Goal: Complete application form

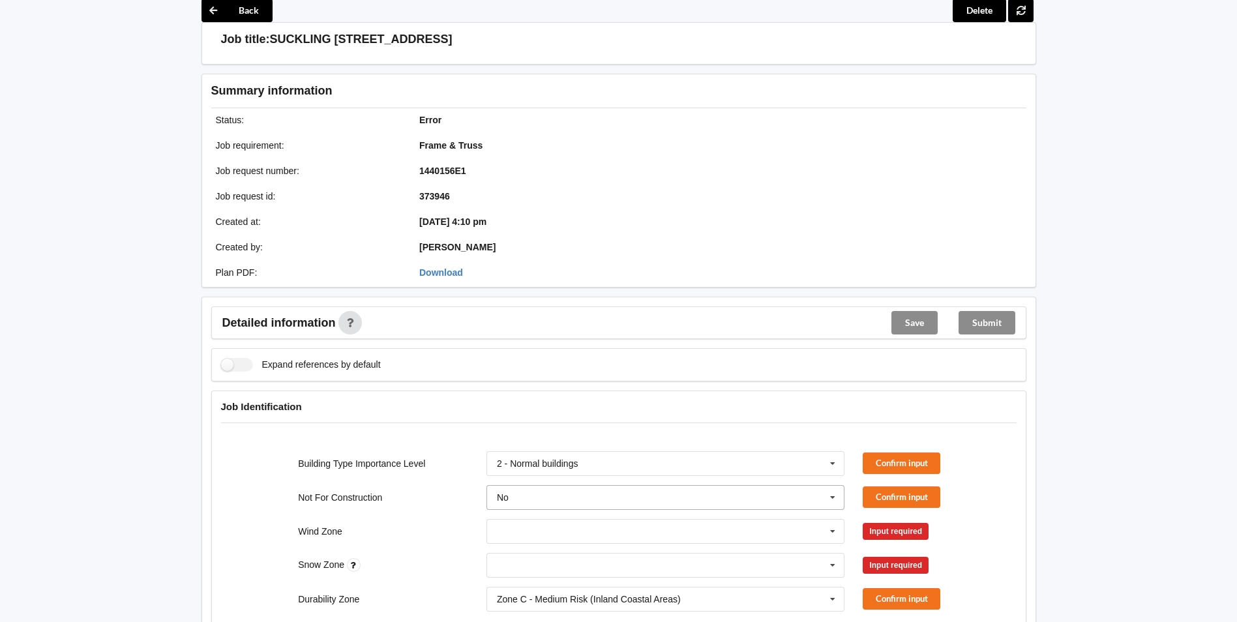
scroll to position [130, 0]
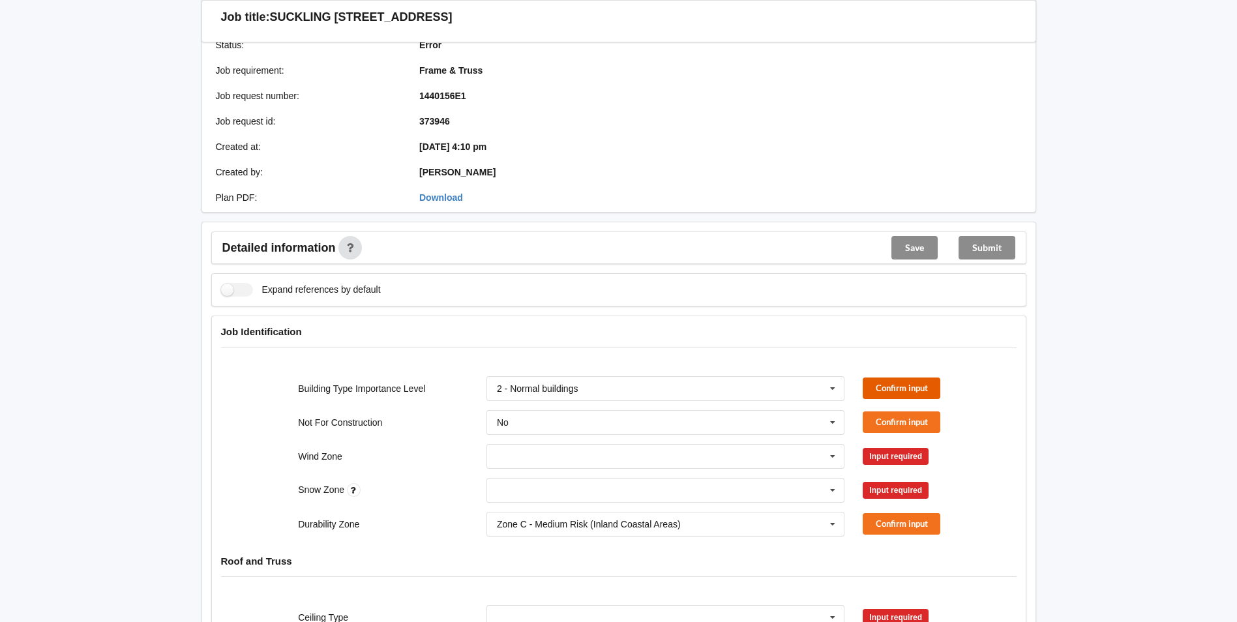
click at [915, 384] on button "Confirm input" at bounding box center [902, 389] width 78 height 22
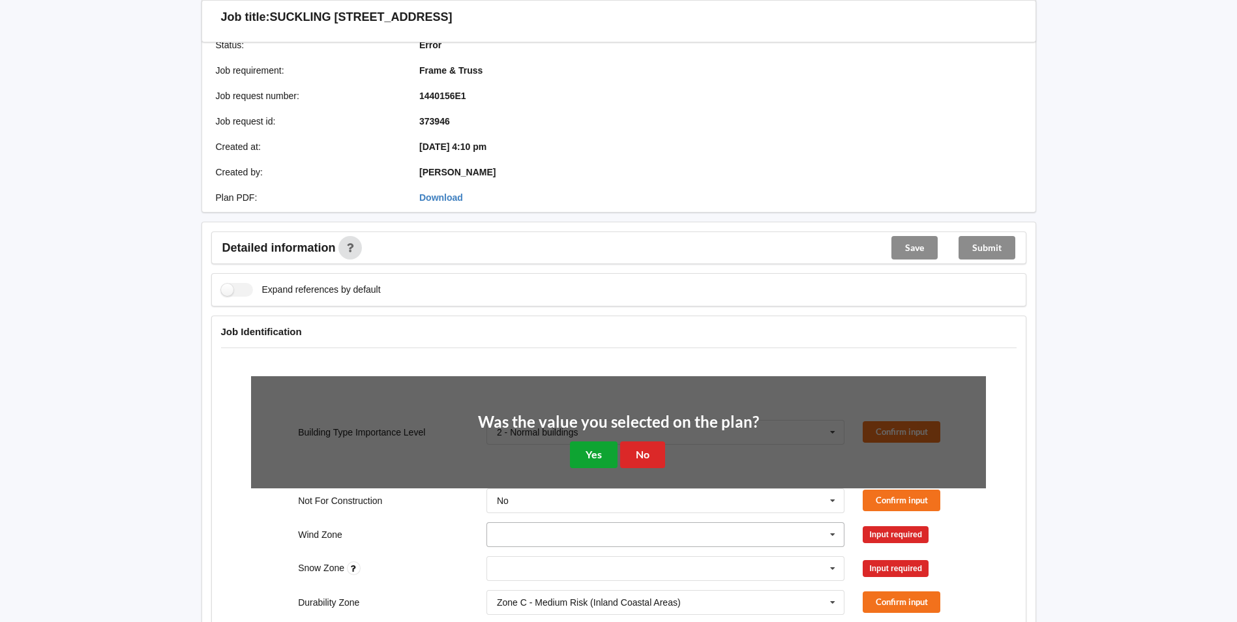
click at [599, 449] on button "Yes" at bounding box center [594, 455] width 48 height 27
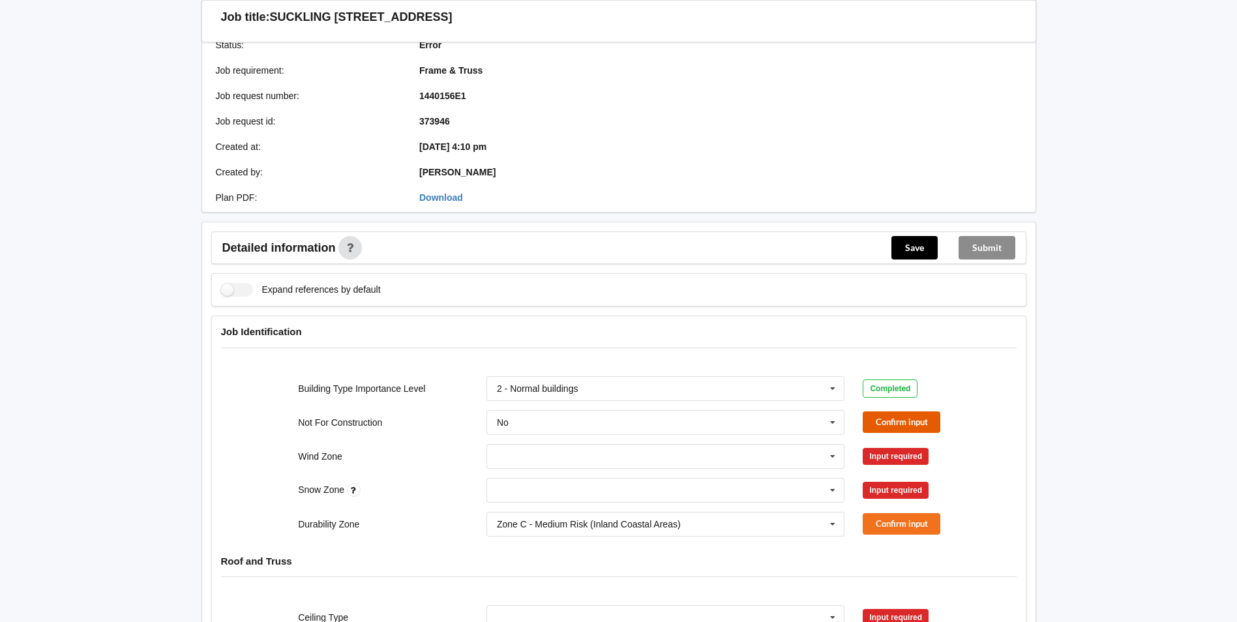
click at [919, 419] on button "Confirm input" at bounding box center [902, 423] width 78 height 22
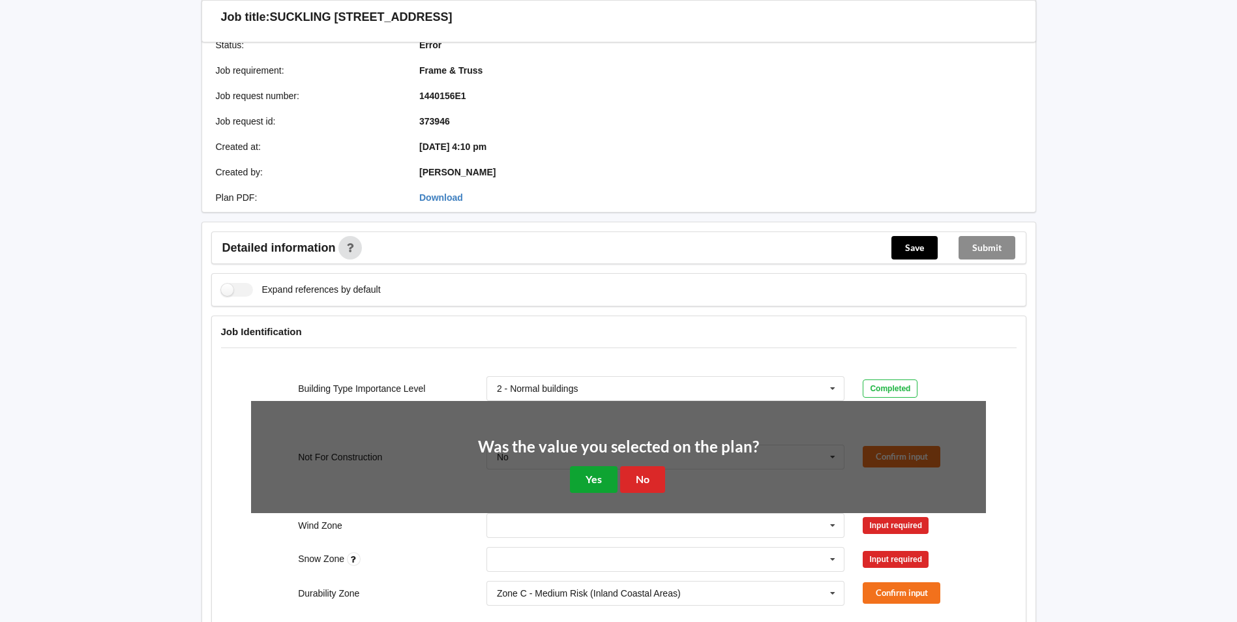
click at [596, 472] on button "Yes" at bounding box center [594, 479] width 48 height 27
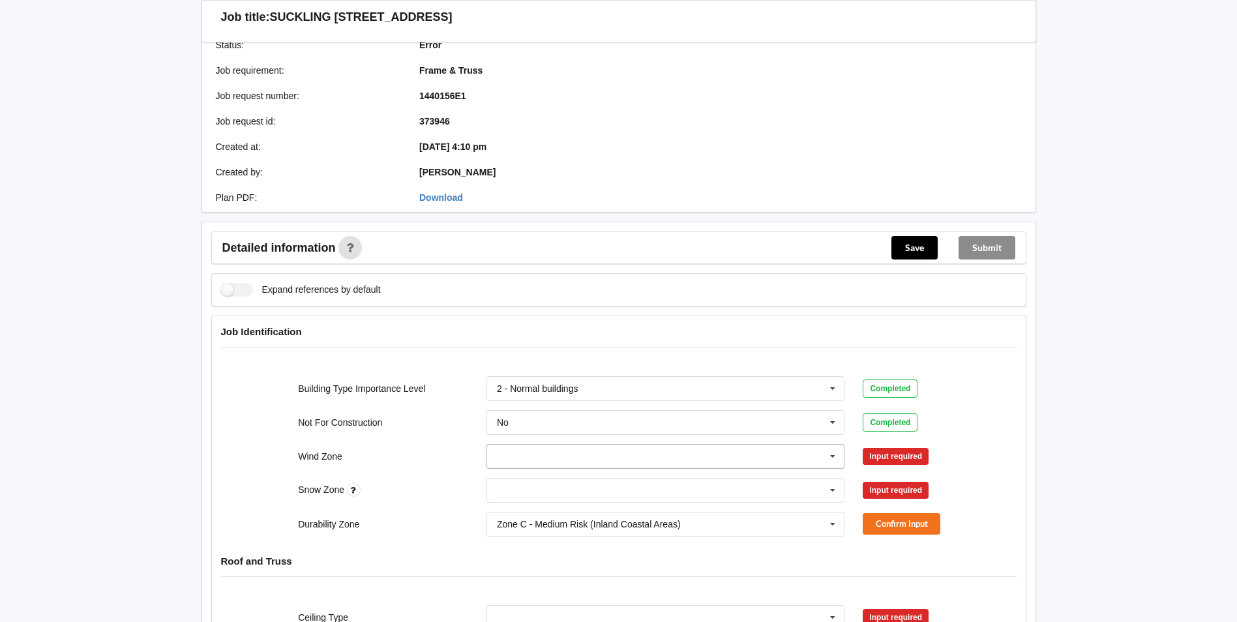
click at [701, 454] on input "text" at bounding box center [666, 456] width 357 height 23
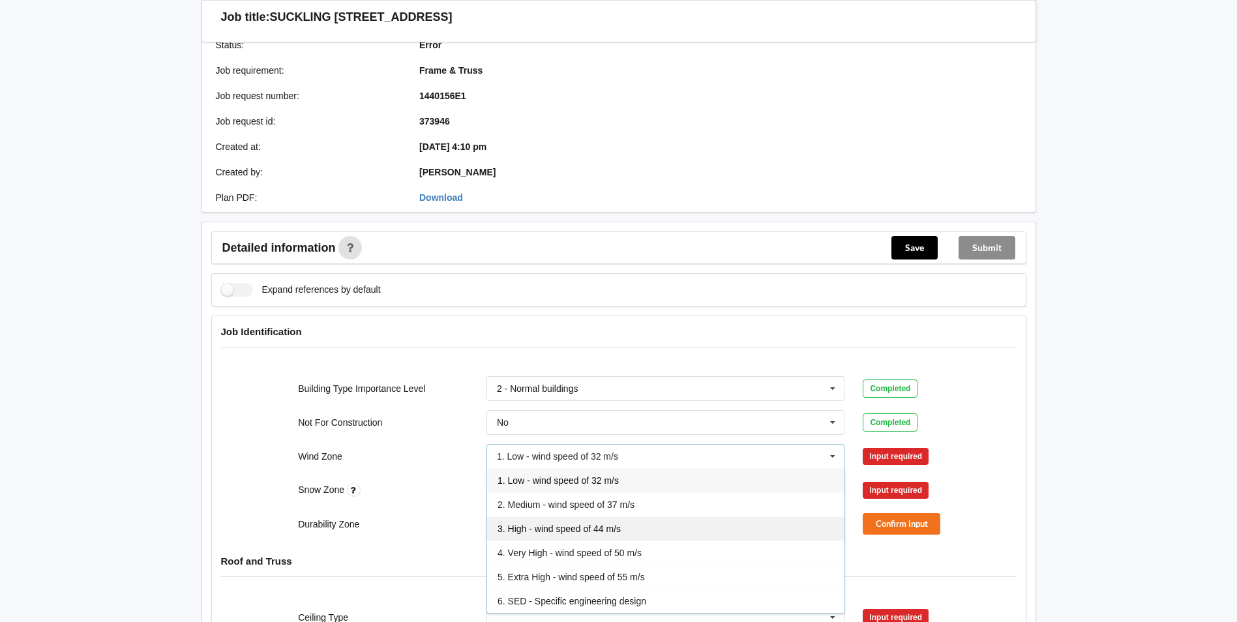
click at [571, 528] on span "3. High - wind speed of 44 m/s" at bounding box center [559, 529] width 123 height 10
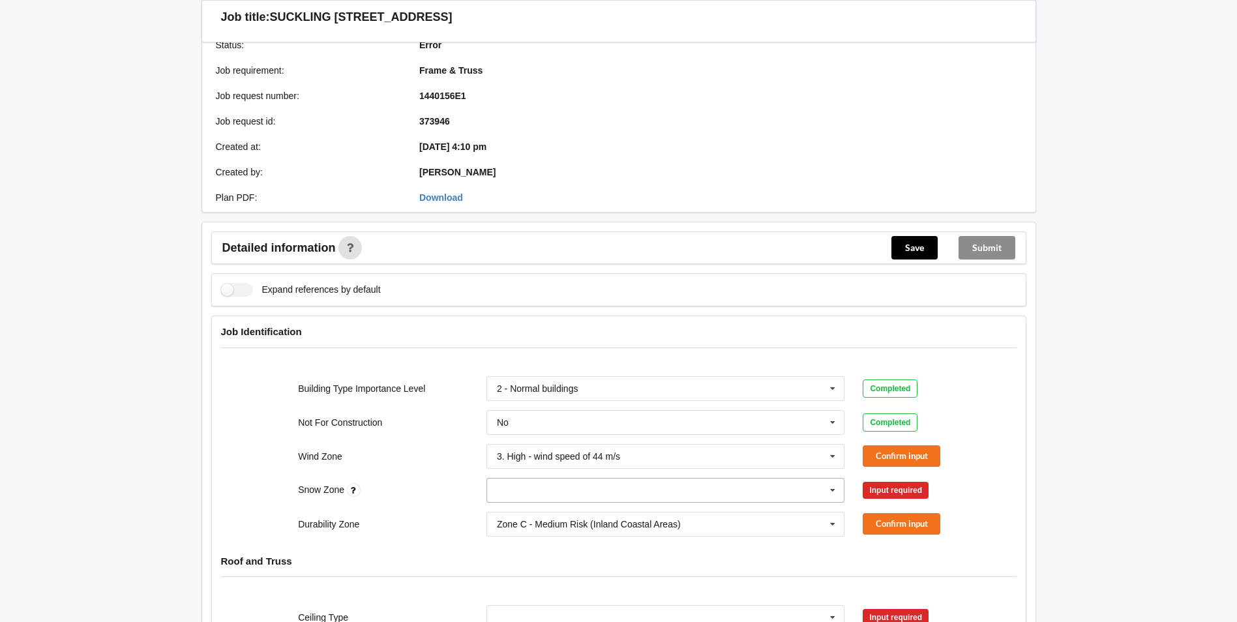
click at [625, 494] on input "text" at bounding box center [666, 490] width 357 height 23
click at [419, 502] on div "Snow Zone N0 N0 N1 N2 N3 N4 N5 None Input required" at bounding box center [618, 490] width 753 height 43
click at [361, 488] on div "Snow Zone" at bounding box center [383, 490] width 189 height 14
click at [337, 496] on div "Snow Zone" at bounding box center [383, 490] width 189 height 14
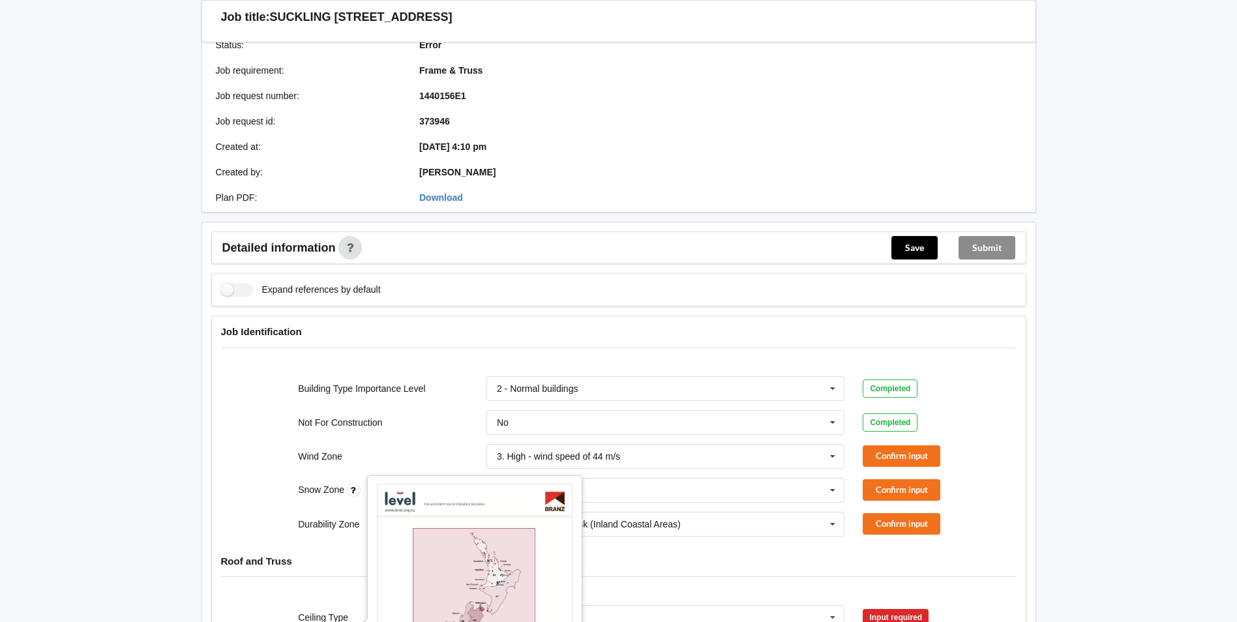
click at [358, 488] on icon at bounding box center [354, 490] width 14 height 14
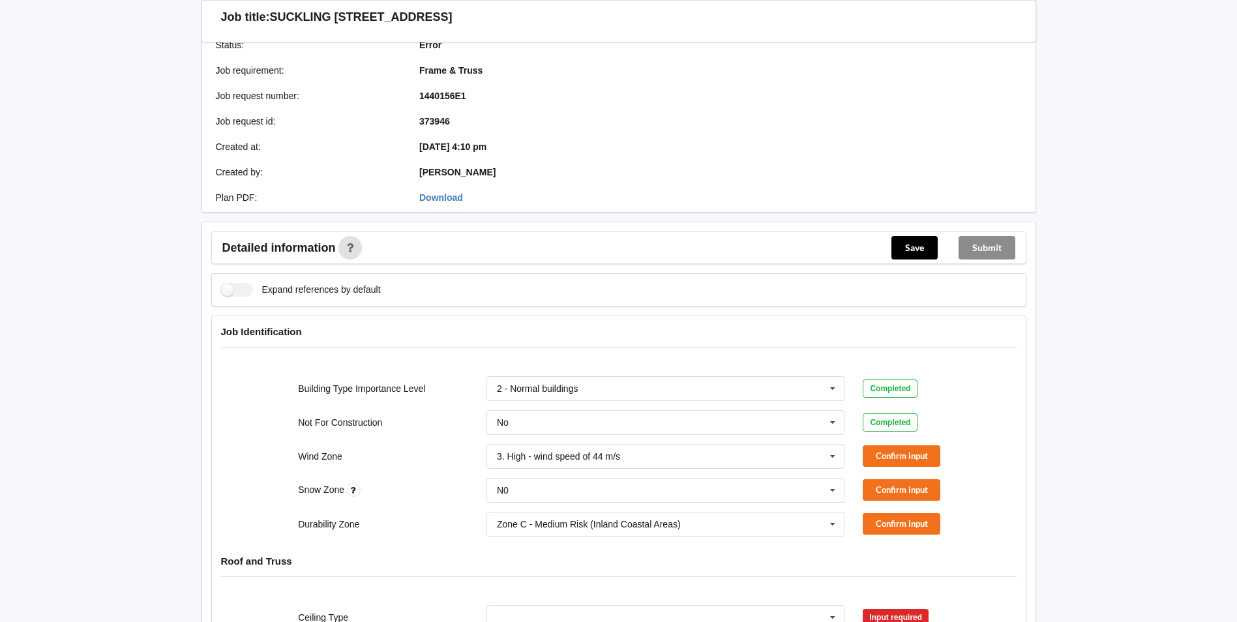
click at [355, 489] on icon at bounding box center [354, 490] width 14 height 14
click at [506, 488] on div "N0" at bounding box center [503, 490] width 12 height 9
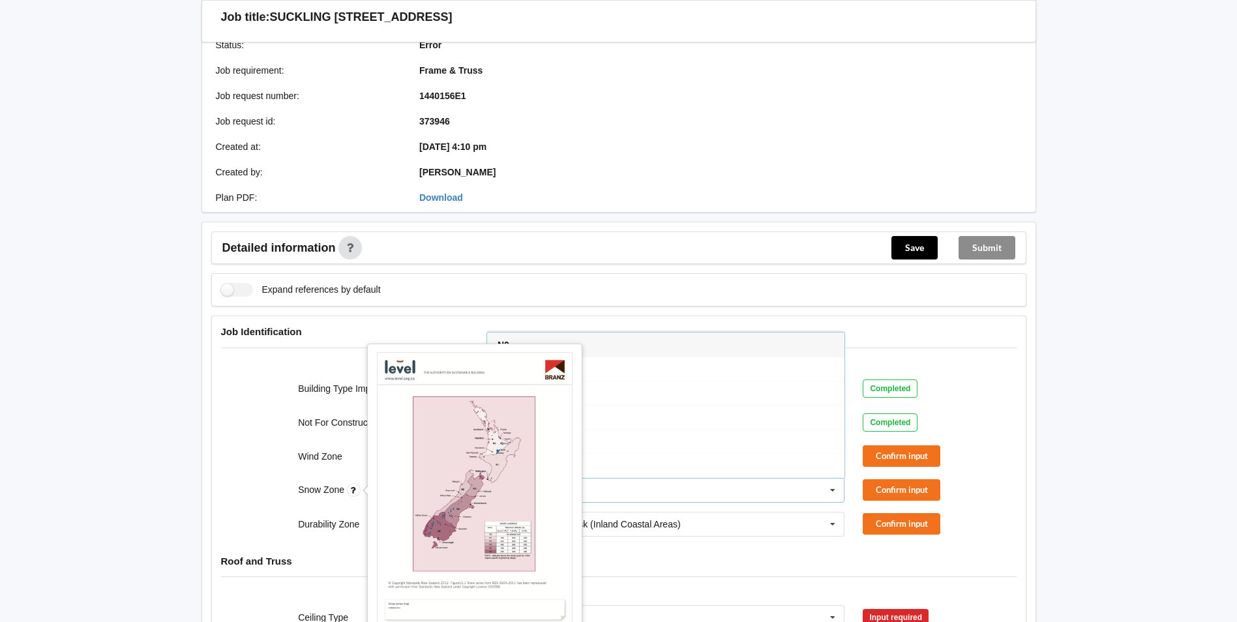
click at [357, 489] on icon at bounding box center [354, 490] width 14 height 14
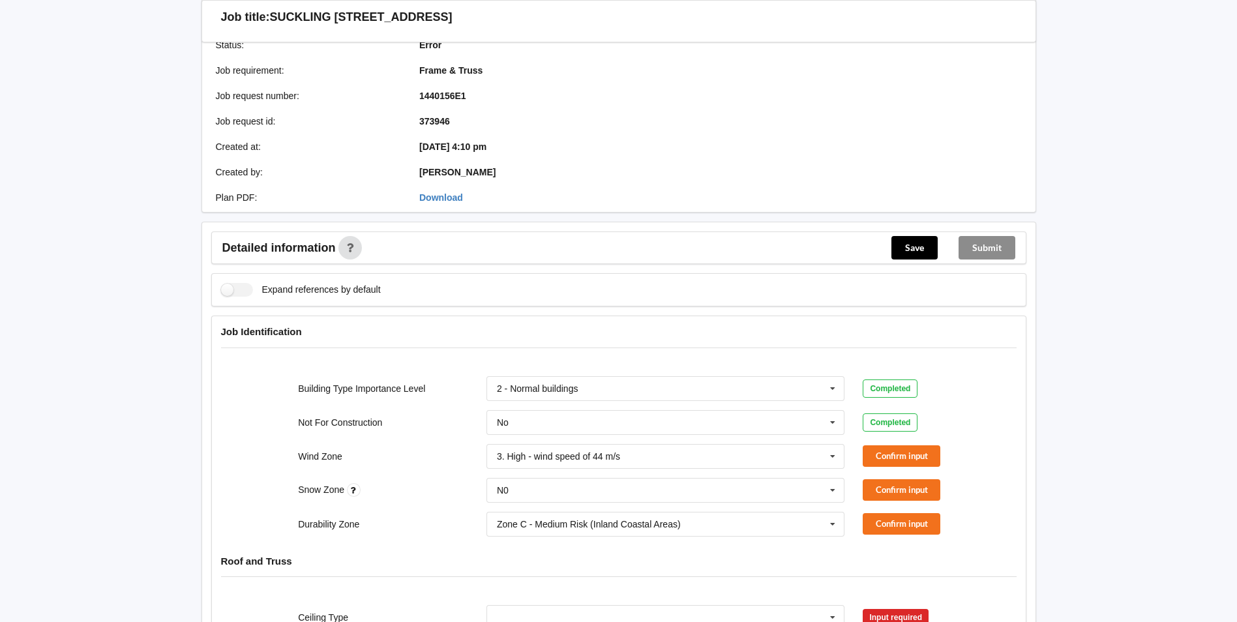
click at [357, 489] on icon at bounding box center [354, 490] width 14 height 14
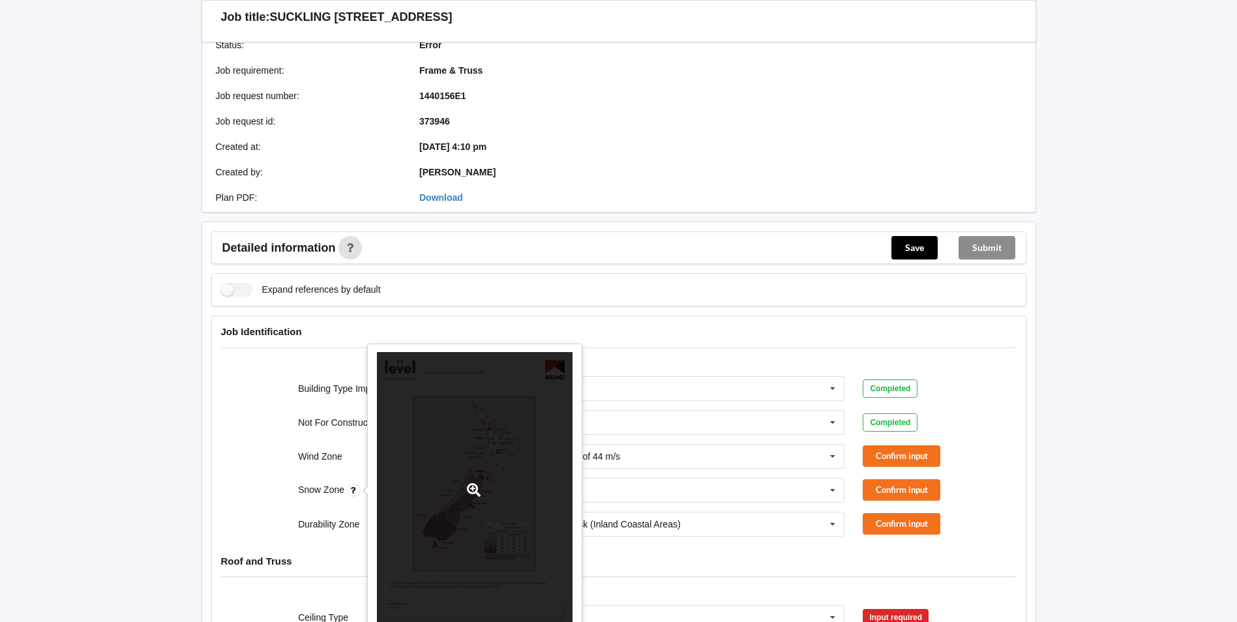
click at [461, 485] on div at bounding box center [475, 490] width 196 height 277
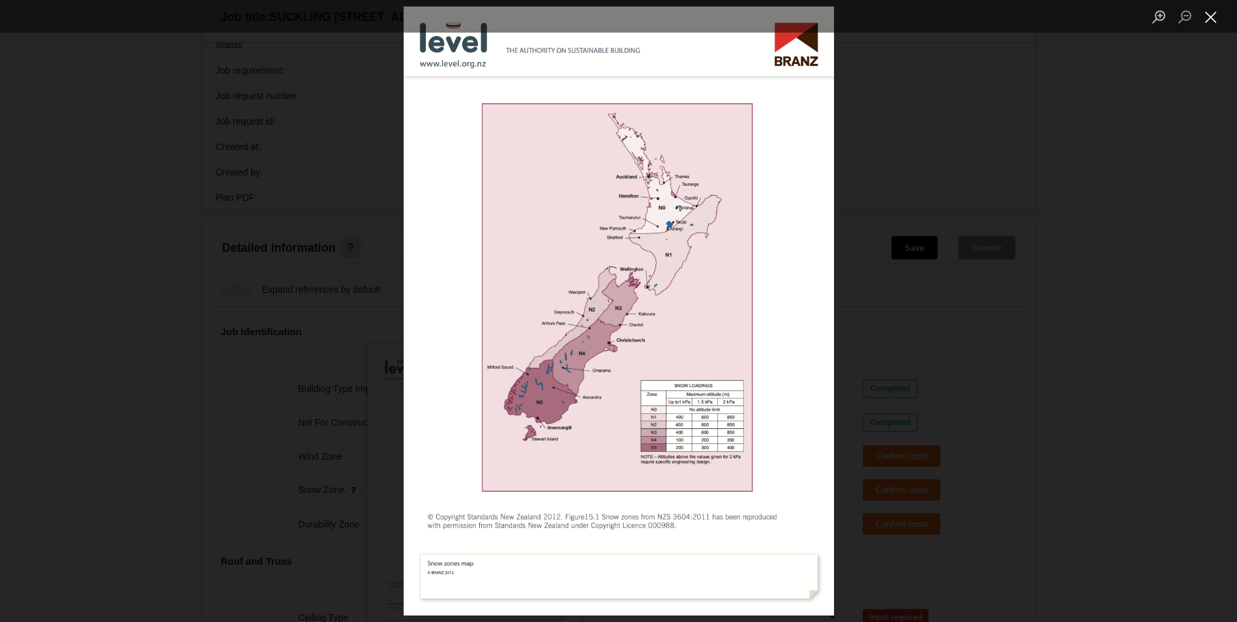
click at [1207, 17] on button "Close lightbox" at bounding box center [1211, 16] width 26 height 23
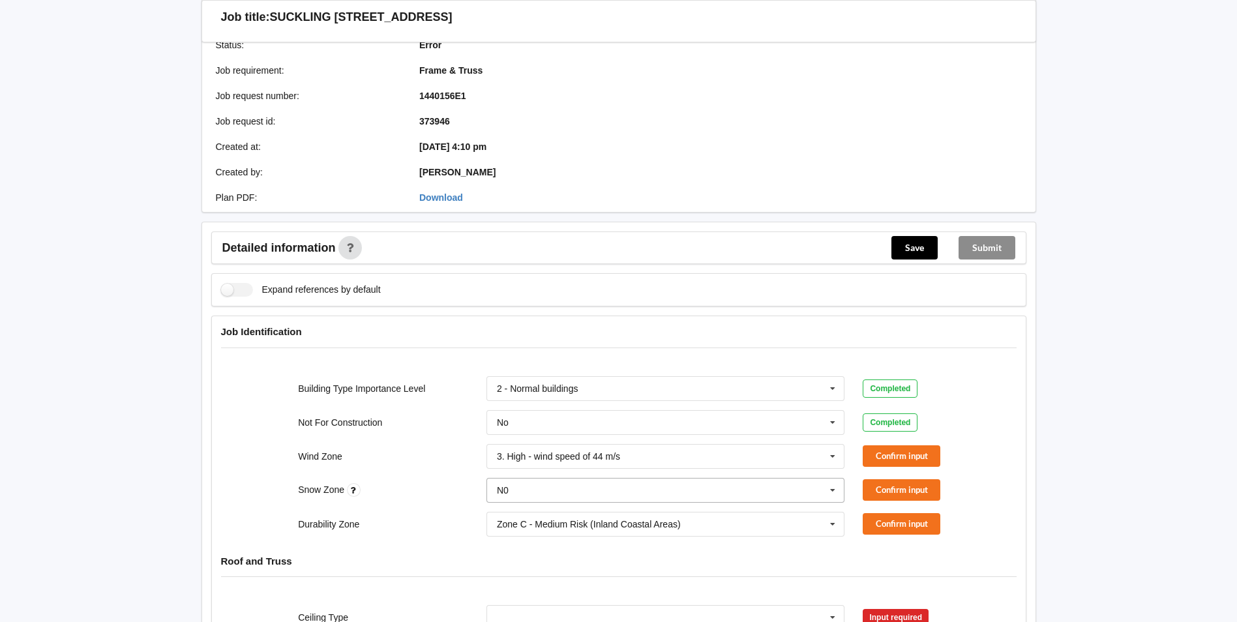
click at [789, 491] on input "text" at bounding box center [666, 490] width 357 height 23
click at [628, 345] on div "N0" at bounding box center [665, 345] width 357 height 24
click at [907, 451] on button "Confirm input" at bounding box center [902, 457] width 78 height 22
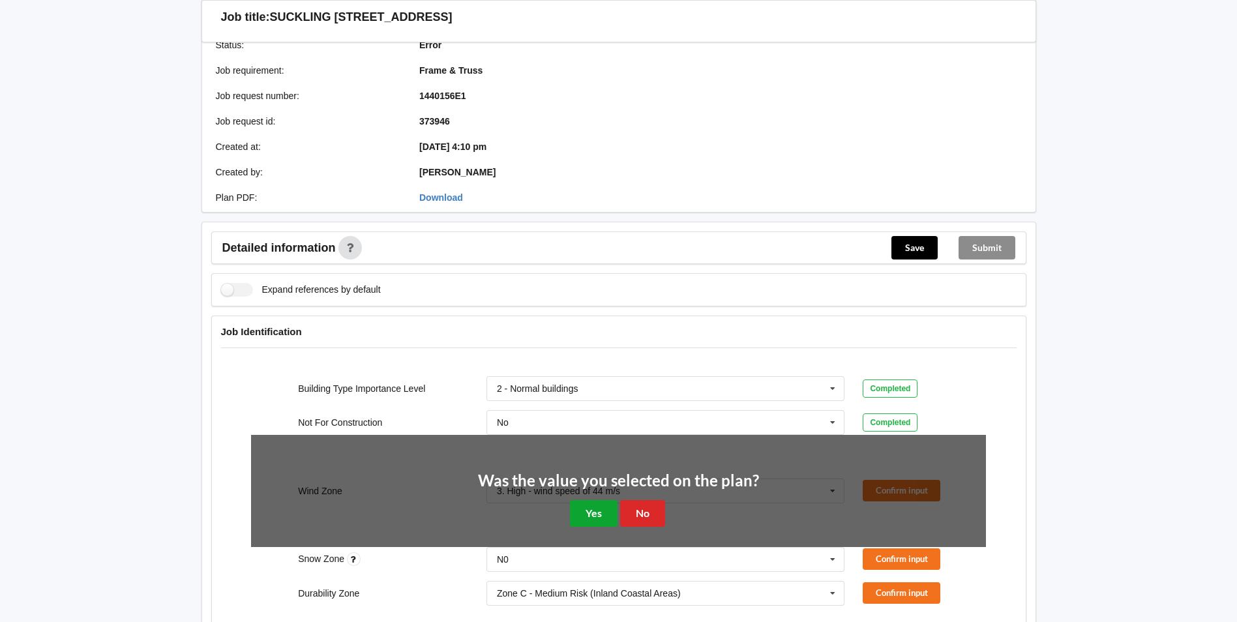
click at [581, 513] on button "Yes" at bounding box center [594, 513] width 48 height 27
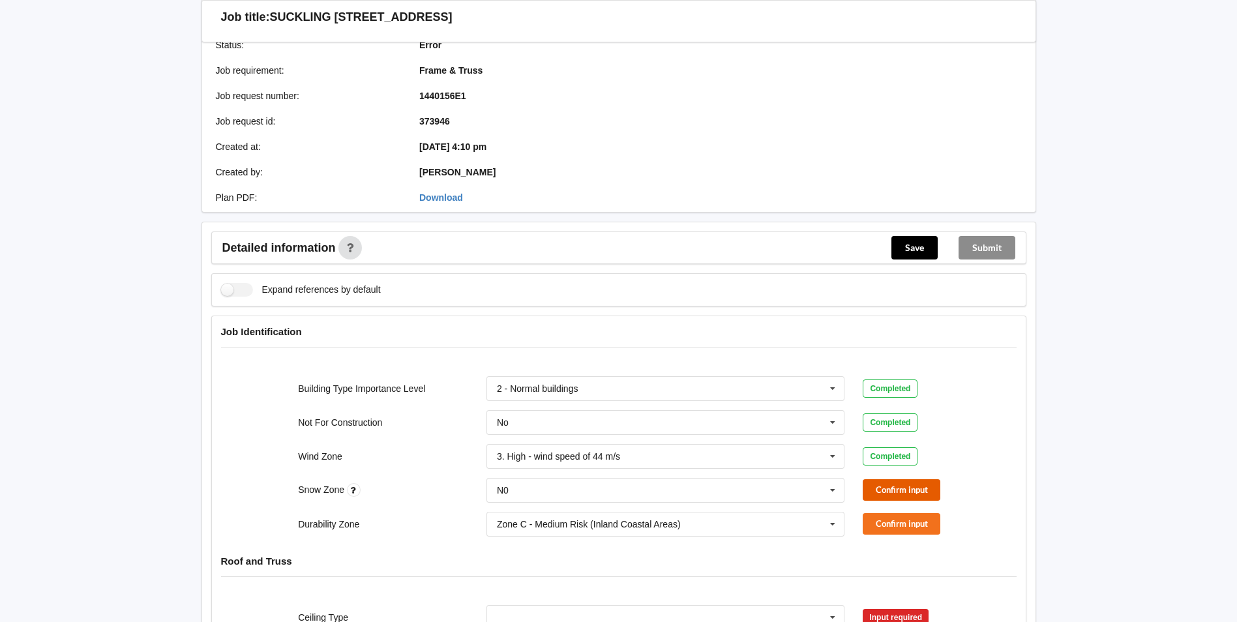
click at [916, 492] on button "Confirm input" at bounding box center [902, 490] width 78 height 22
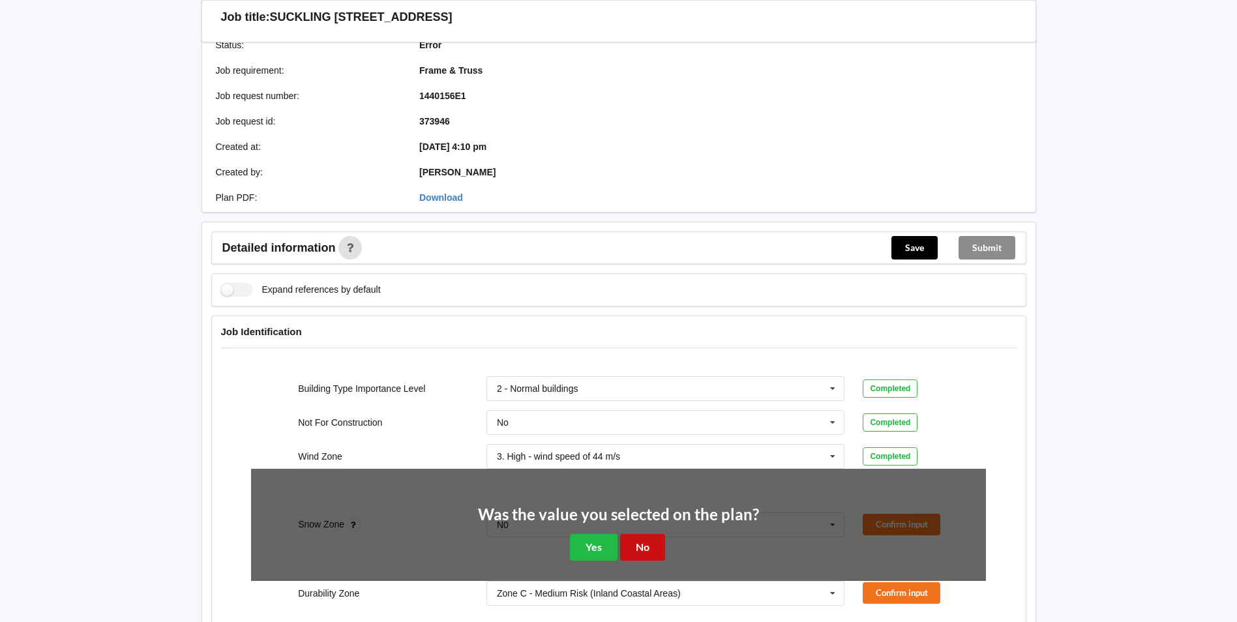
click at [649, 550] on button "No" at bounding box center [642, 547] width 45 height 27
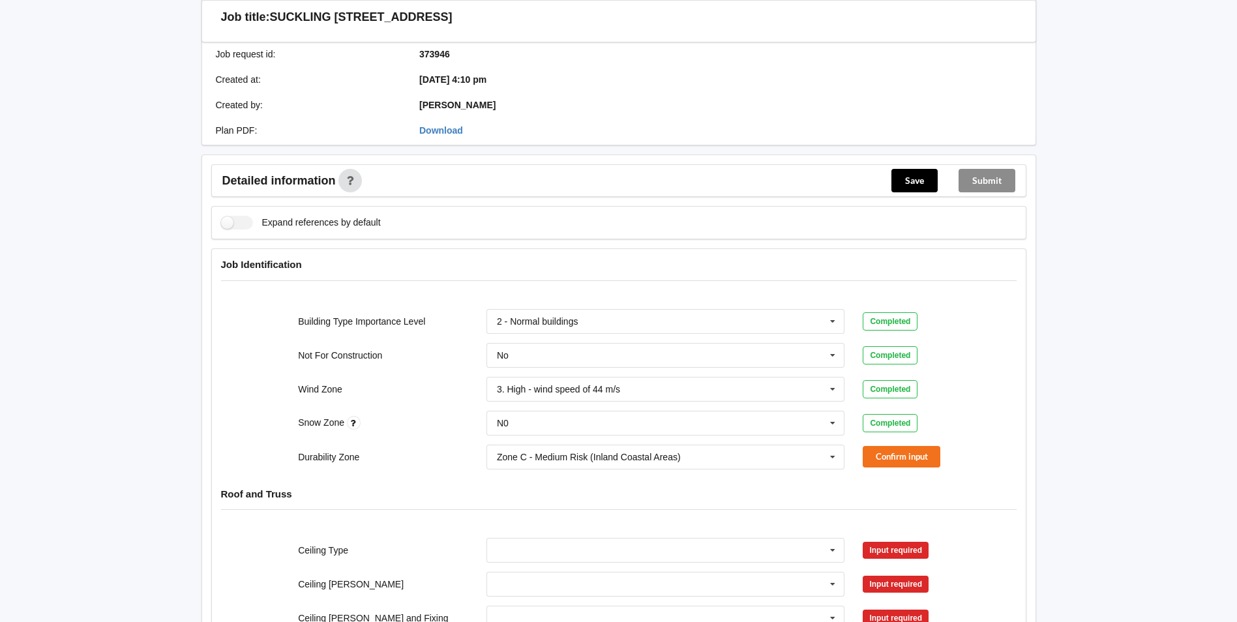
scroll to position [261, 0]
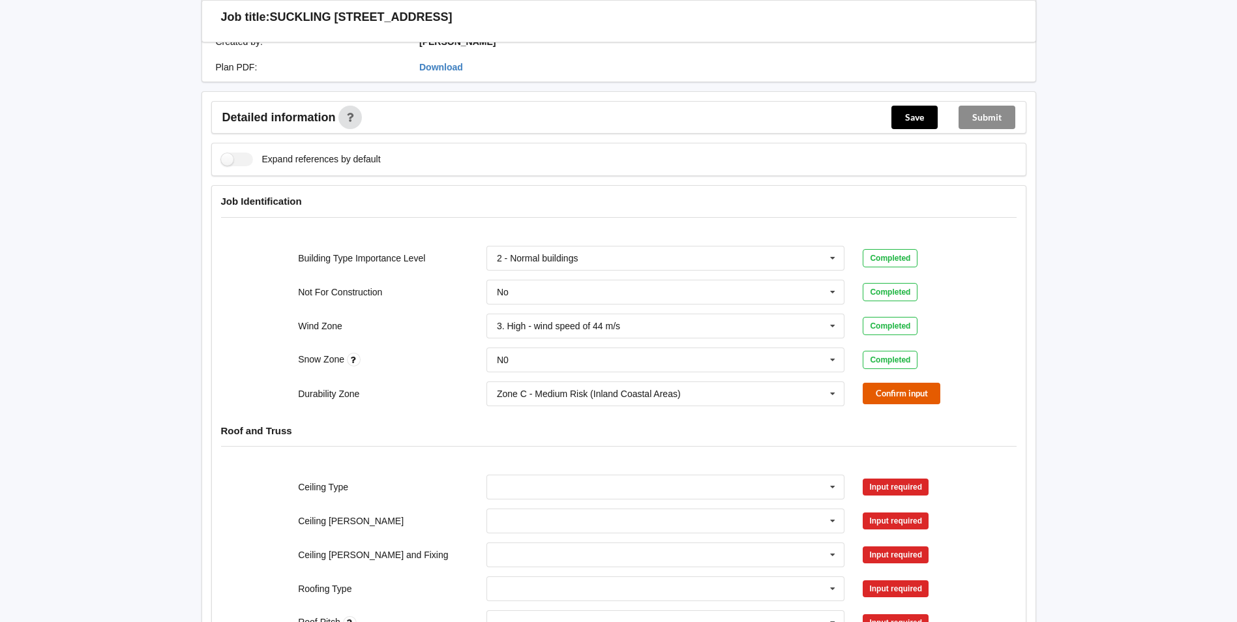
click at [896, 395] on button "Confirm input" at bounding box center [902, 394] width 78 height 22
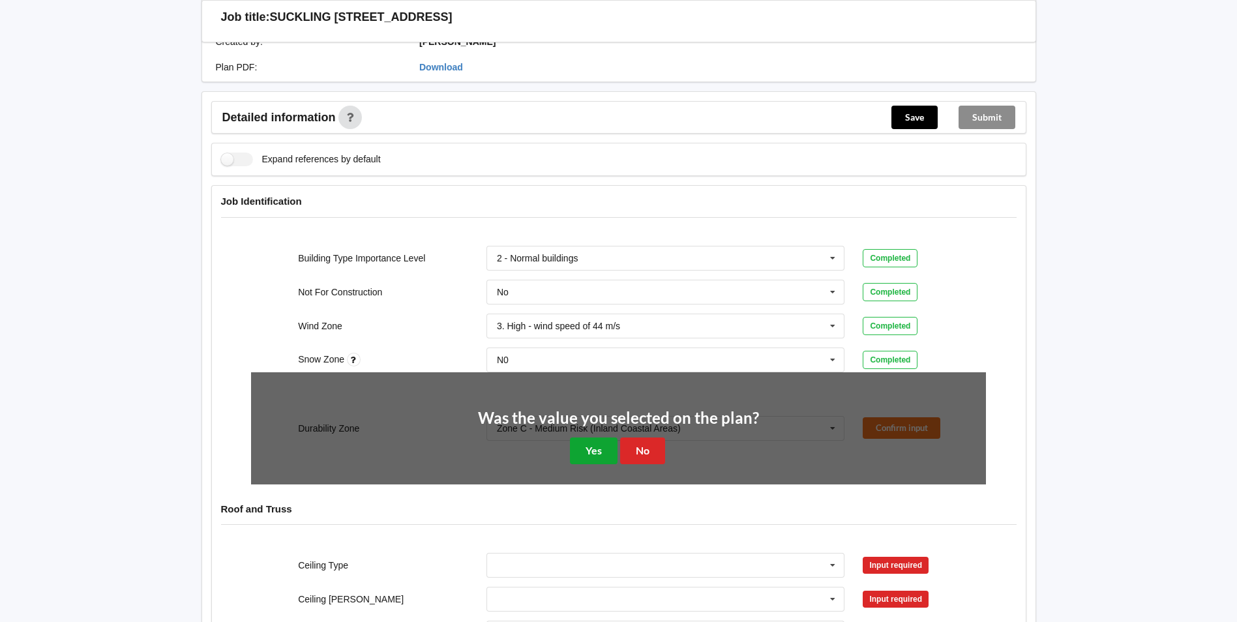
click at [595, 449] on button "Yes" at bounding box center [594, 451] width 48 height 27
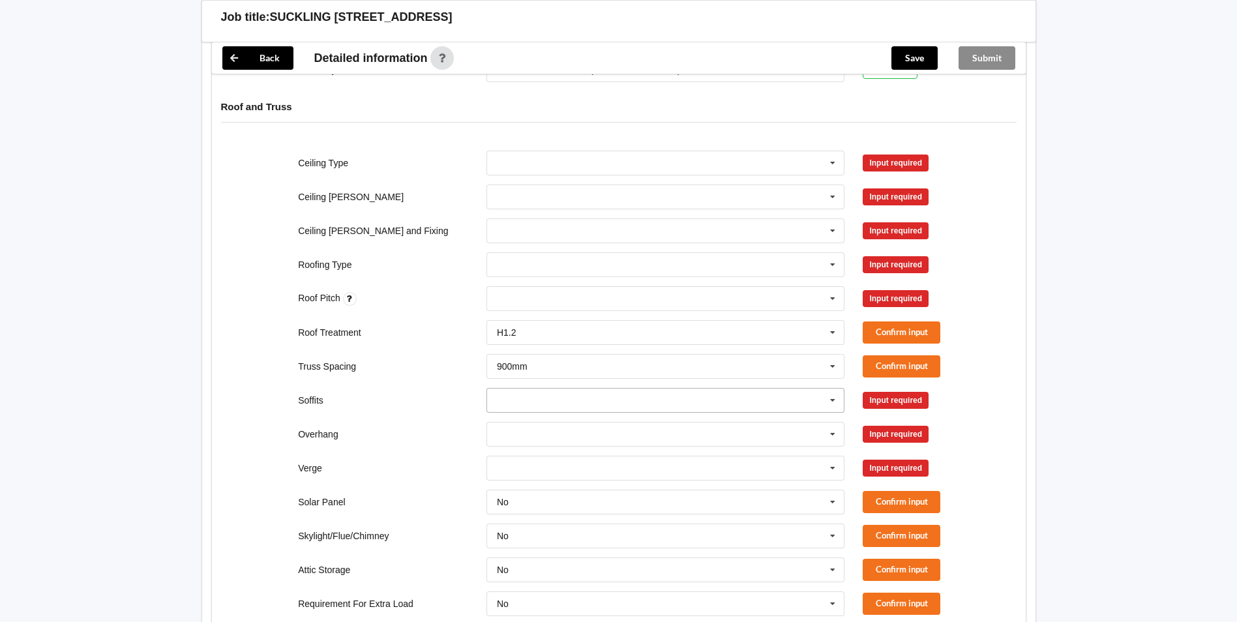
scroll to position [475, 0]
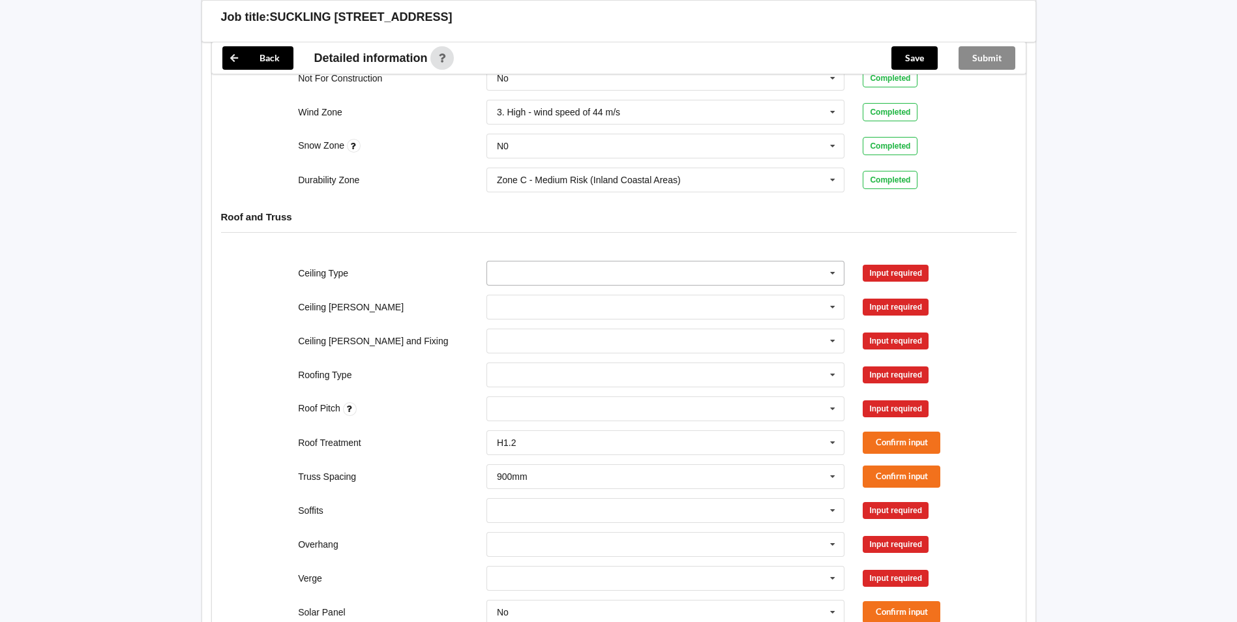
click at [646, 277] on input "text" at bounding box center [666, 273] width 357 height 23
click at [618, 370] on div "13mm Gib" at bounding box center [665, 369] width 357 height 24
click at [960, 264] on div "Confirm input" at bounding box center [924, 273] width 123 height 22
click at [896, 278] on button "Confirm input" at bounding box center [902, 273] width 78 height 22
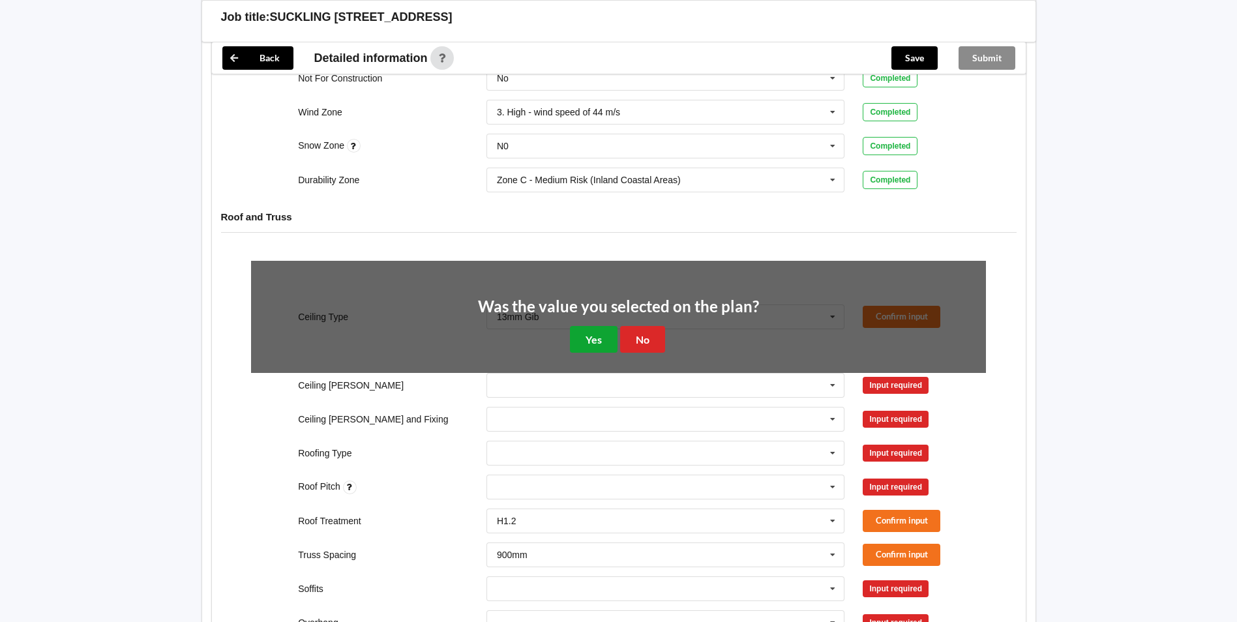
click at [603, 335] on button "Yes" at bounding box center [594, 339] width 48 height 27
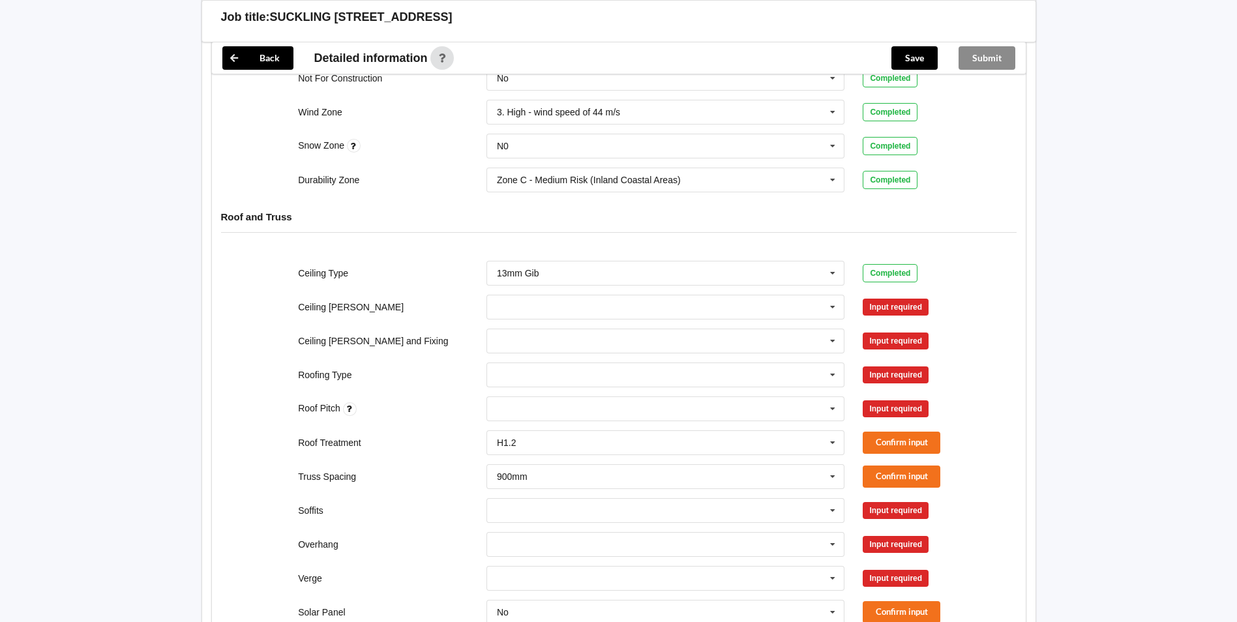
click at [625, 320] on div "Direct Fixed Metal Direct Fixed Timber Not Required See Job Notes Suspended - M…" at bounding box center [665, 341] width 377 height 43
click at [719, 305] on input "text" at bounding box center [666, 306] width 357 height 23
click at [680, 333] on div "400mm" at bounding box center [665, 331] width 357 height 24
click at [873, 310] on button "Confirm input" at bounding box center [902, 307] width 78 height 22
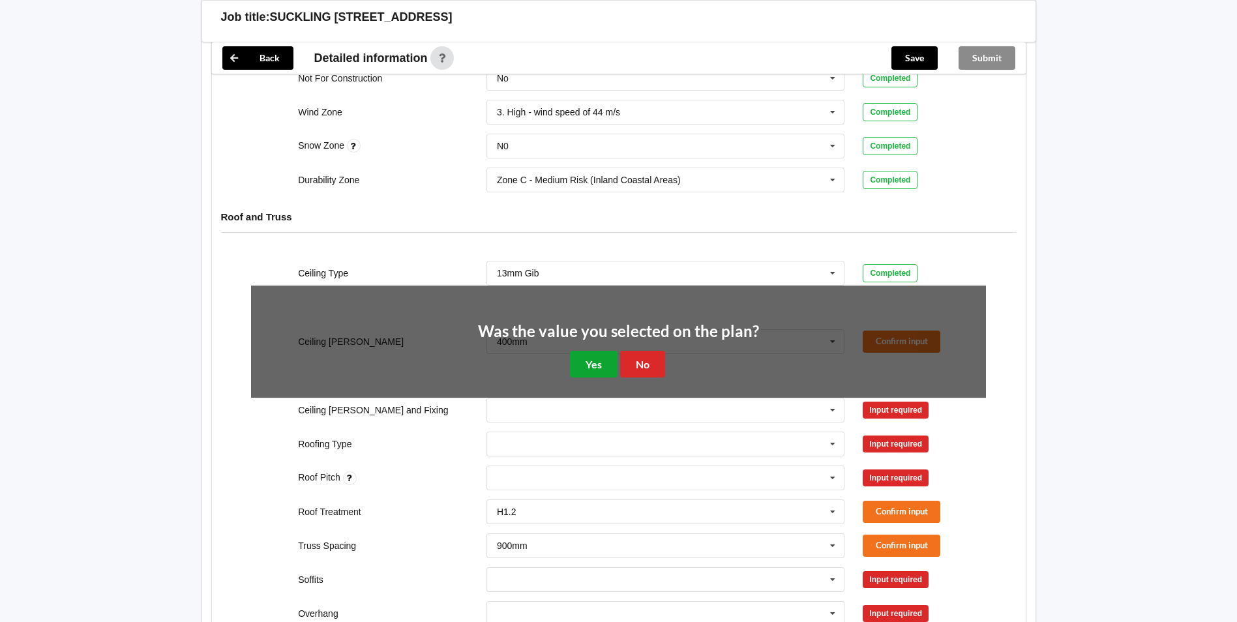
click at [597, 367] on button "Yes" at bounding box center [594, 364] width 48 height 27
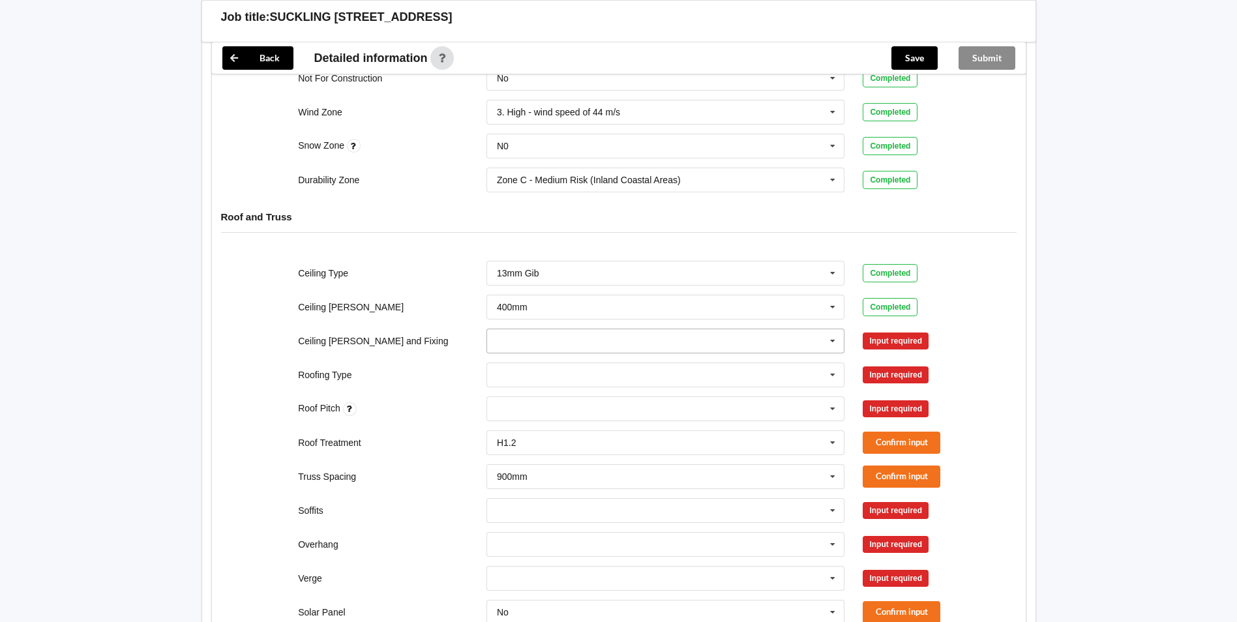
click at [752, 348] on input "text" at bounding box center [666, 340] width 357 height 23
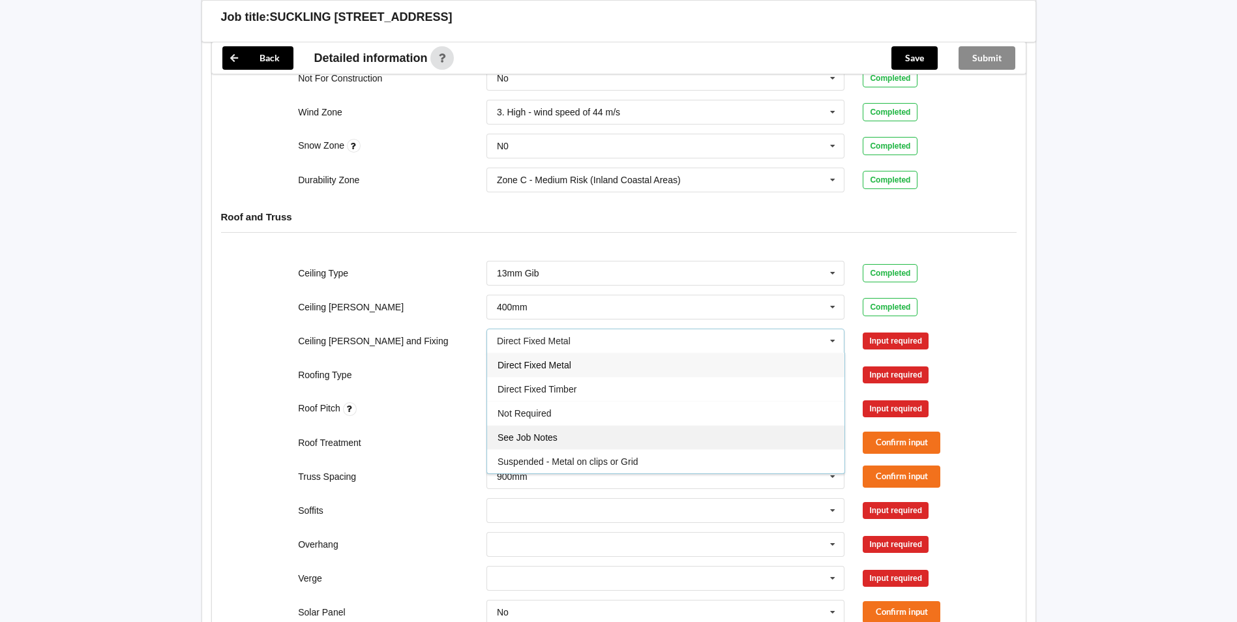
click at [699, 446] on div "See Job Notes" at bounding box center [665, 437] width 357 height 24
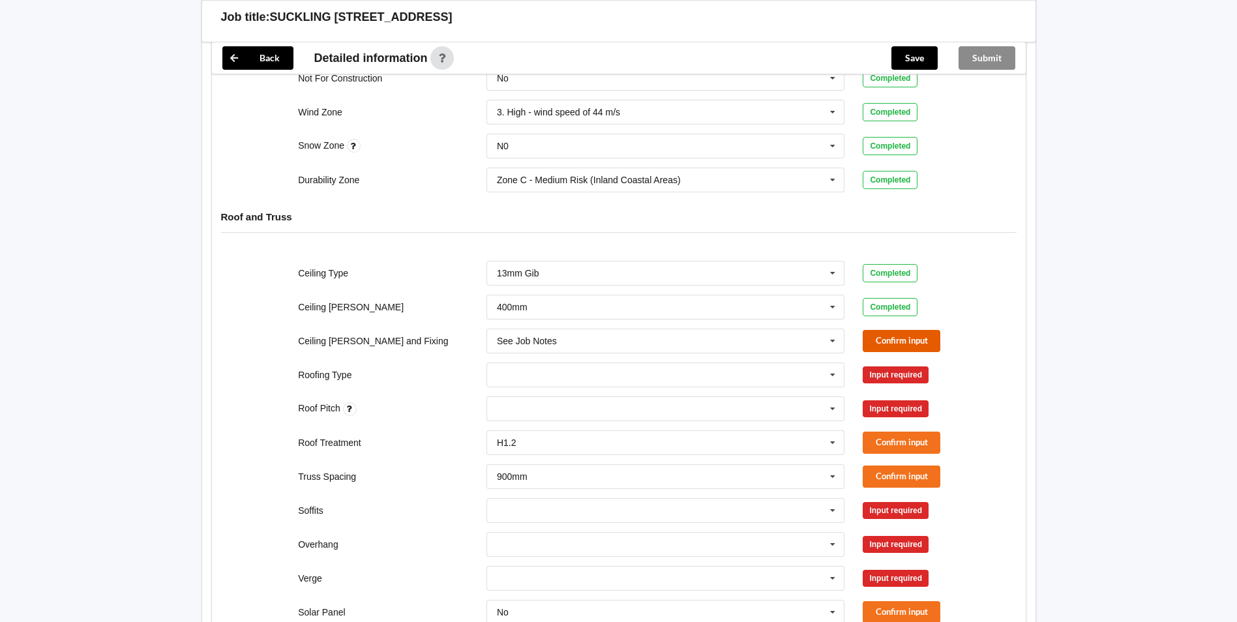
click at [886, 346] on button "Confirm input" at bounding box center [902, 341] width 78 height 22
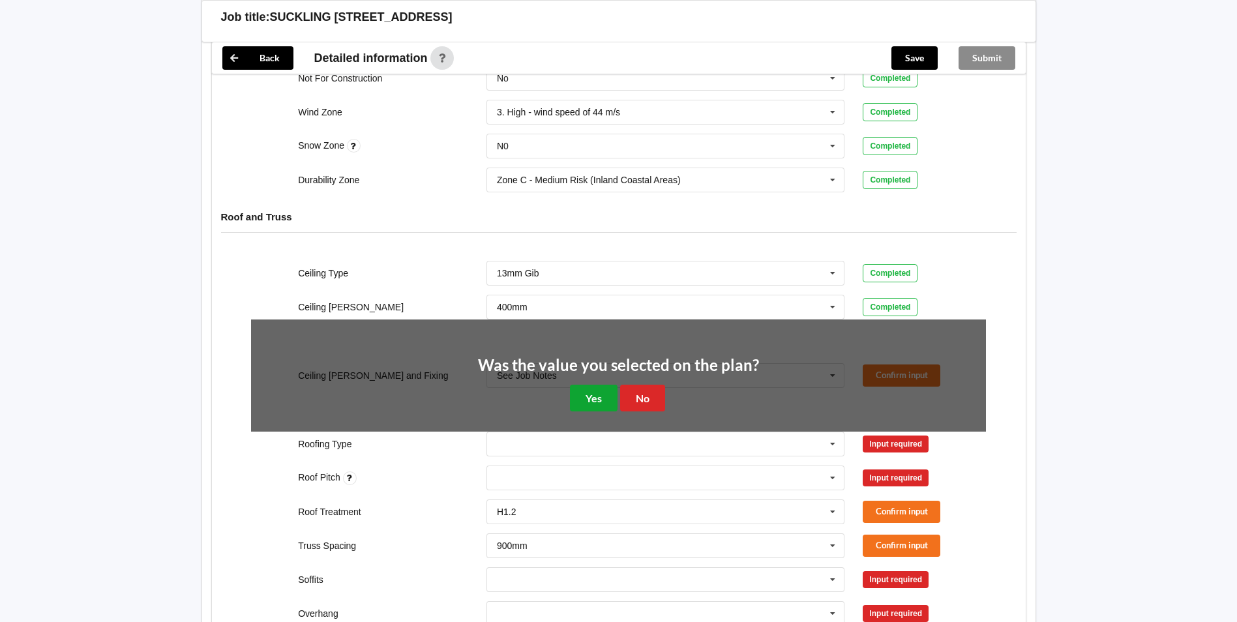
click at [594, 395] on button "Yes" at bounding box center [594, 398] width 48 height 27
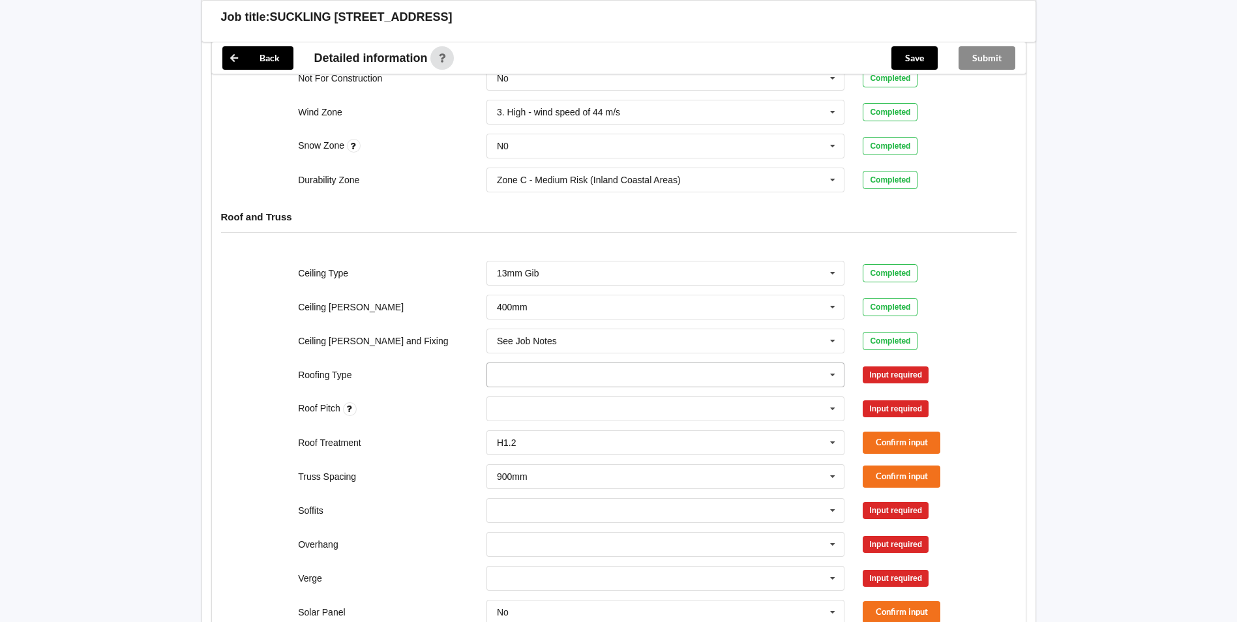
click at [611, 377] on input "text" at bounding box center [666, 374] width 357 height 23
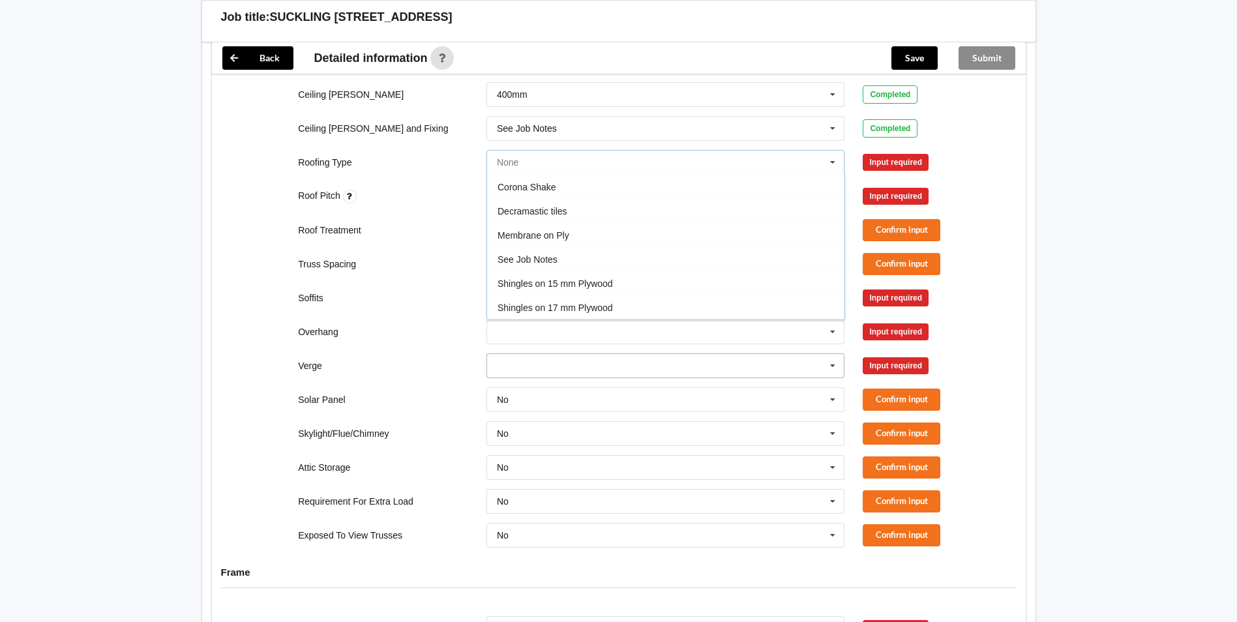
scroll to position [605, 0]
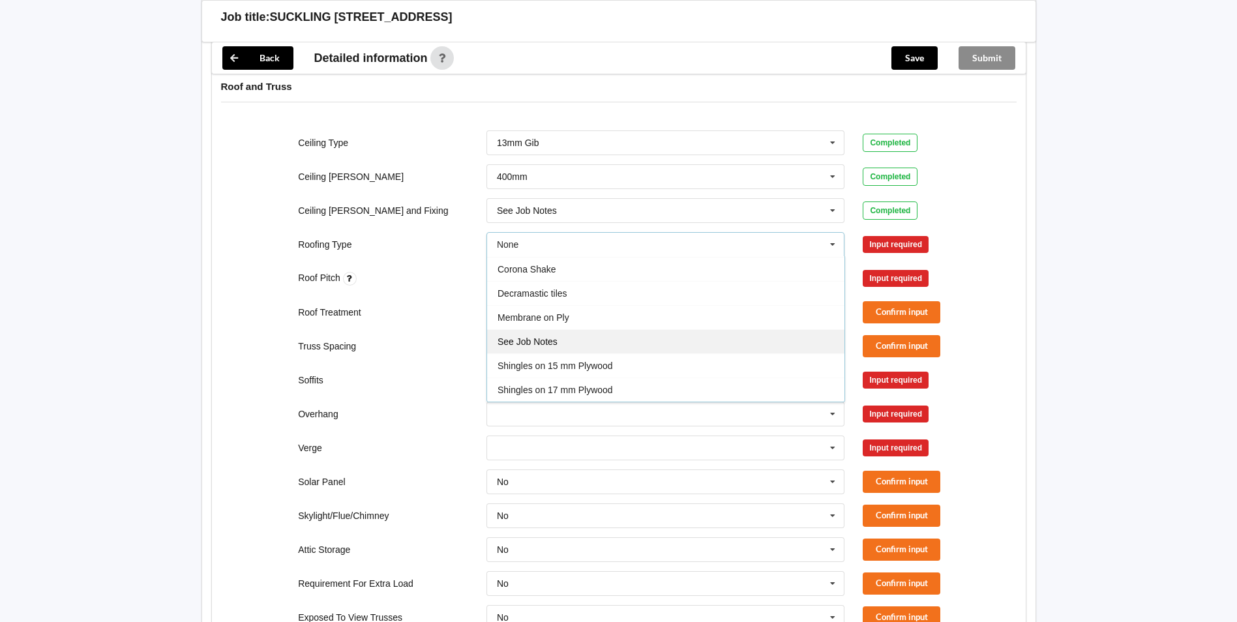
click at [676, 339] on div "See Job Notes" at bounding box center [665, 341] width 357 height 24
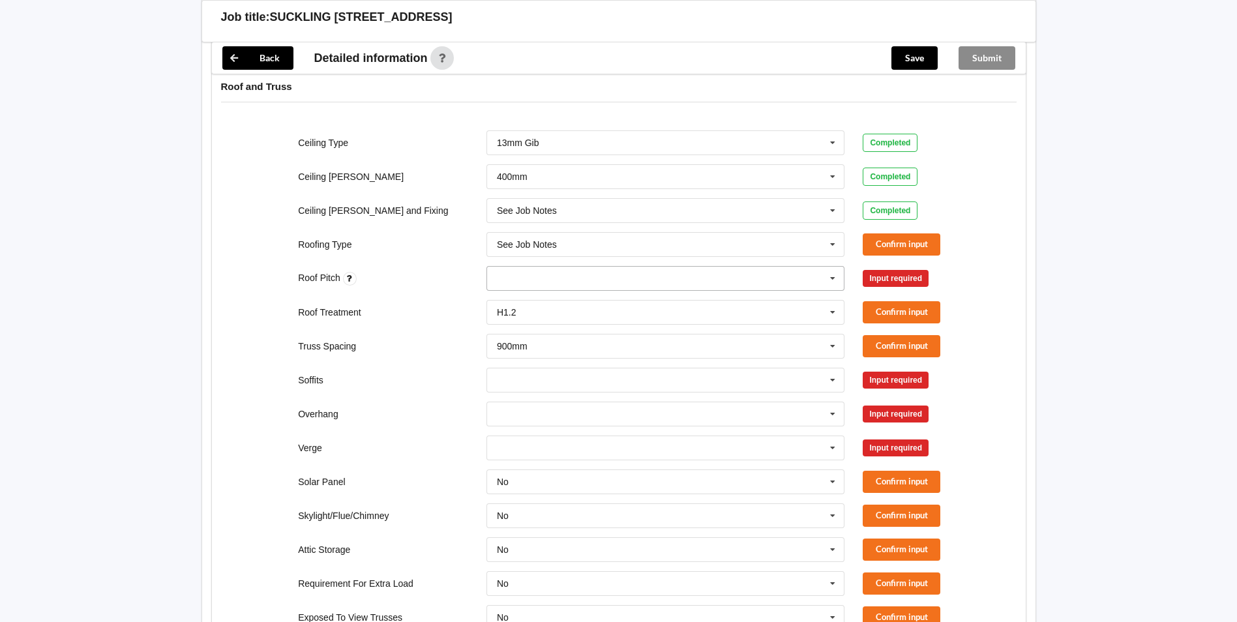
click at [789, 280] on div "None" at bounding box center [666, 278] width 359 height 25
click at [759, 288] on div "None" at bounding box center [666, 278] width 359 height 25
click at [920, 241] on button "Confirm input" at bounding box center [902, 245] width 78 height 22
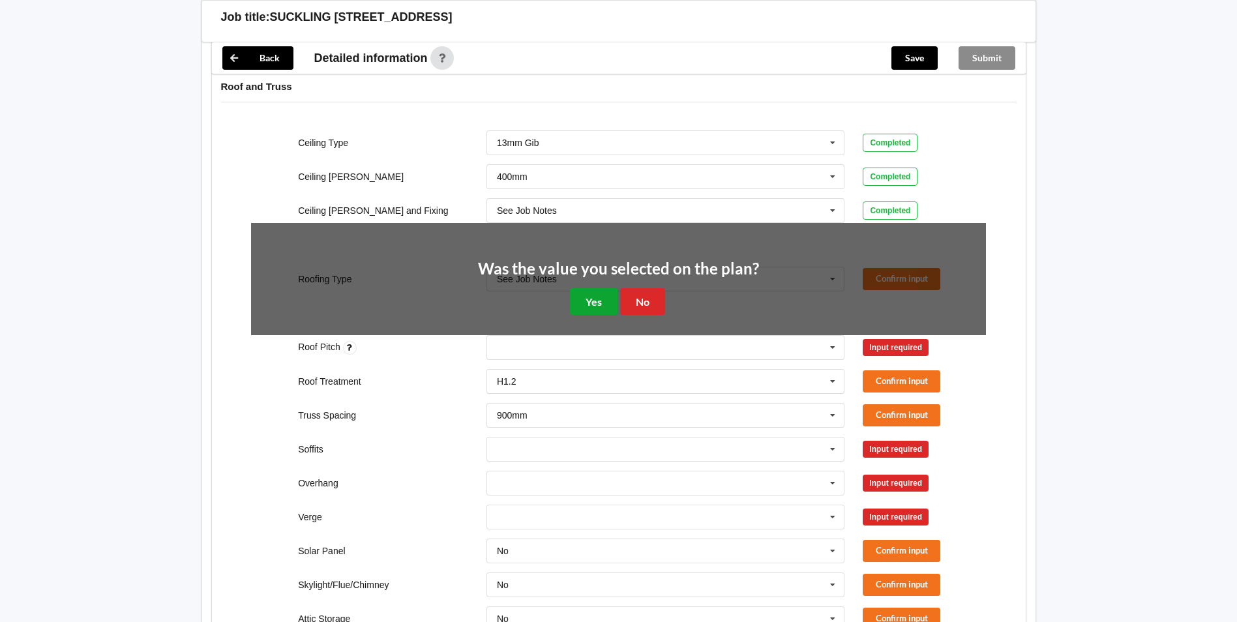
click at [601, 301] on button "Yes" at bounding box center [594, 301] width 48 height 27
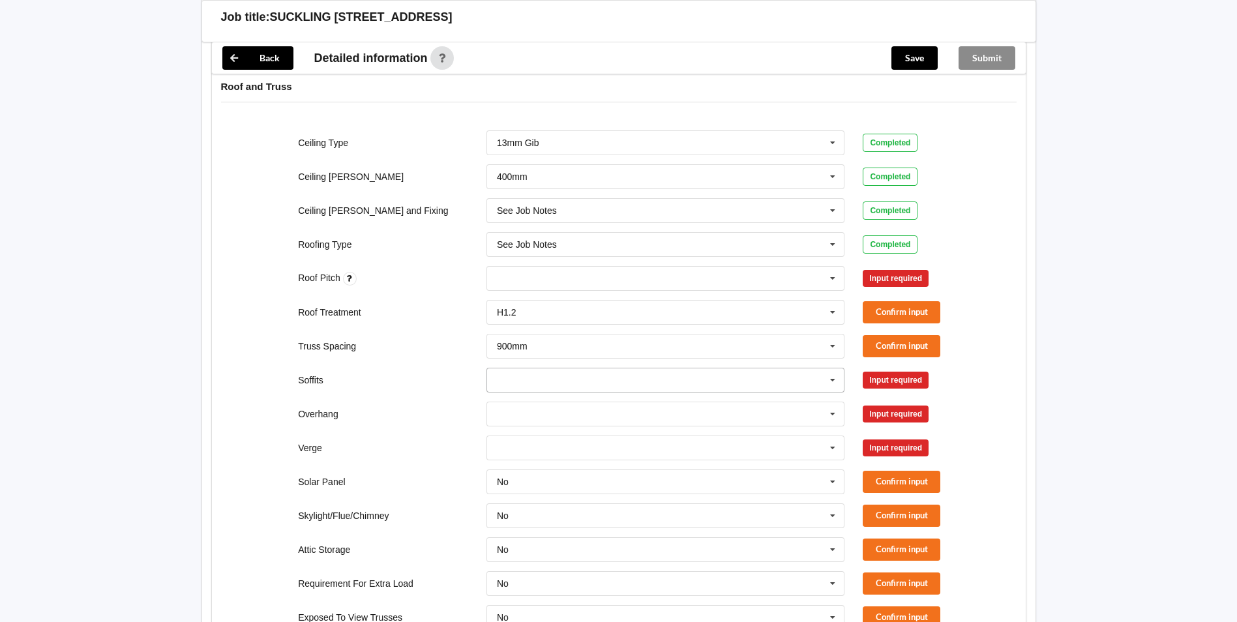
click at [614, 380] on input "text" at bounding box center [666, 380] width 357 height 23
click at [609, 277] on div "None" at bounding box center [666, 278] width 359 height 25
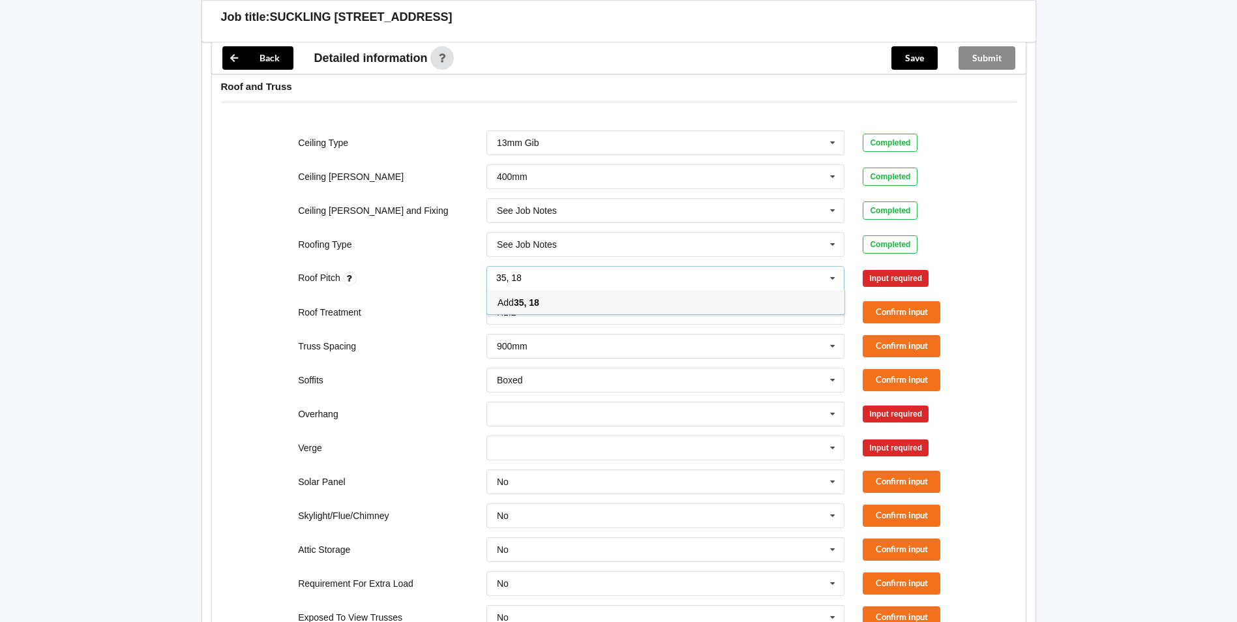
type input "35, 18"
click at [689, 306] on div "Add 35, 18" at bounding box center [665, 302] width 357 height 24
click at [890, 277] on button "Confirm input" at bounding box center [902, 278] width 78 height 22
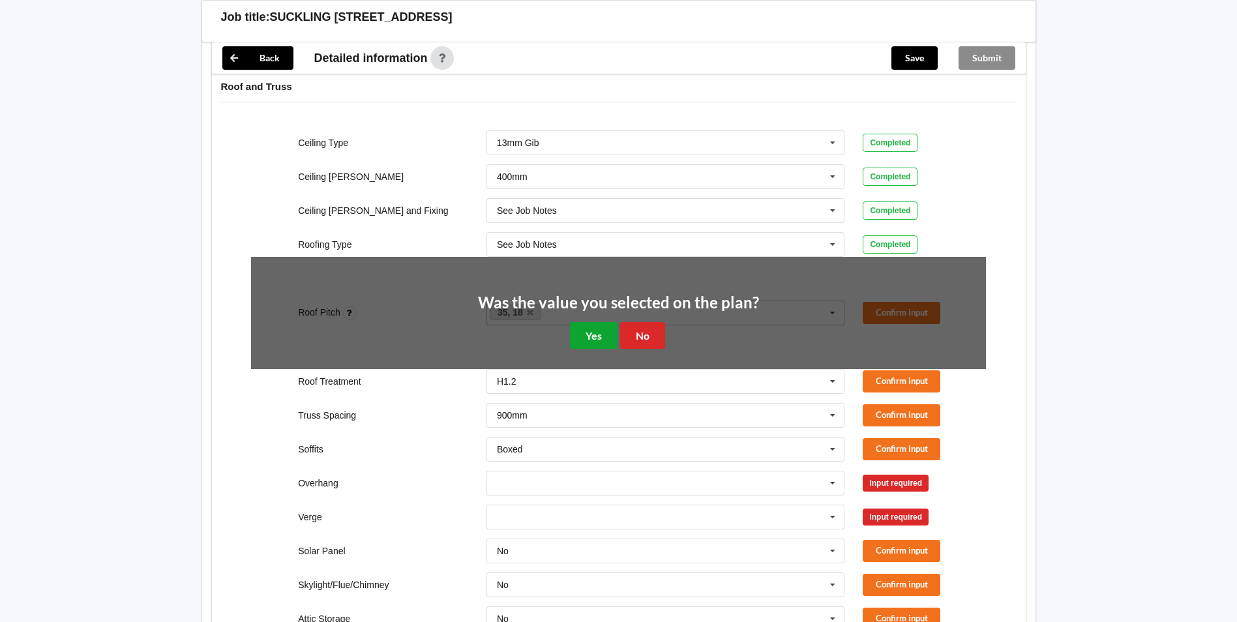
click at [588, 330] on button "Yes" at bounding box center [594, 335] width 48 height 27
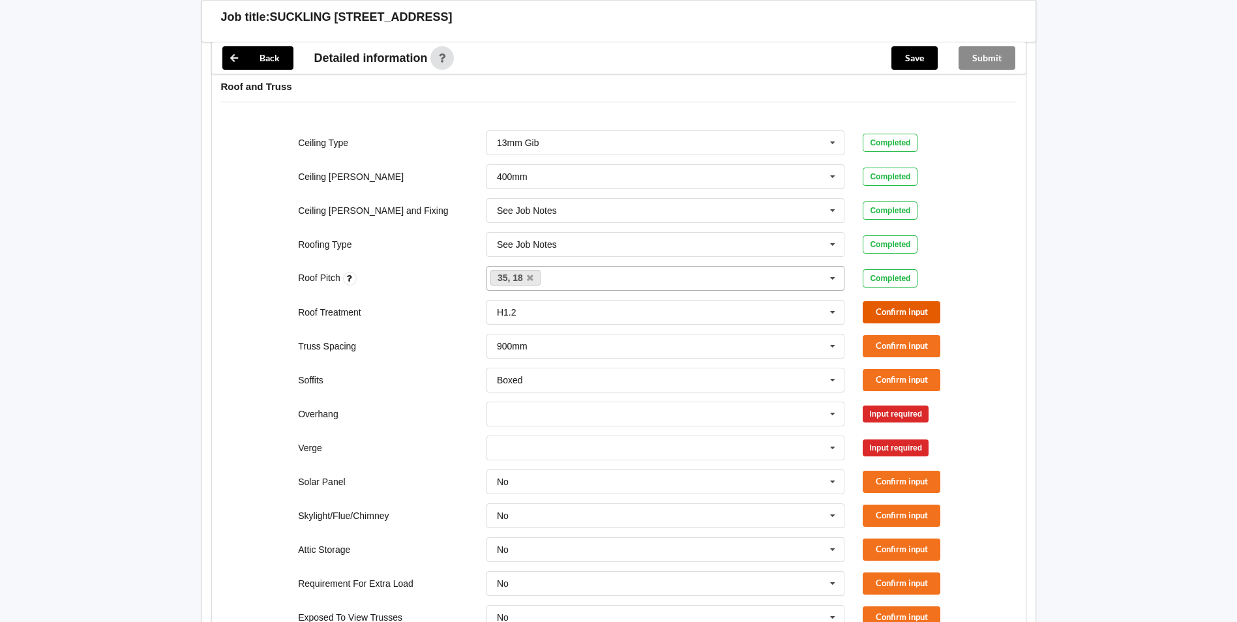
click at [900, 307] on button "Confirm input" at bounding box center [902, 312] width 78 height 22
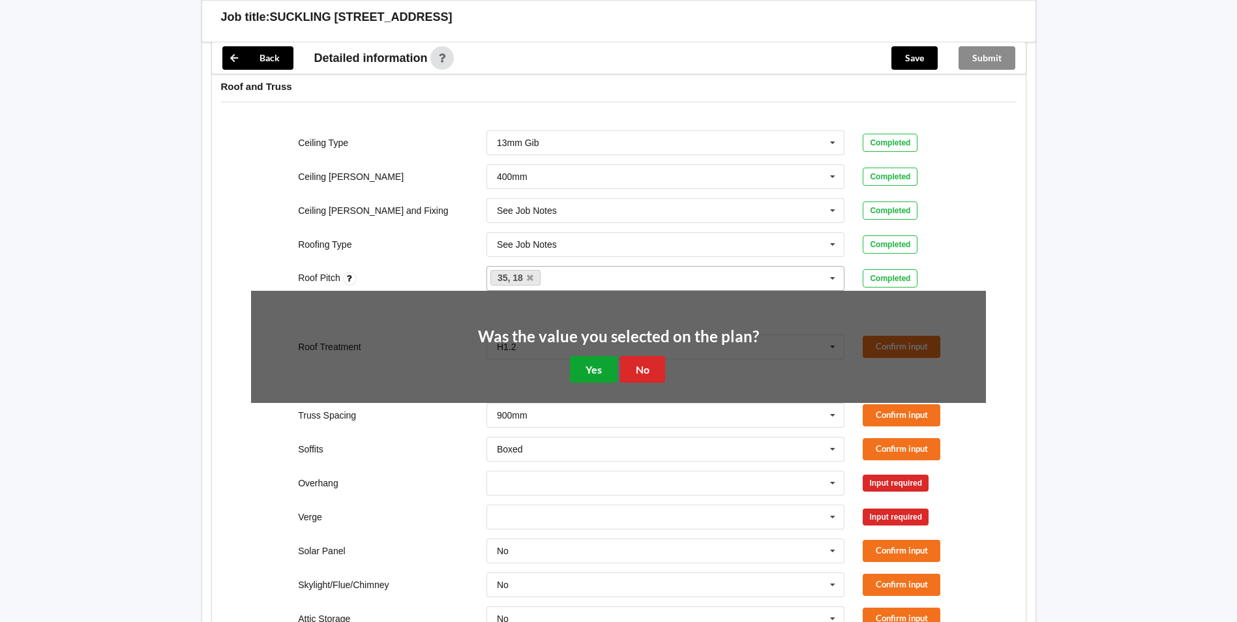
click at [611, 365] on button "Yes" at bounding box center [594, 369] width 48 height 27
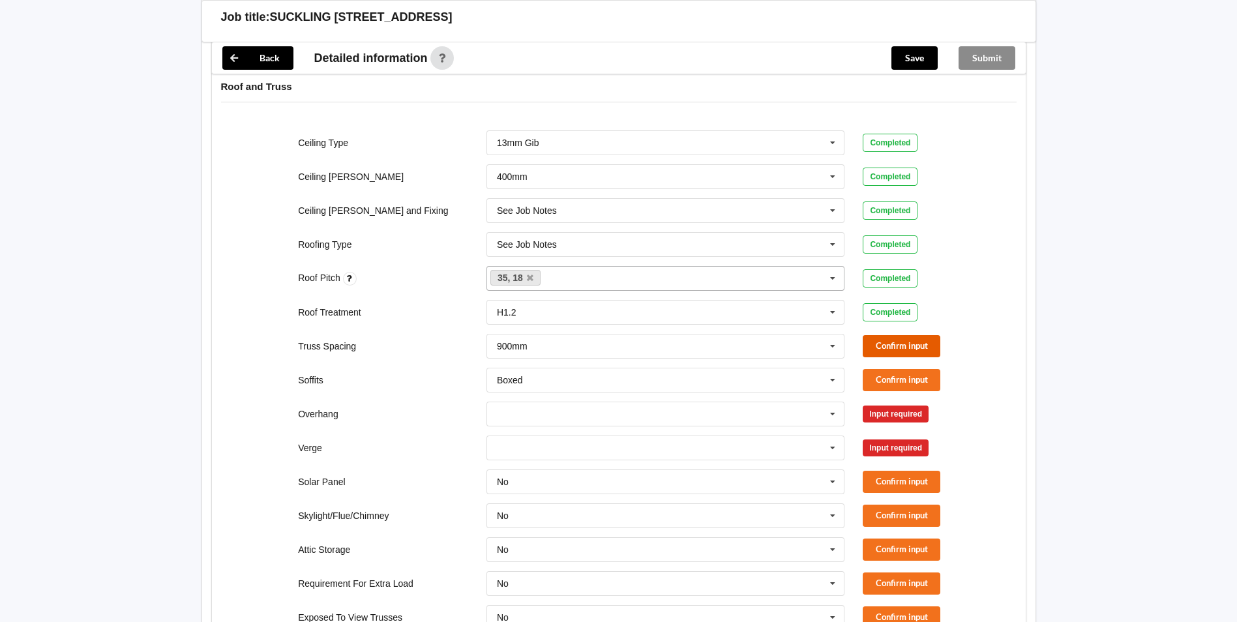
click at [906, 342] on button "Confirm input" at bounding box center [902, 346] width 78 height 22
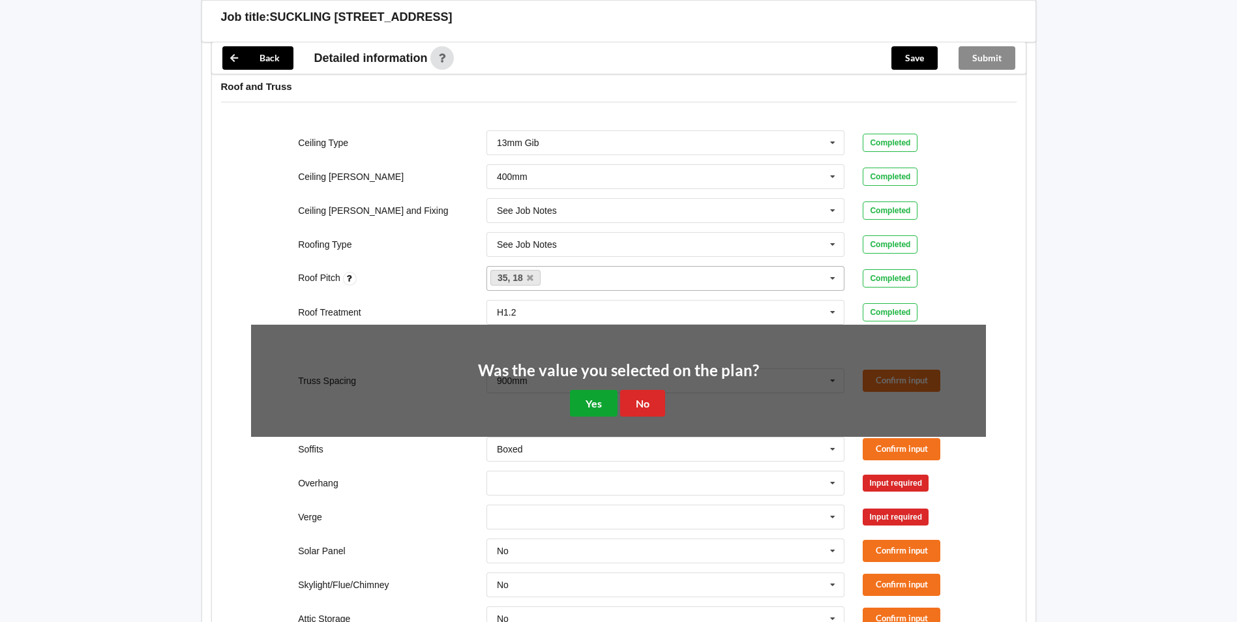
click at [596, 399] on button "Yes" at bounding box center [594, 403] width 48 height 27
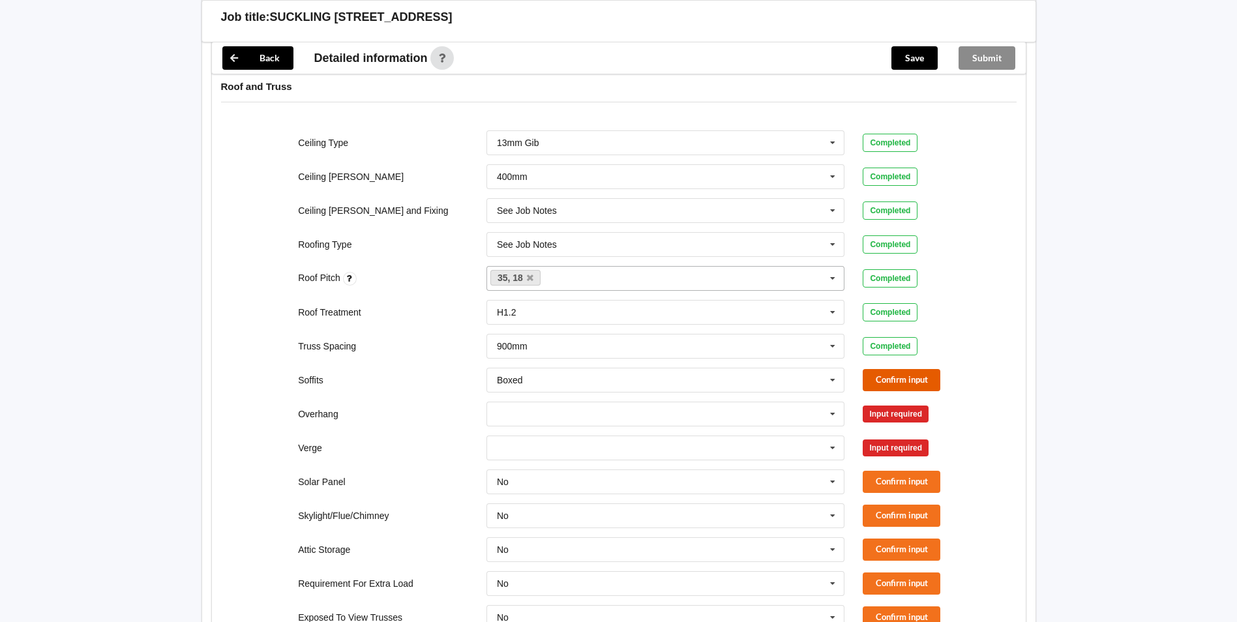
click at [899, 376] on button "Confirm input" at bounding box center [902, 380] width 78 height 22
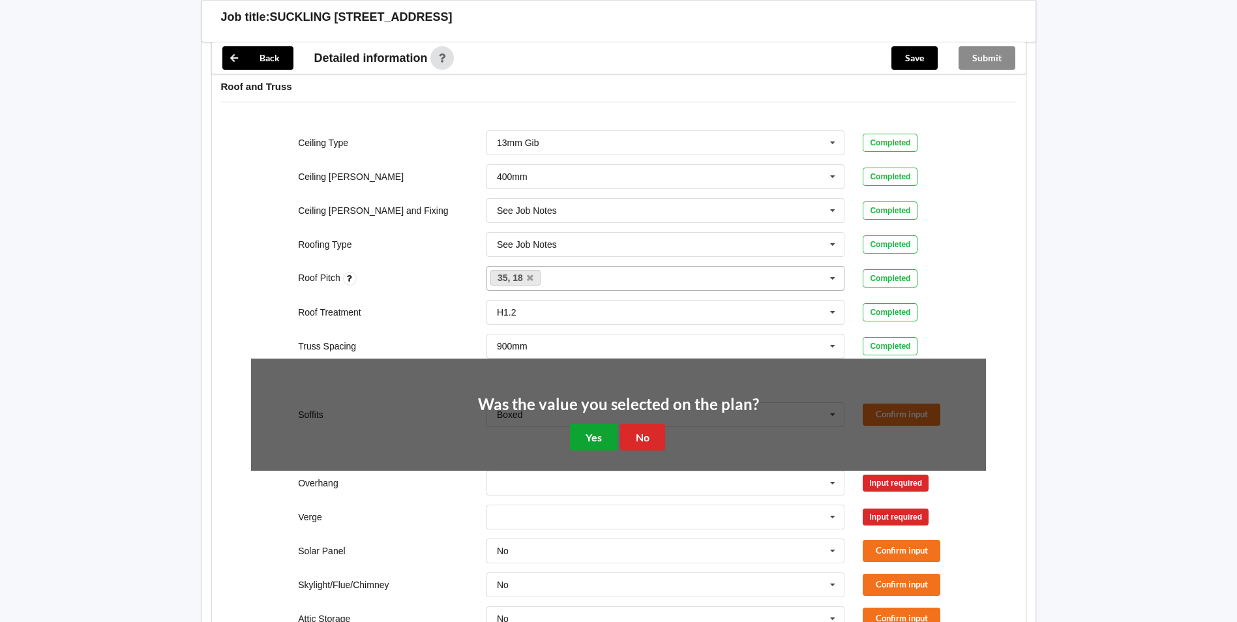
click at [584, 434] on button "Yes" at bounding box center [594, 437] width 48 height 27
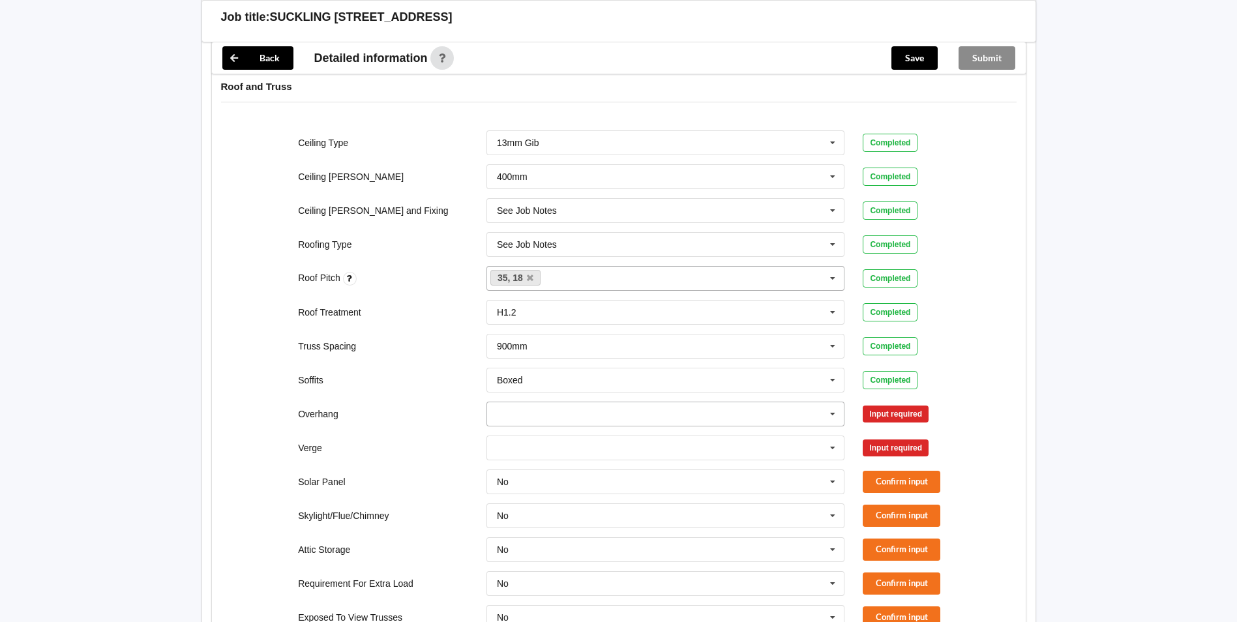
click at [841, 425] on icon at bounding box center [833, 414] width 20 height 24
click at [768, 541] on div "Multiple Values – See As Per Plan" at bounding box center [665, 534] width 357 height 24
click at [793, 451] on input "text" at bounding box center [666, 447] width 357 height 23
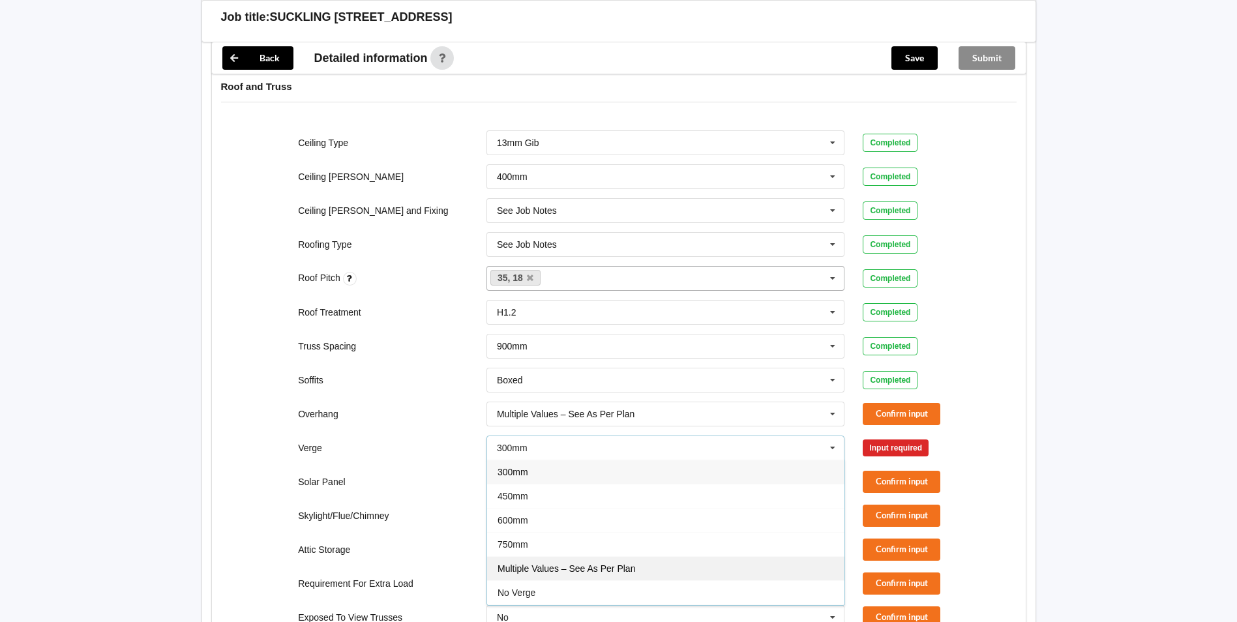
click at [718, 564] on div "Multiple Values – See As Per Plan" at bounding box center [665, 568] width 357 height 24
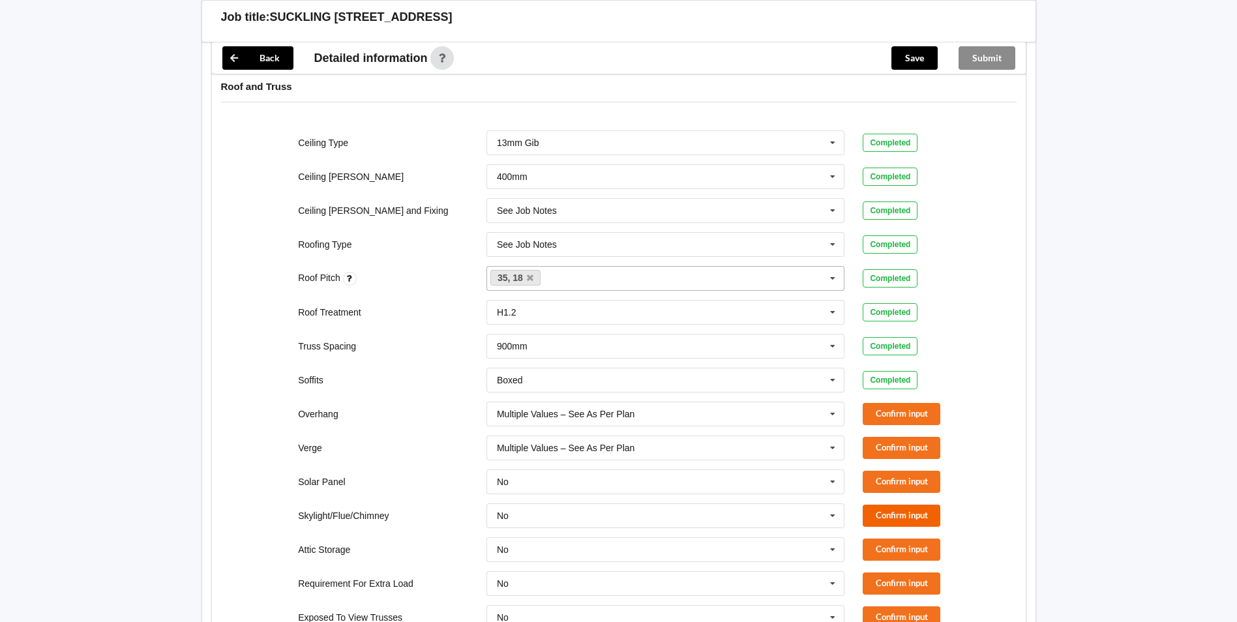
scroll to position [736, 0]
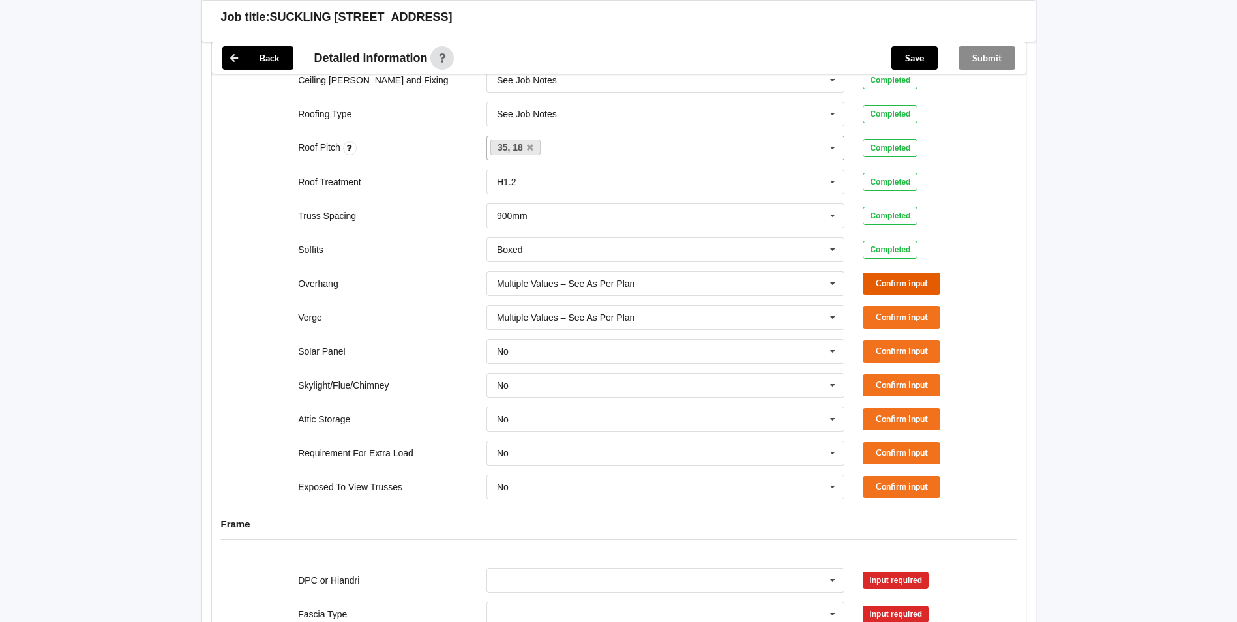
click at [916, 284] on button "Confirm input" at bounding box center [902, 284] width 78 height 22
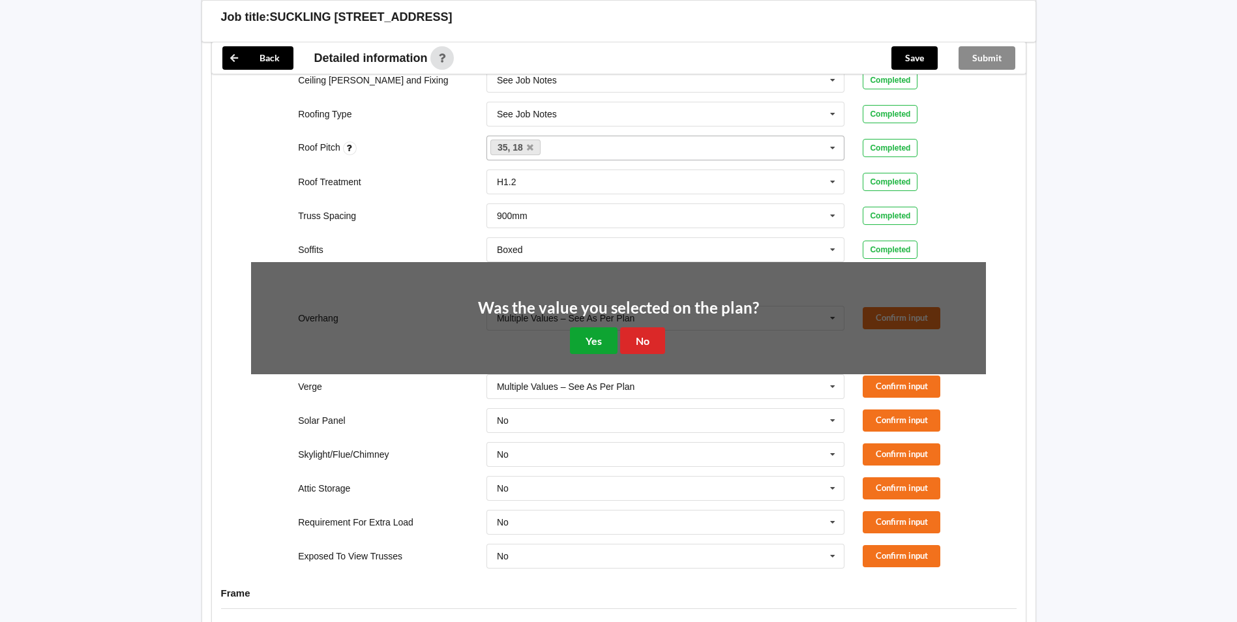
click at [608, 340] on button "Yes" at bounding box center [594, 340] width 48 height 27
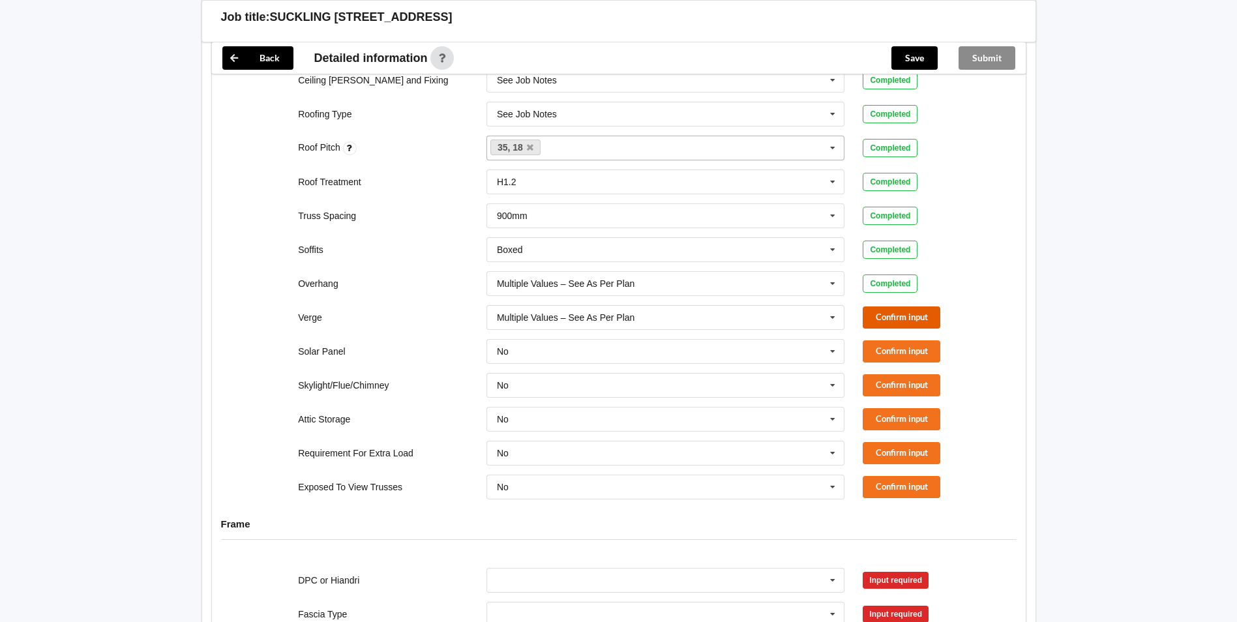
click at [881, 322] on button "Confirm input" at bounding box center [902, 318] width 78 height 22
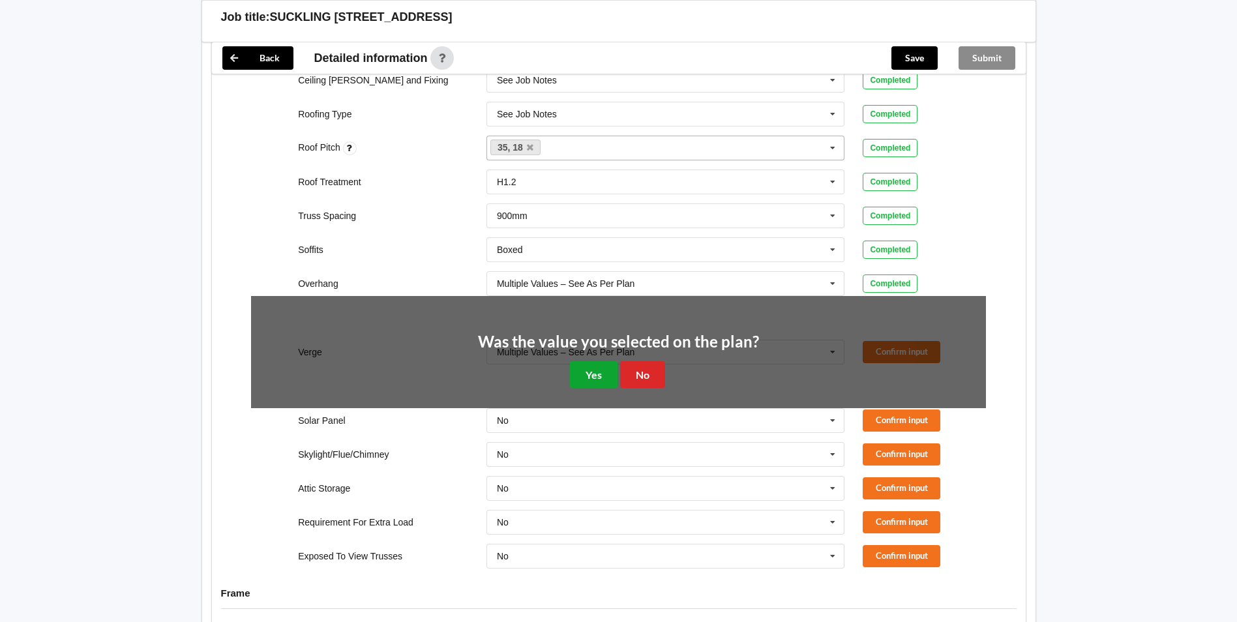
click at [594, 369] on button "Yes" at bounding box center [594, 374] width 48 height 27
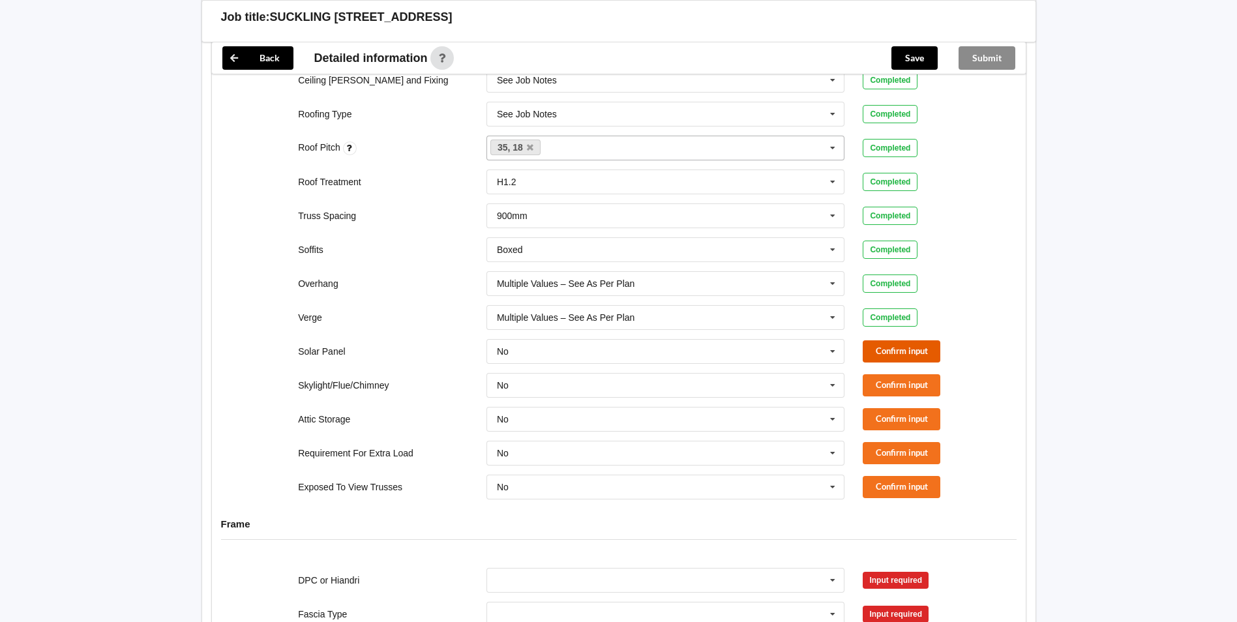
click at [903, 352] on button "Confirm input" at bounding box center [902, 351] width 78 height 22
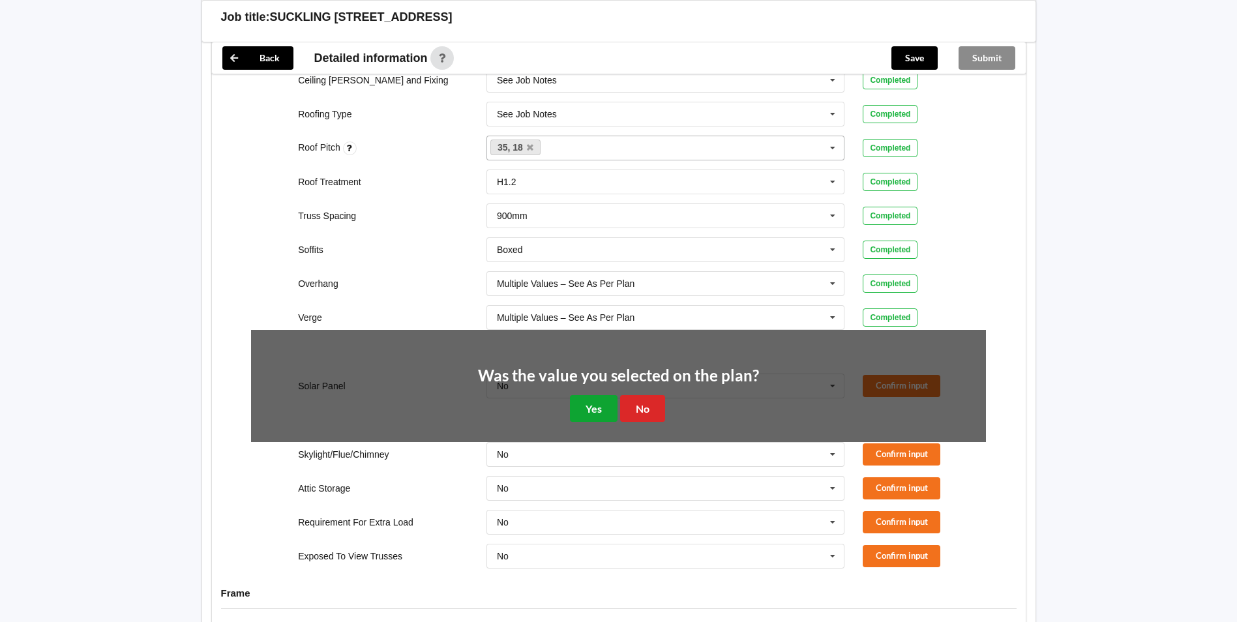
drag, startPoint x: 599, startPoint y: 407, endPoint x: 783, endPoint y: 408, distance: 183.9
click at [599, 407] on button "Yes" at bounding box center [594, 408] width 48 height 27
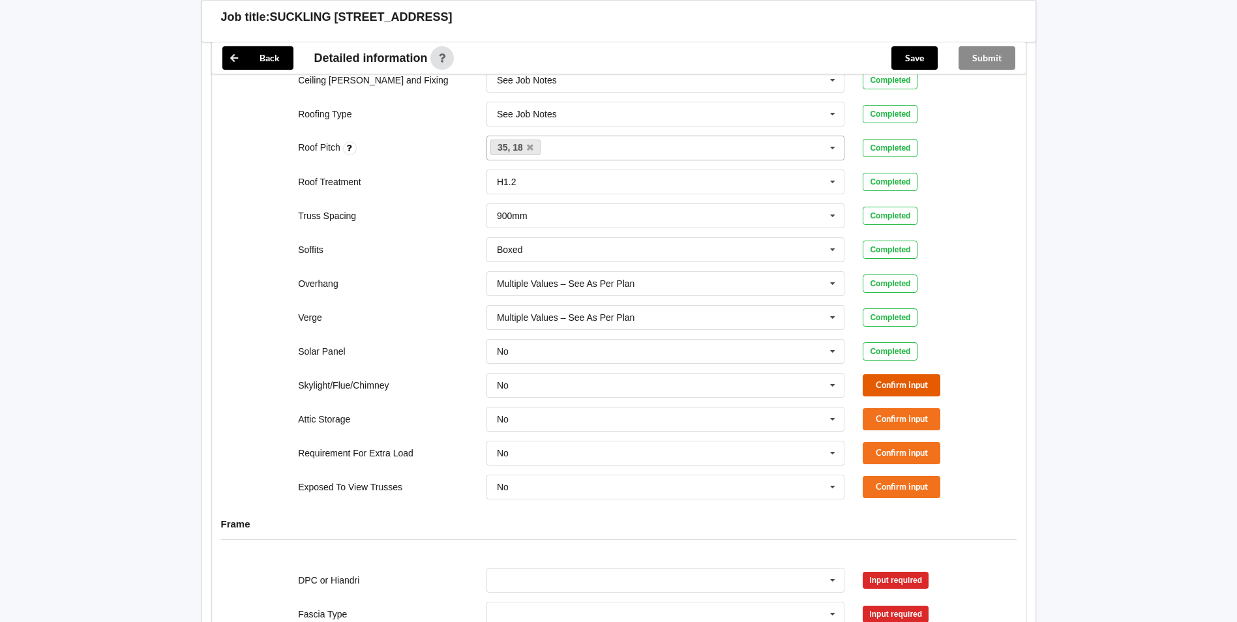
click at [866, 387] on button "Confirm input" at bounding box center [902, 385] width 78 height 22
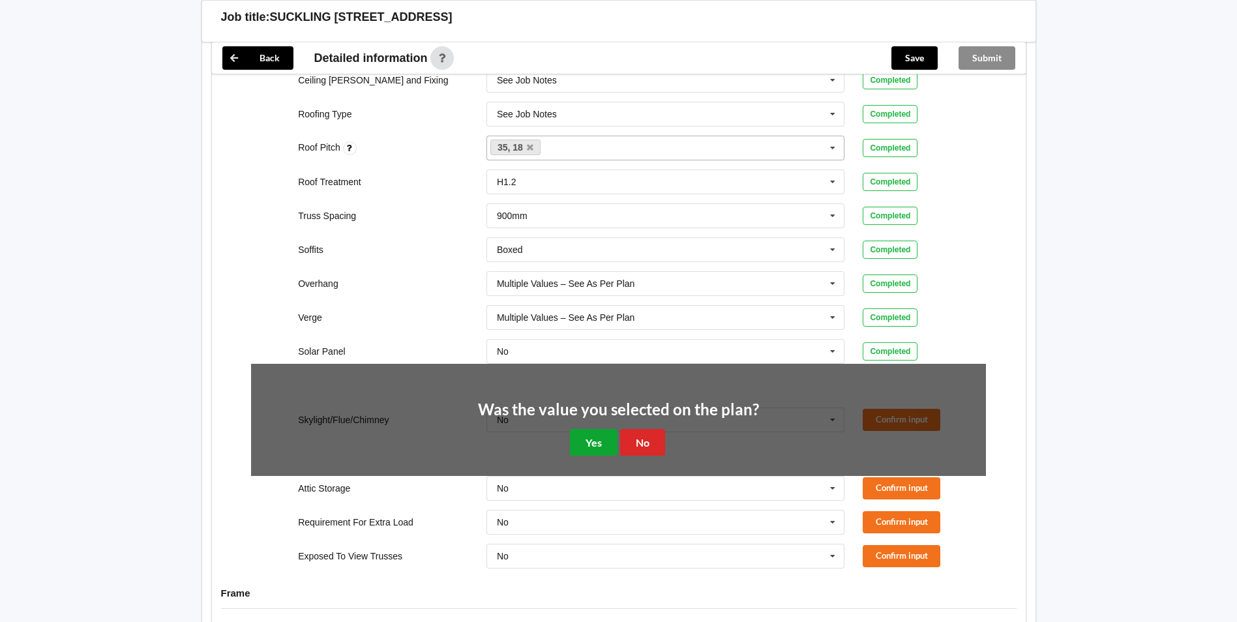
click at [586, 433] on button "Yes" at bounding box center [594, 442] width 48 height 27
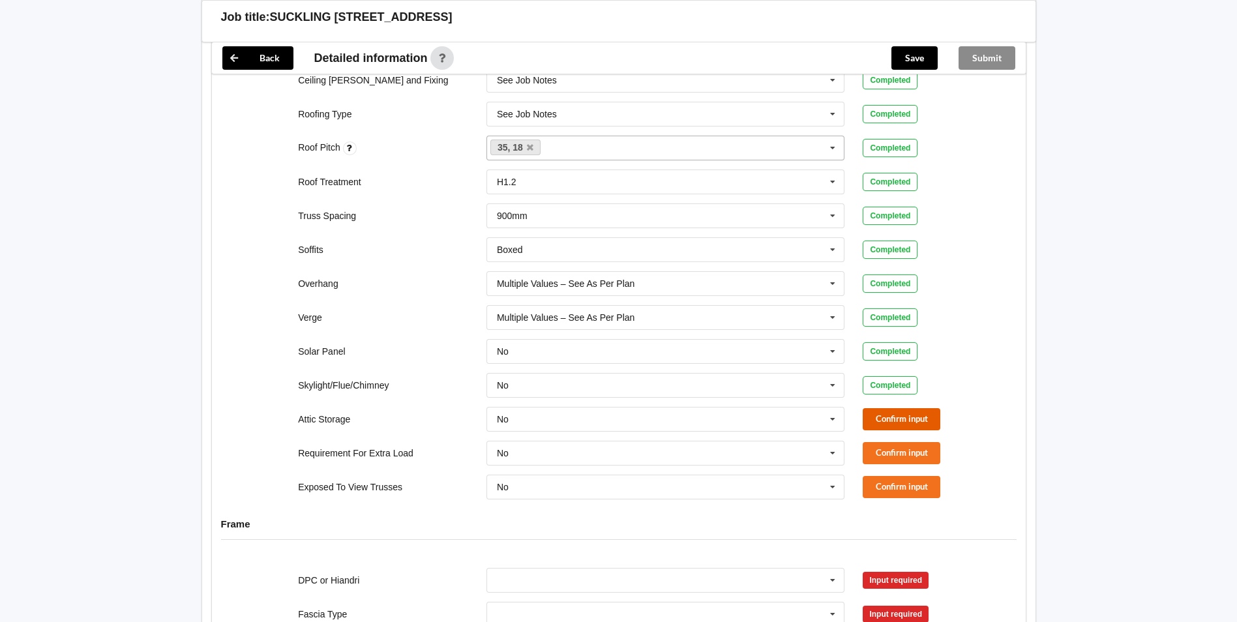
click at [899, 417] on button "Confirm input" at bounding box center [902, 419] width 78 height 22
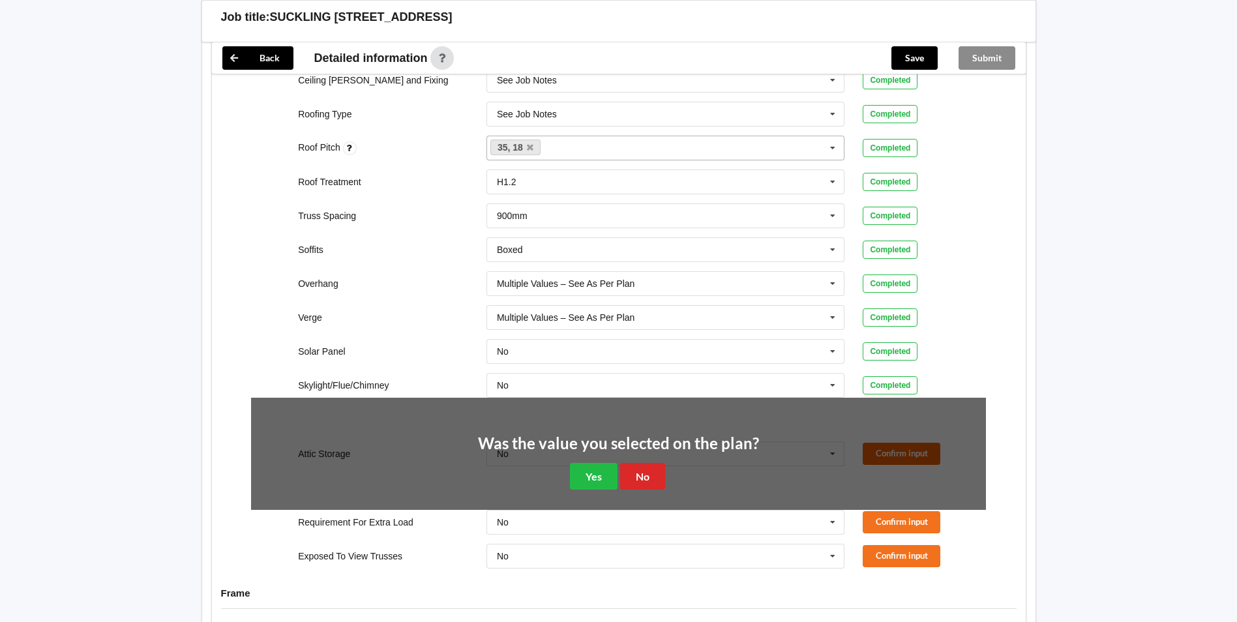
scroll to position [762, 0]
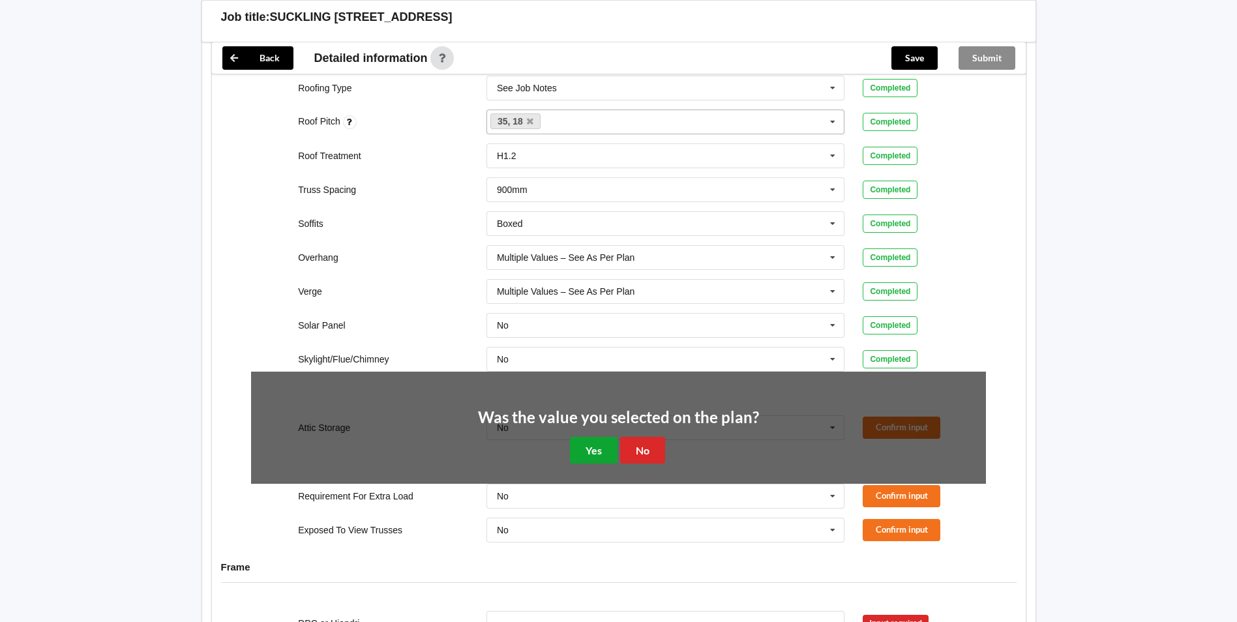
click at [604, 447] on button "Yes" at bounding box center [594, 450] width 48 height 27
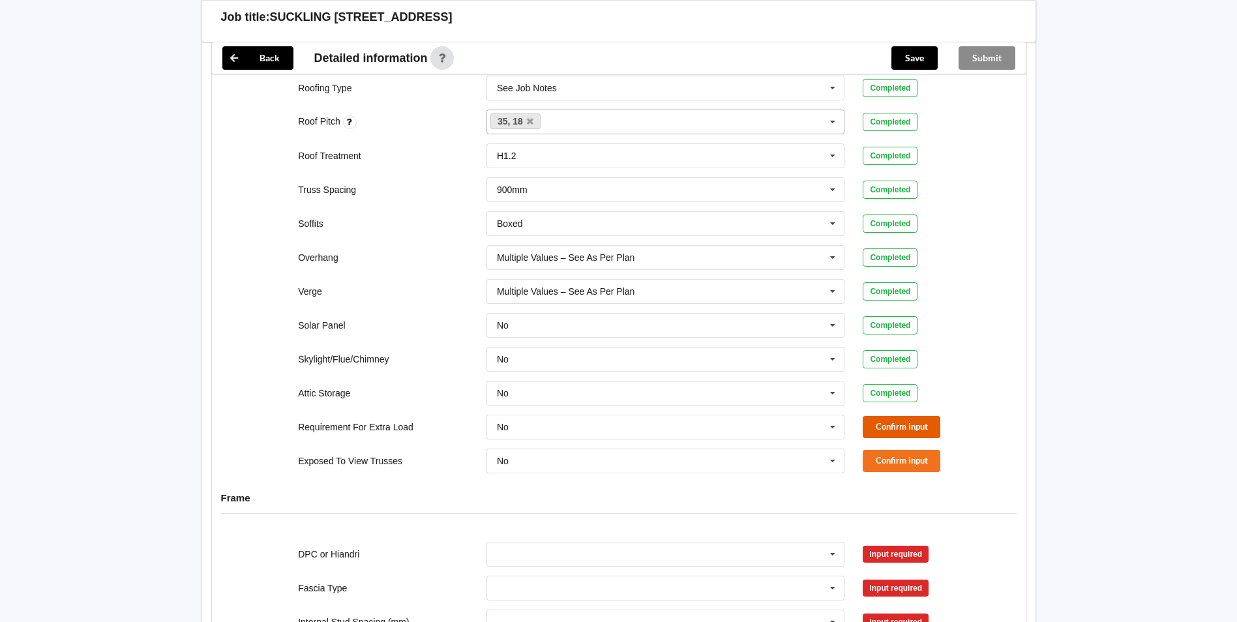
click at [894, 421] on button "Confirm input" at bounding box center [902, 427] width 78 height 22
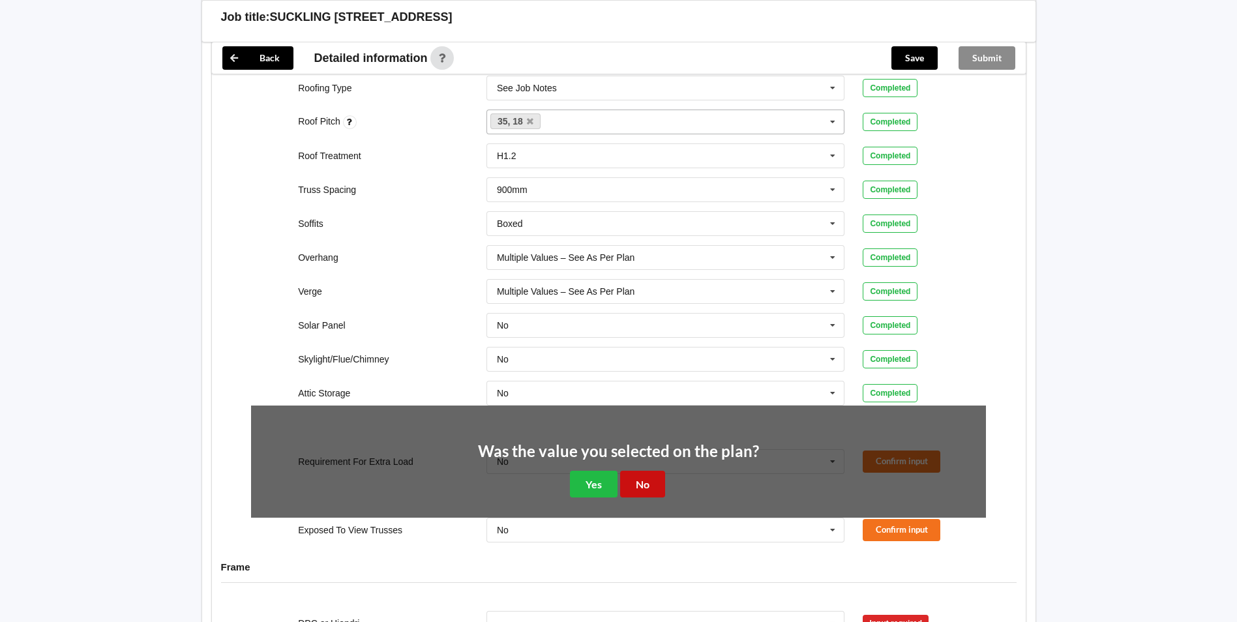
click at [654, 487] on button "No" at bounding box center [642, 484] width 45 height 27
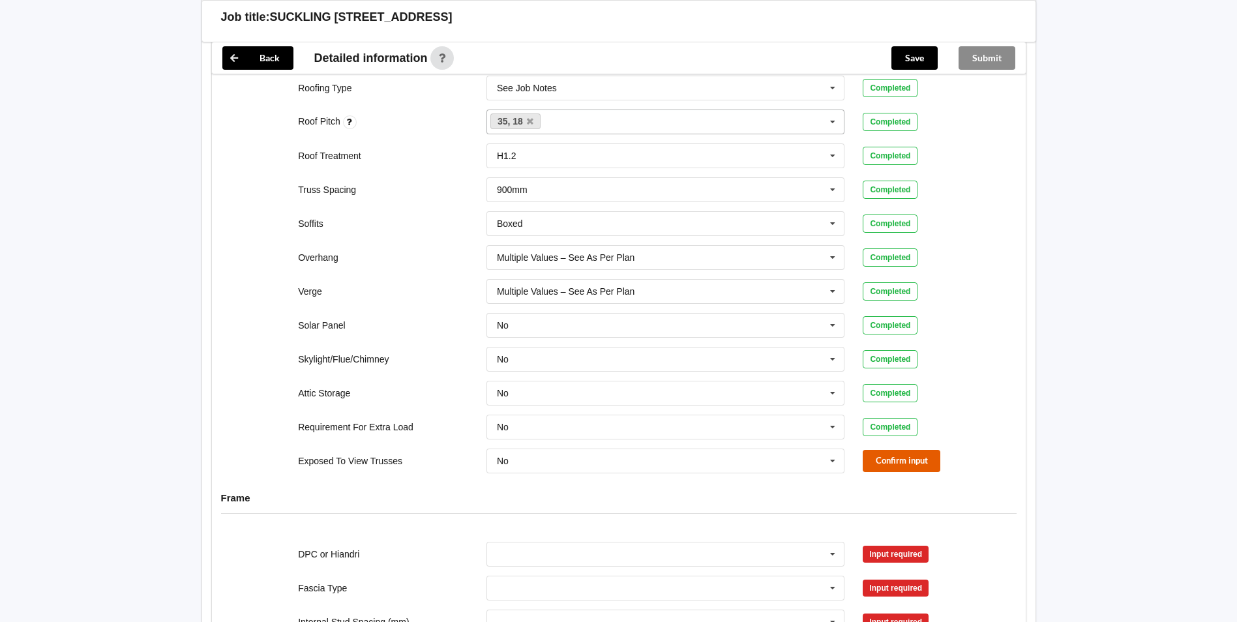
click at [898, 459] on button "Confirm input" at bounding box center [902, 461] width 78 height 22
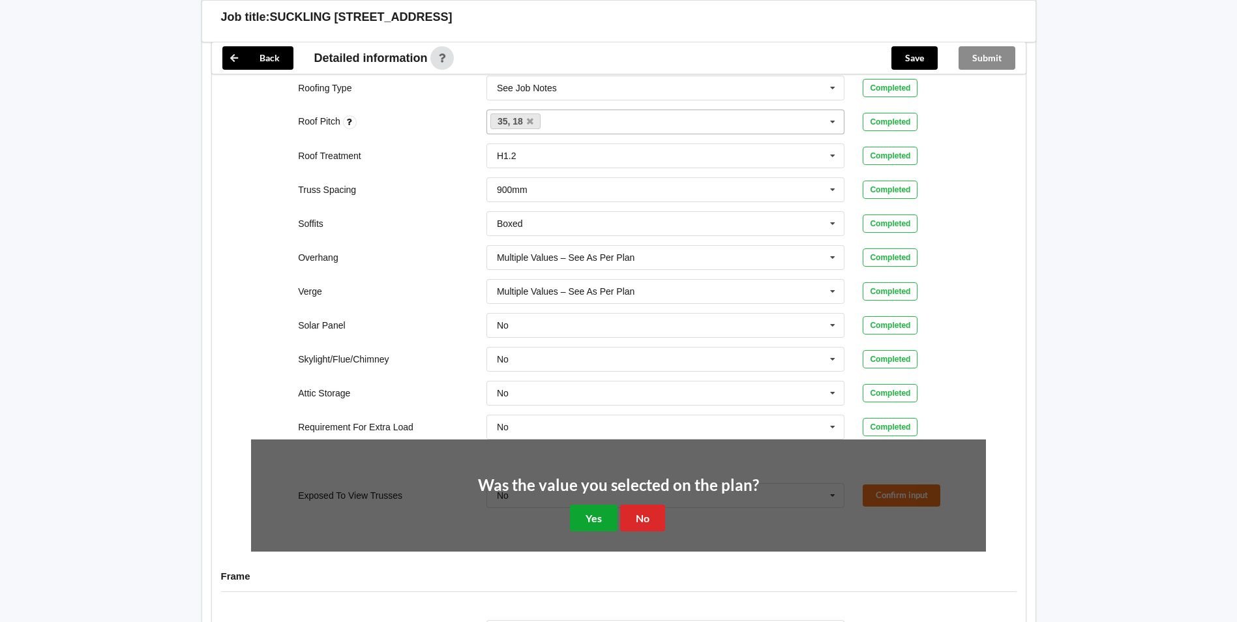
click at [597, 519] on button "Yes" at bounding box center [594, 518] width 48 height 27
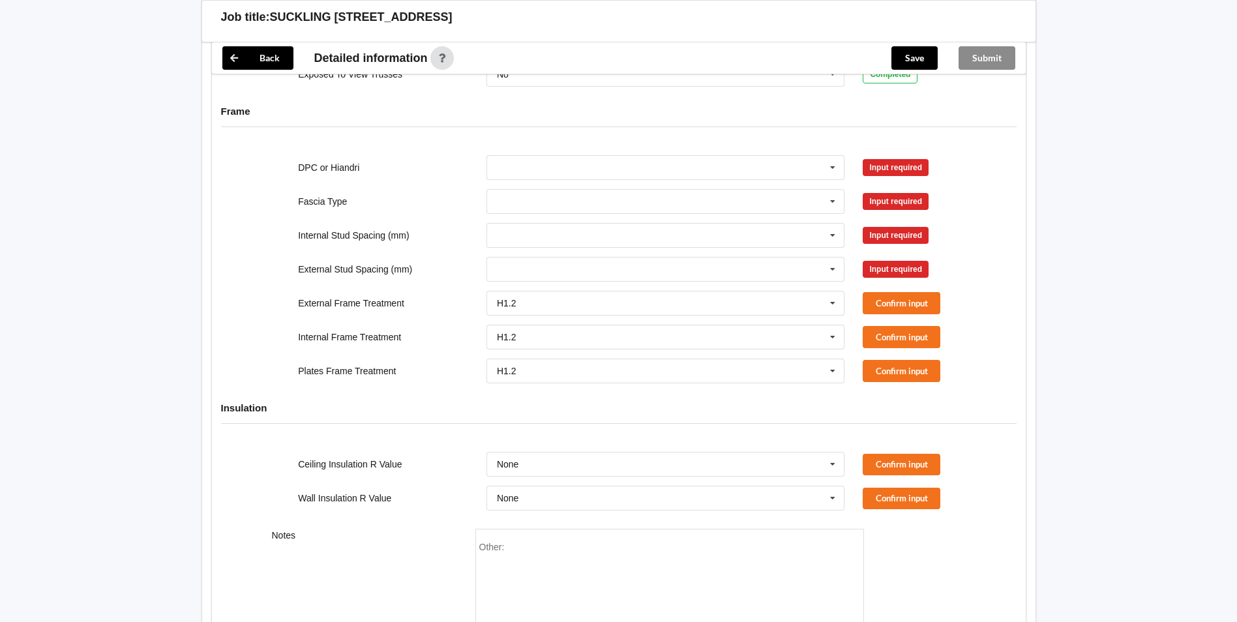
scroll to position [1088, 0]
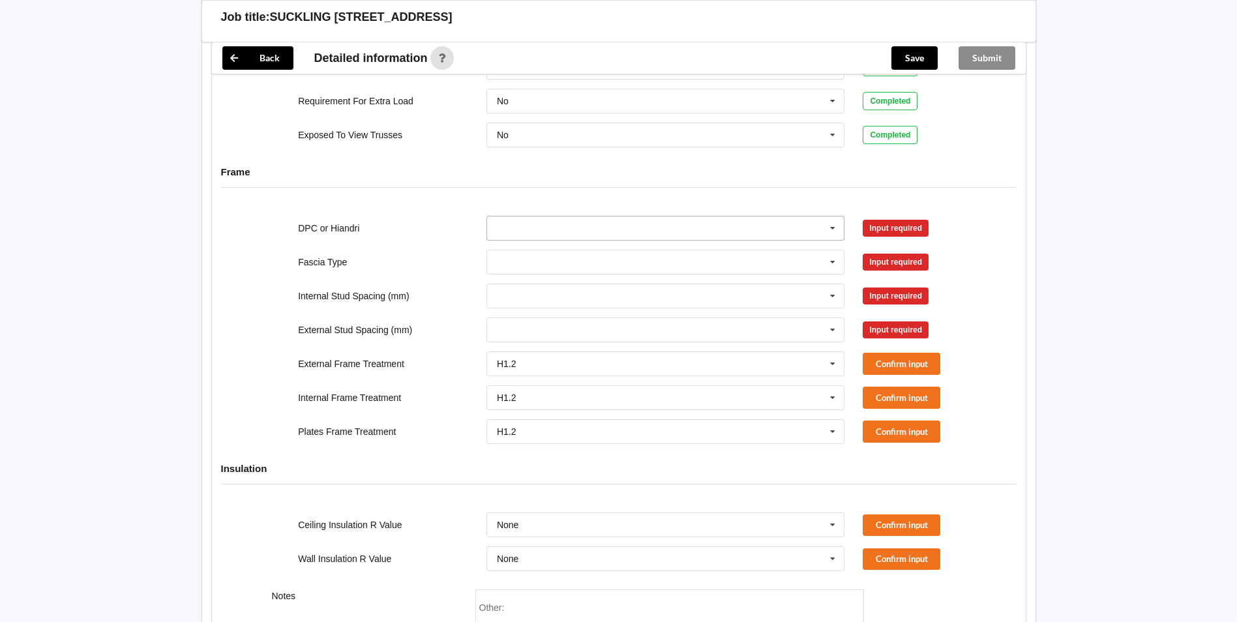
click at [810, 226] on input "text" at bounding box center [666, 228] width 357 height 23
click at [773, 257] on div "DPC Fitted" at bounding box center [665, 252] width 357 height 24
click at [875, 232] on button "Confirm input" at bounding box center [902, 228] width 78 height 22
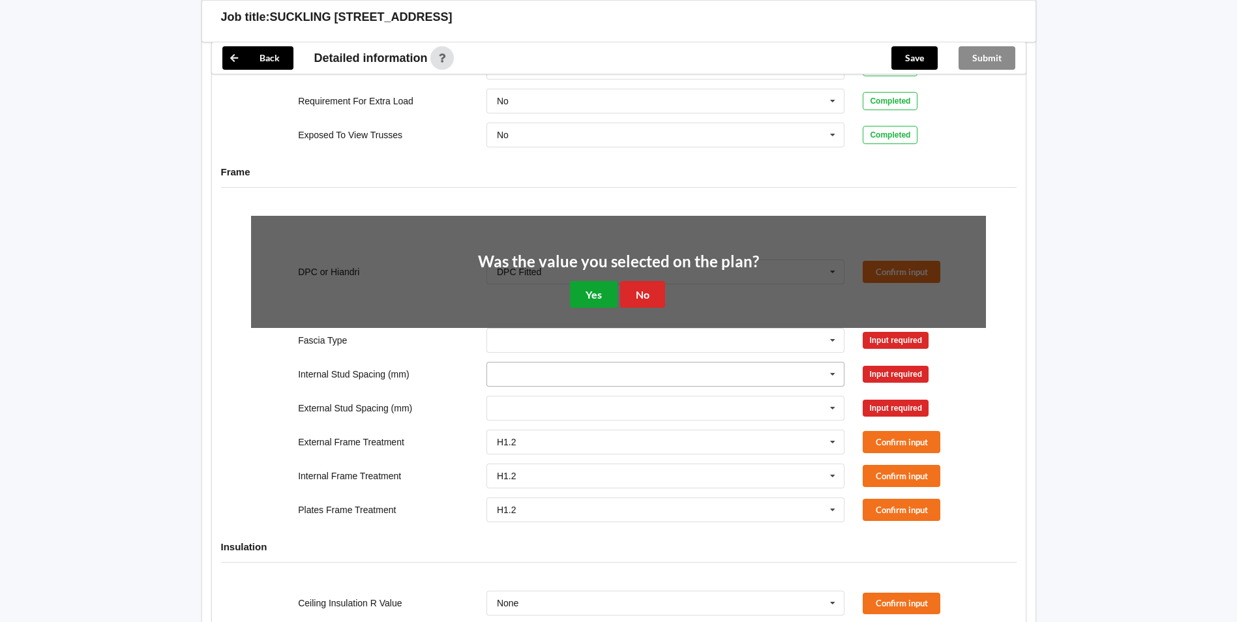
click at [573, 301] on button "Yes" at bounding box center [594, 294] width 48 height 27
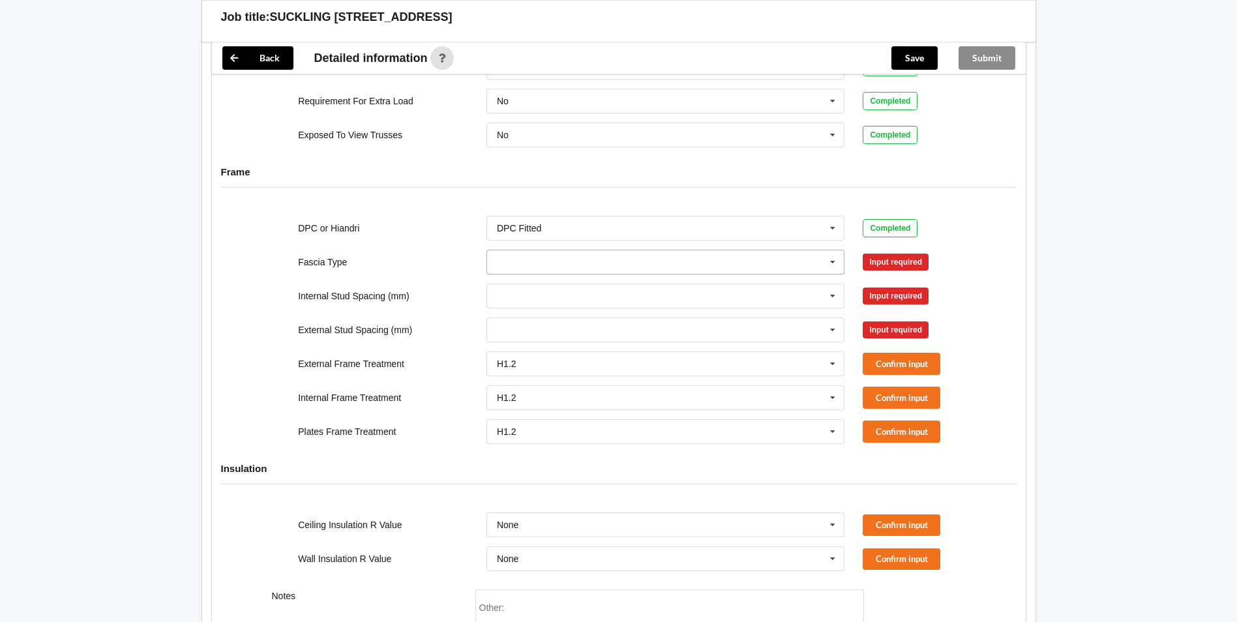
click at [620, 273] on input "text" at bounding box center [666, 261] width 357 height 23
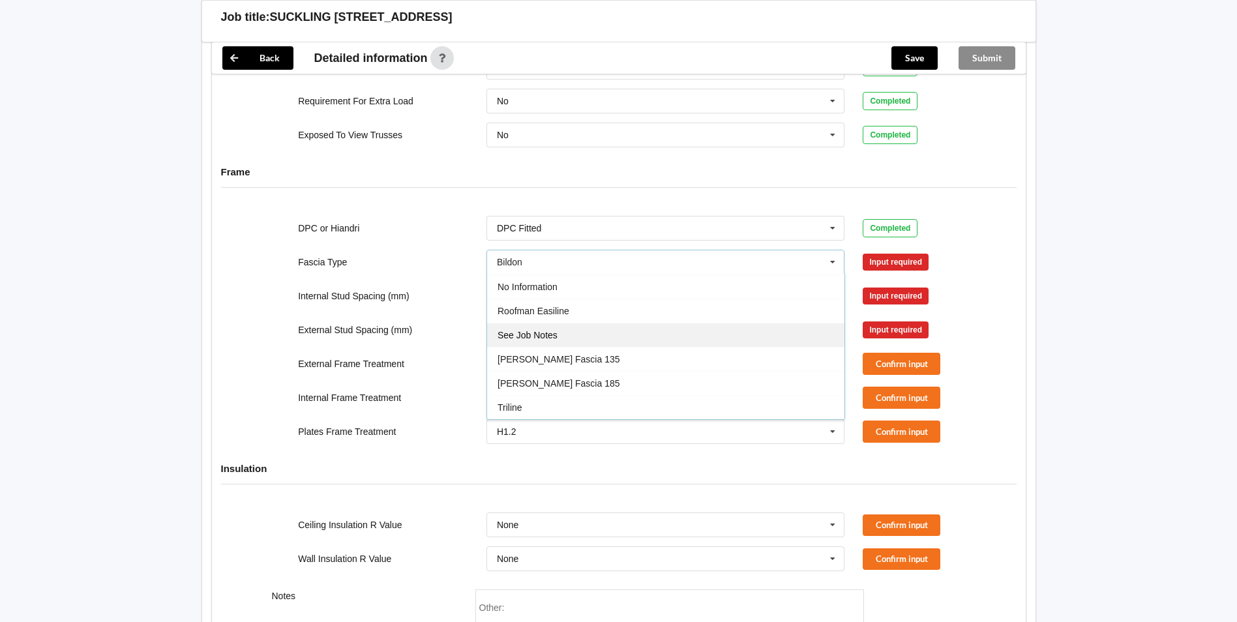
click at [662, 339] on div "See Job Notes" at bounding box center [665, 335] width 357 height 24
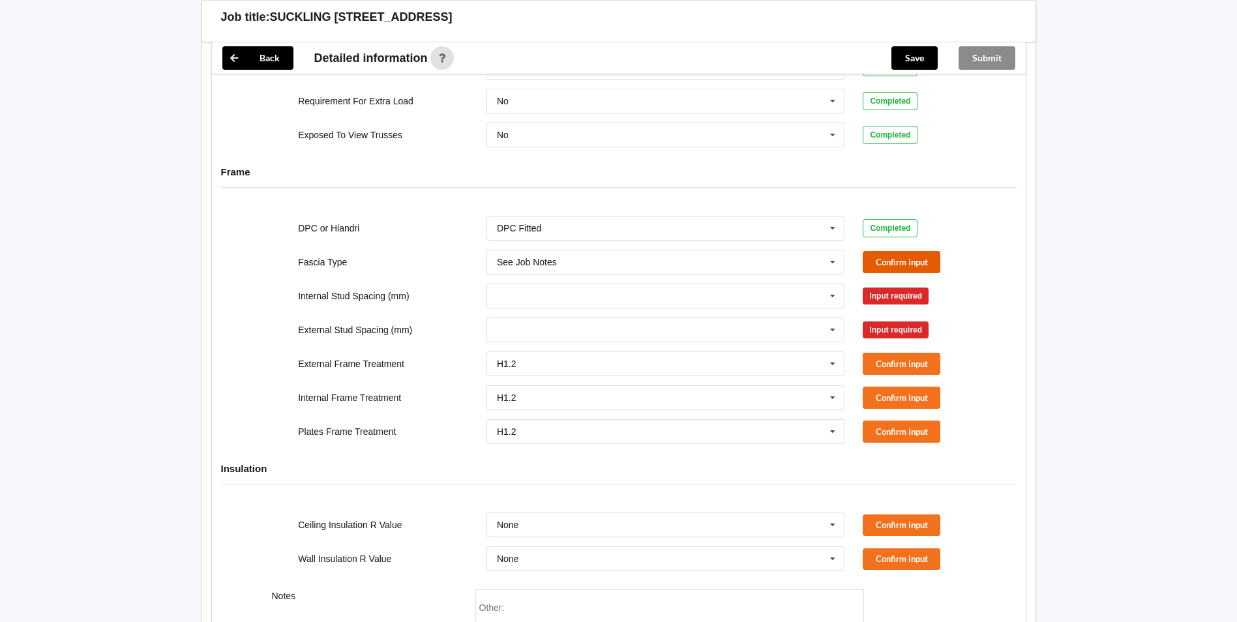
click at [883, 264] on button "Confirm input" at bounding box center [902, 262] width 78 height 22
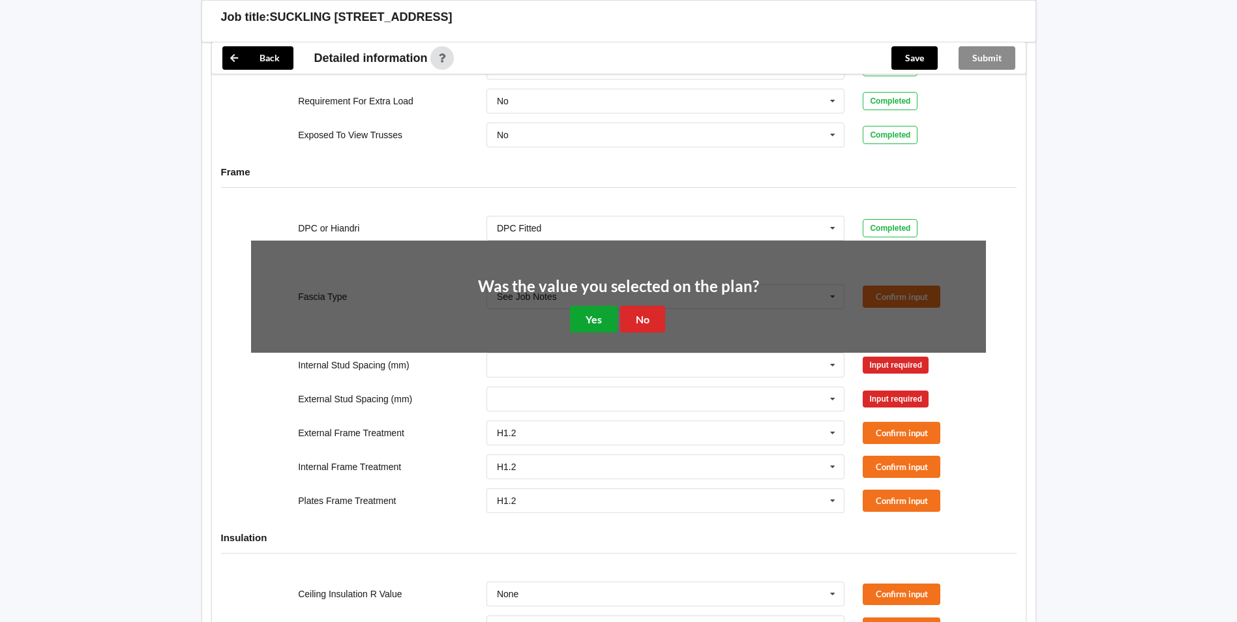
click at [587, 328] on button "Yes" at bounding box center [594, 319] width 48 height 27
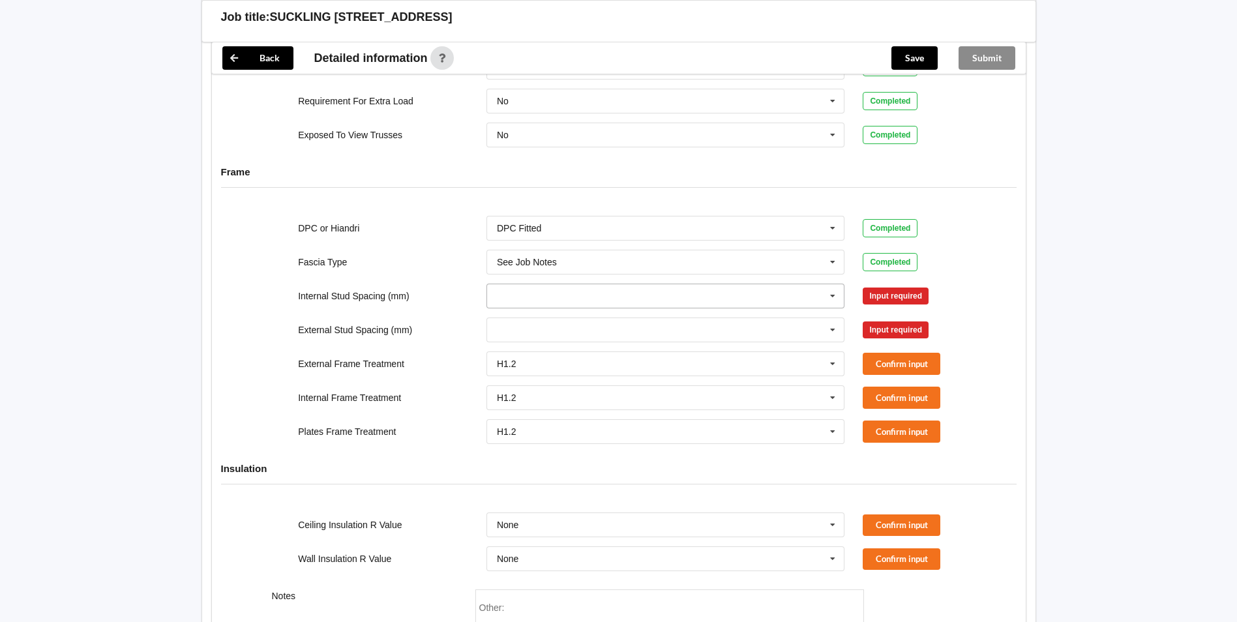
click at [668, 305] on input "text" at bounding box center [666, 295] width 357 height 23
click at [666, 410] on div "Multiple Values – See As Per Plan" at bounding box center [665, 417] width 357 height 24
click at [671, 325] on input "text" at bounding box center [666, 329] width 357 height 23
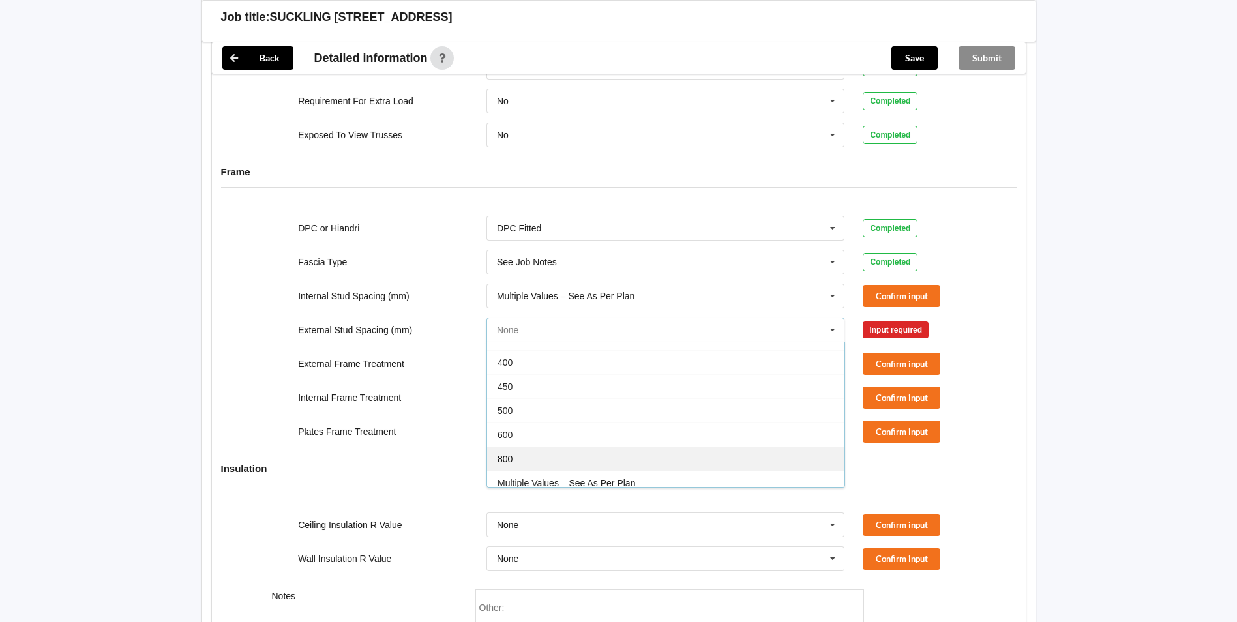
scroll to position [72, 0]
click at [628, 453] on span "Multiple Values – See As Per Plan" at bounding box center [567, 451] width 138 height 10
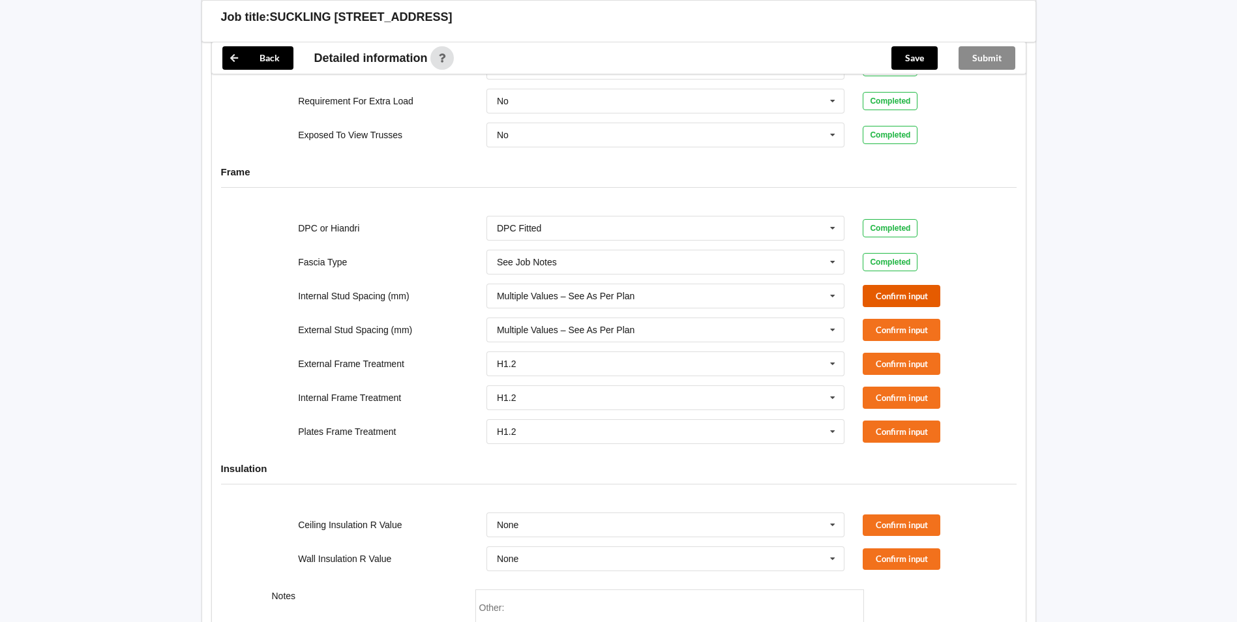
click at [892, 286] on button "Confirm input" at bounding box center [902, 296] width 78 height 22
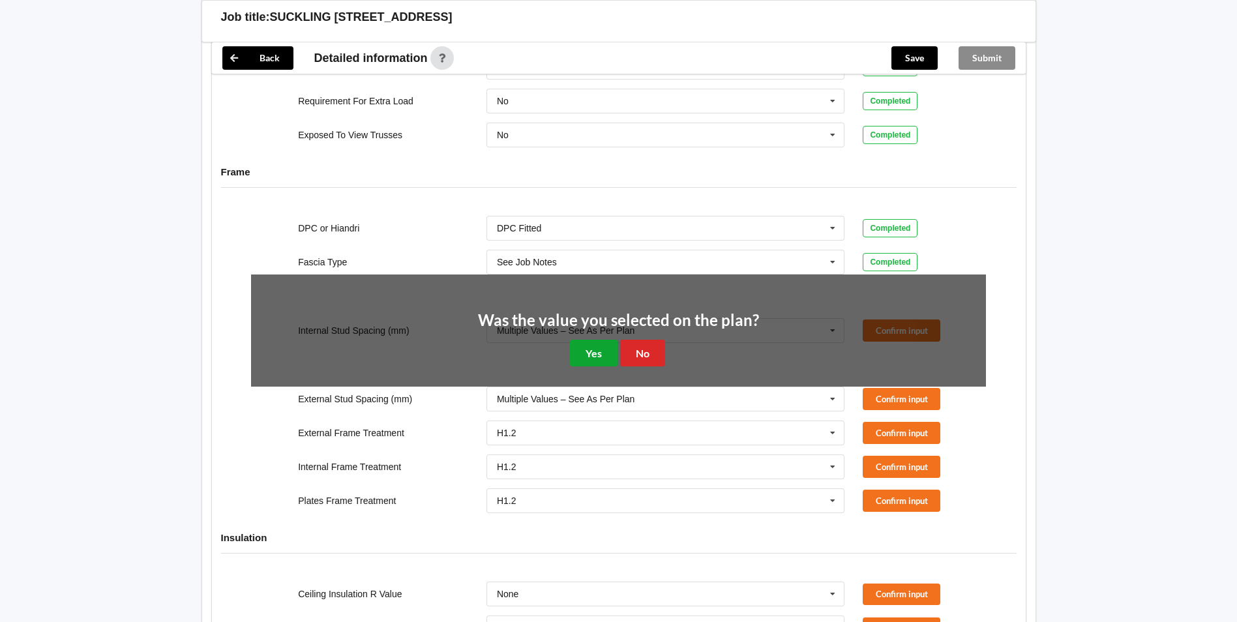
click at [588, 353] on button "Yes" at bounding box center [594, 353] width 48 height 27
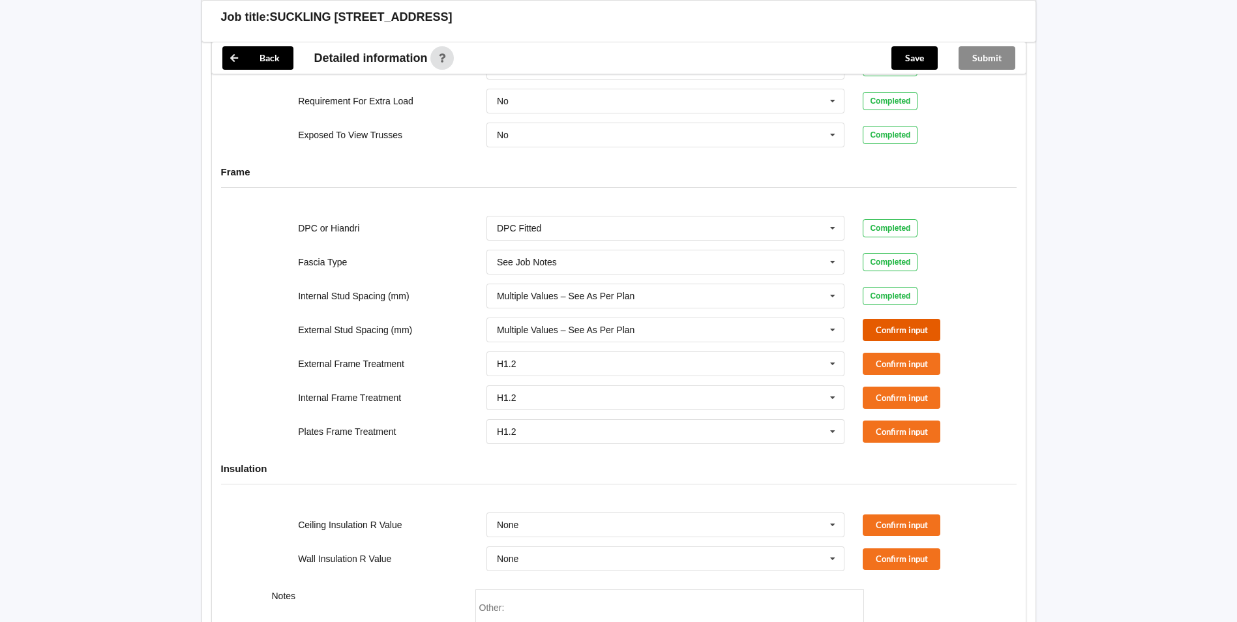
click at [898, 324] on button "Confirm input" at bounding box center [902, 330] width 78 height 22
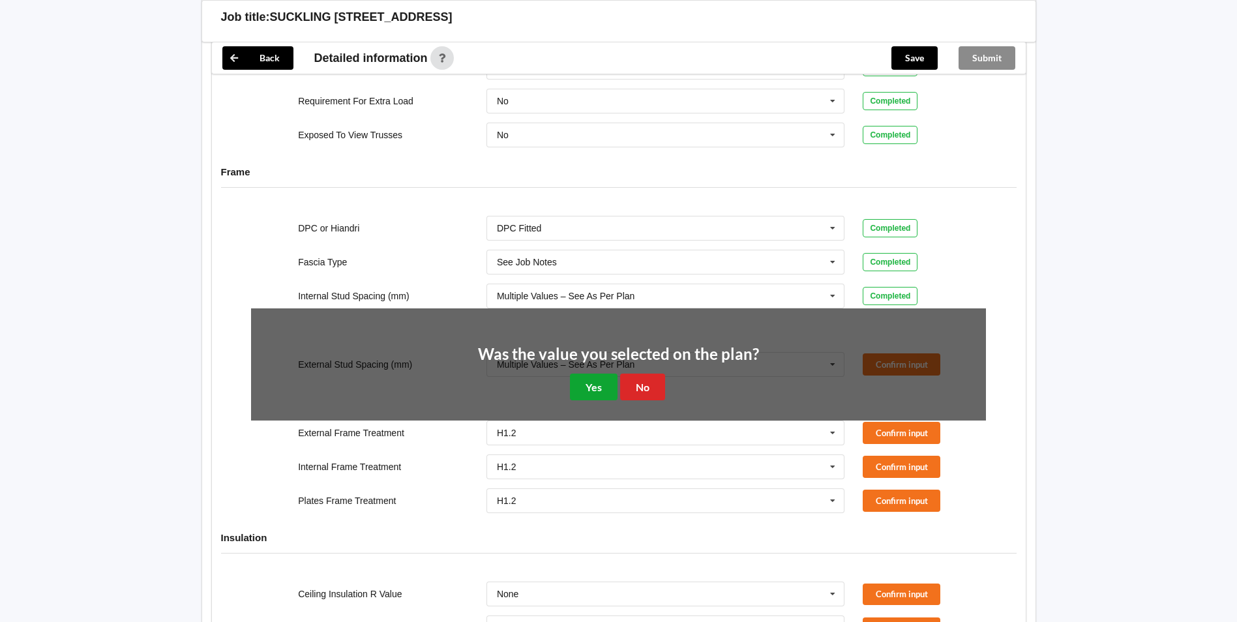
click at [585, 388] on button "Yes" at bounding box center [594, 387] width 48 height 27
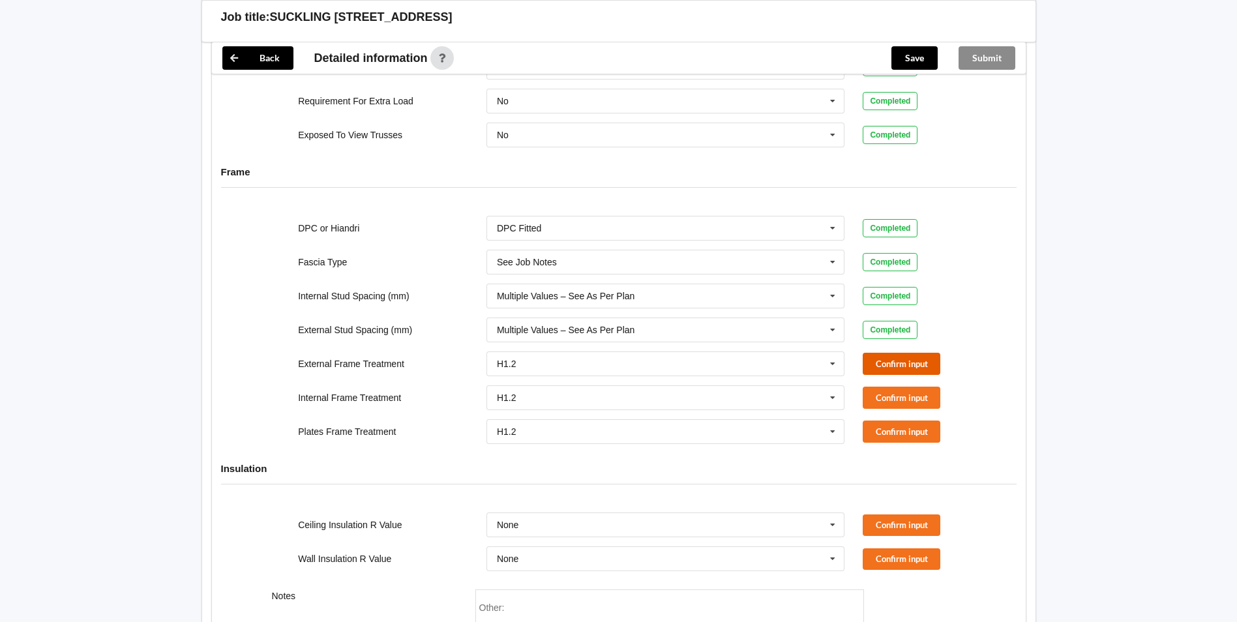
click at [903, 357] on button "Confirm input" at bounding box center [902, 364] width 78 height 22
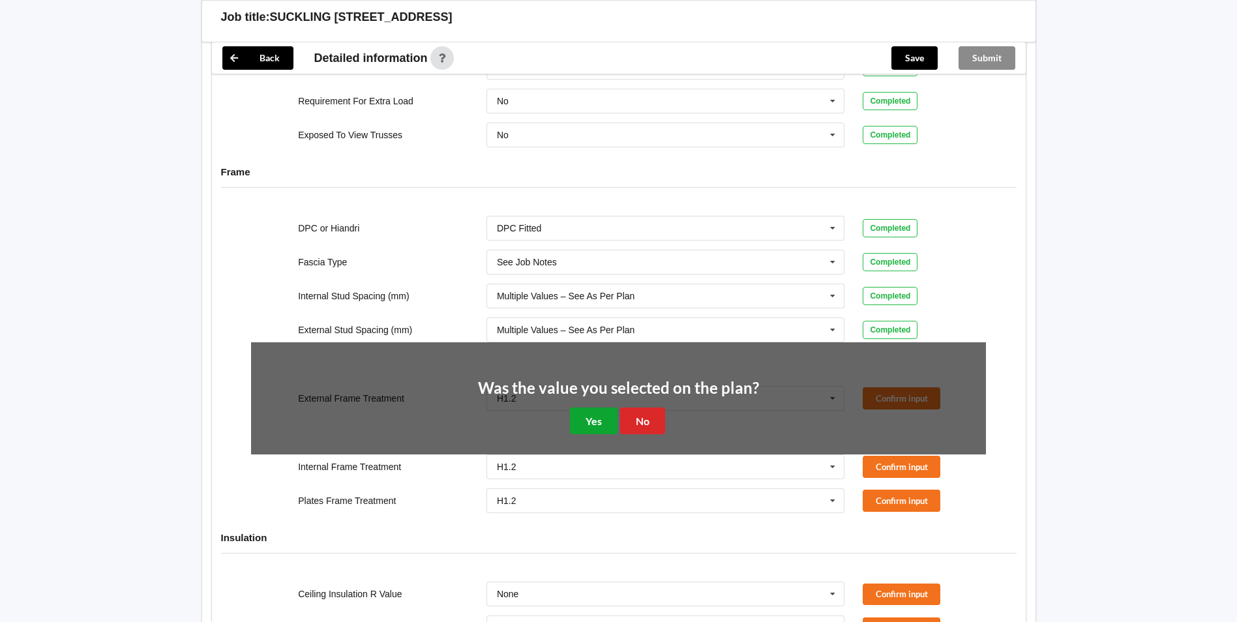
click at [605, 421] on button "Yes" at bounding box center [594, 421] width 48 height 27
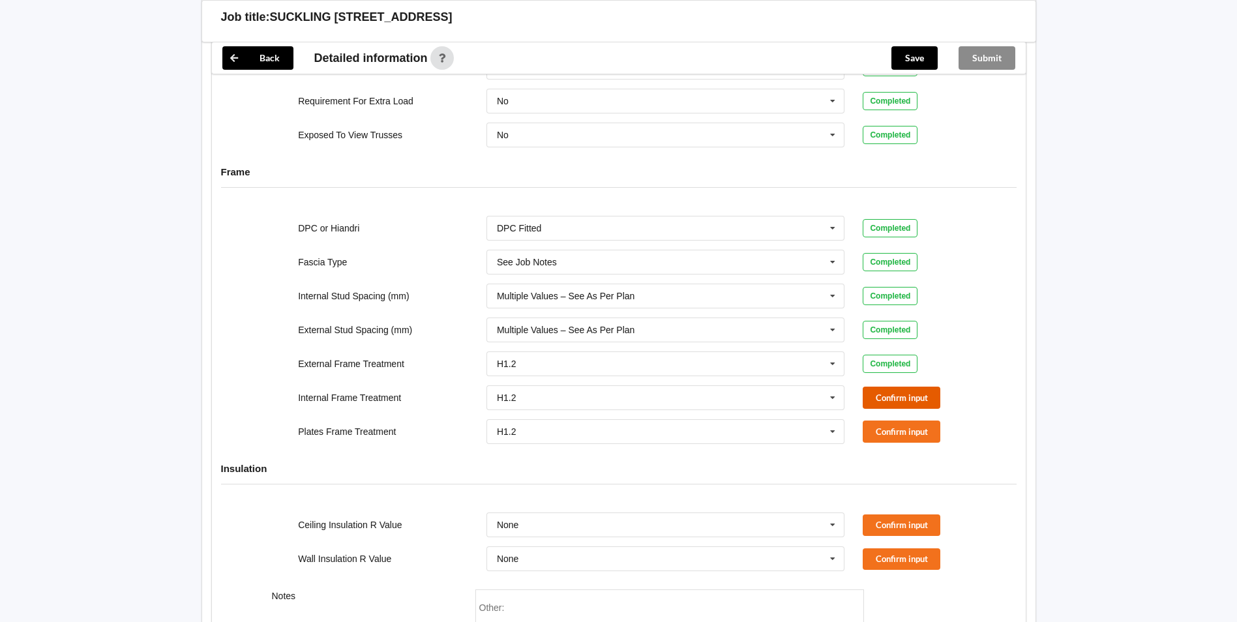
click at [870, 403] on button "Confirm input" at bounding box center [902, 398] width 78 height 22
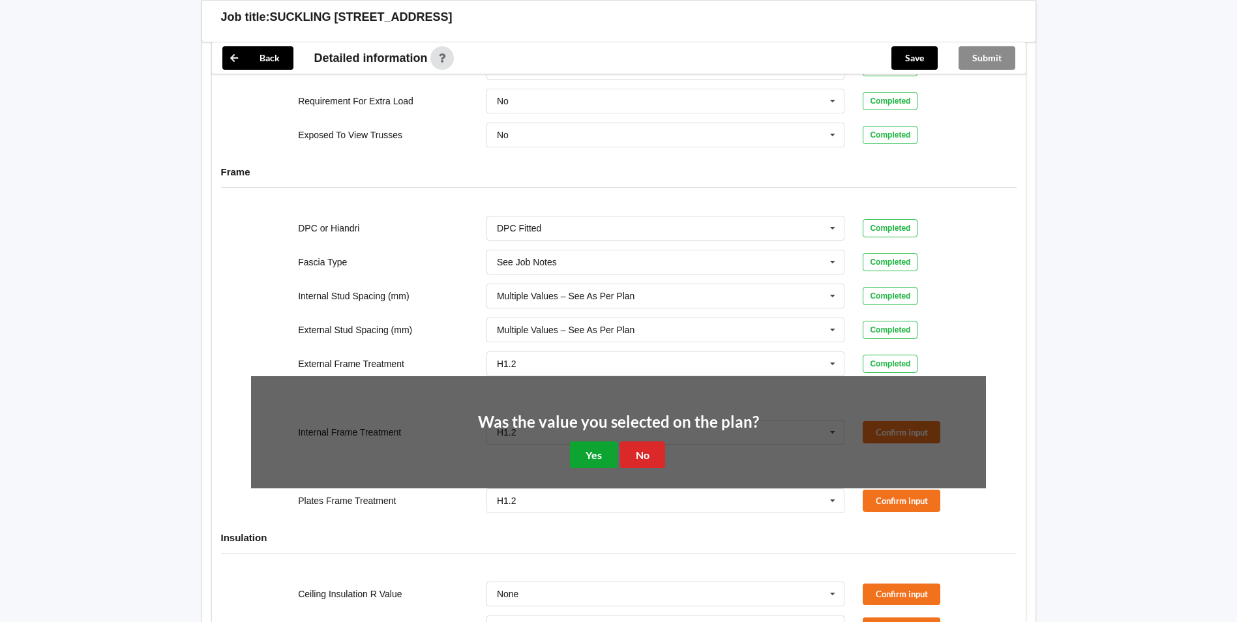
click at [596, 454] on button "Yes" at bounding box center [594, 455] width 48 height 27
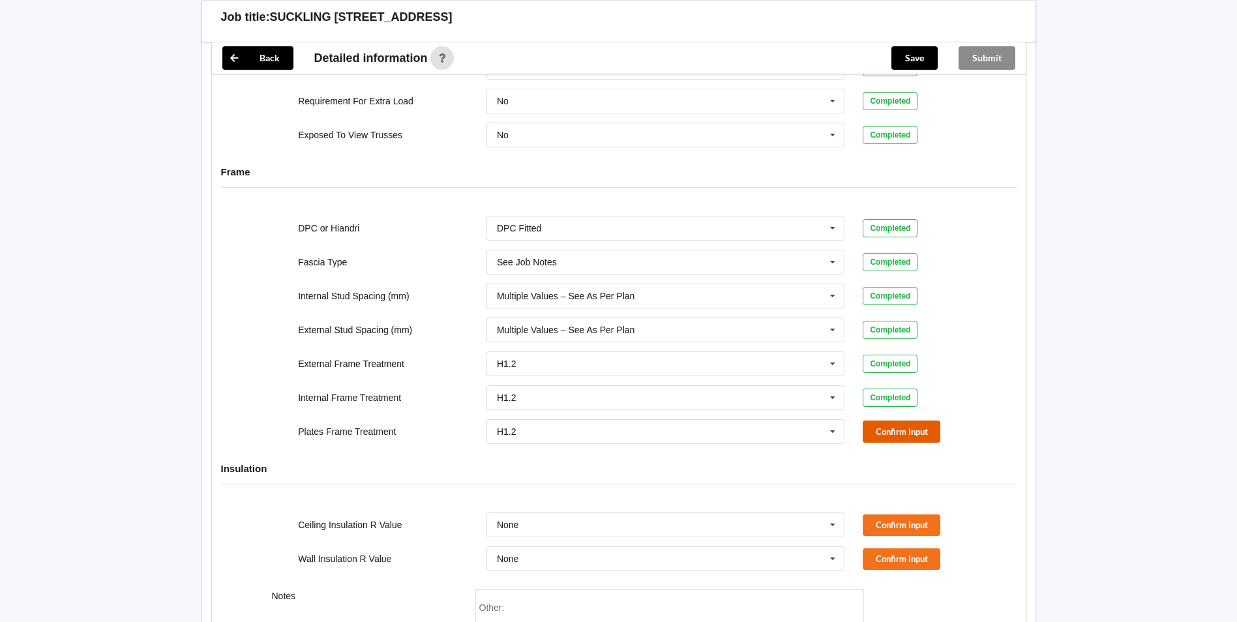
click at [888, 426] on button "Confirm input" at bounding box center [902, 432] width 78 height 22
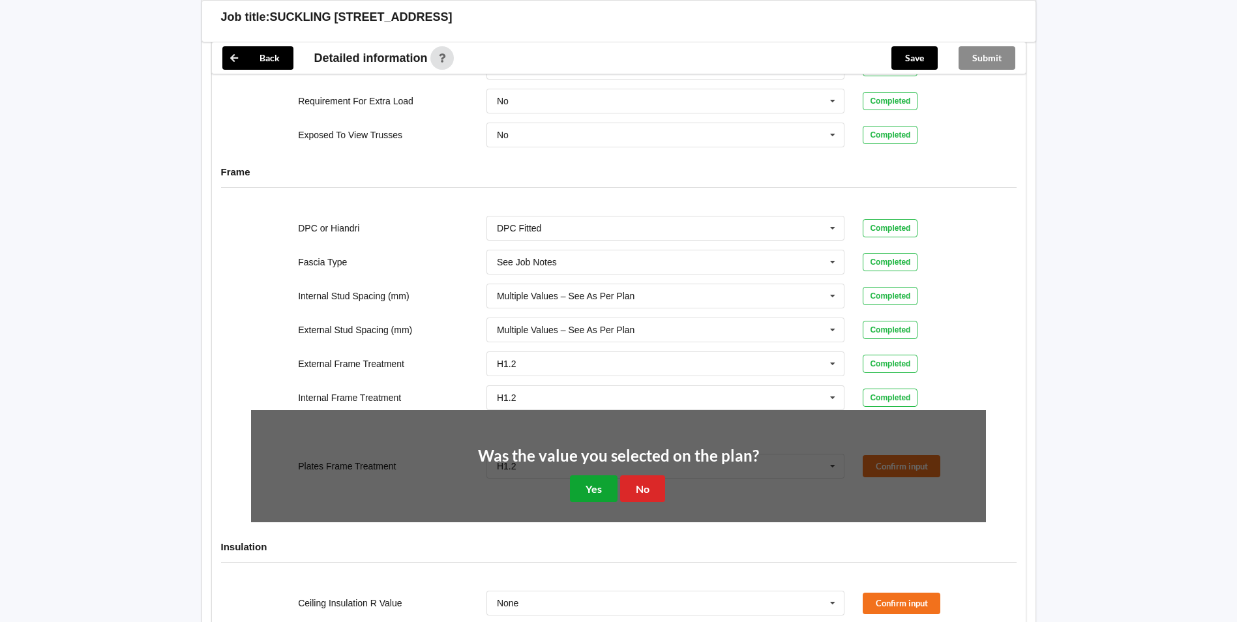
click at [617, 481] on button "Yes" at bounding box center [594, 489] width 48 height 27
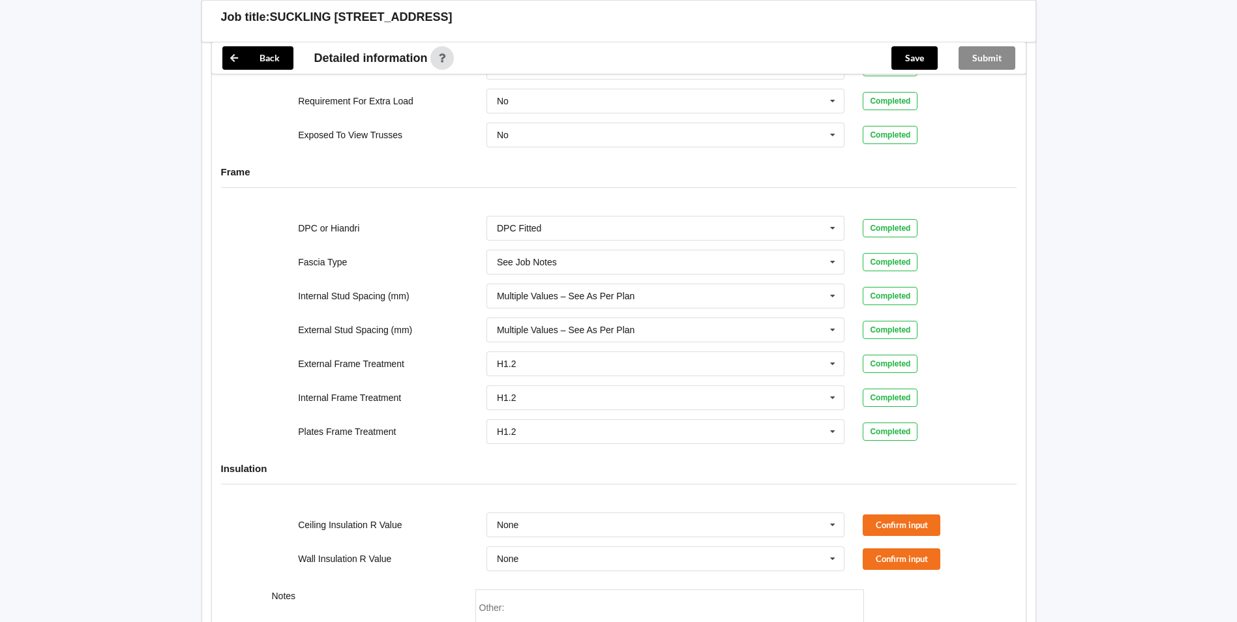
scroll to position [1258, 0]
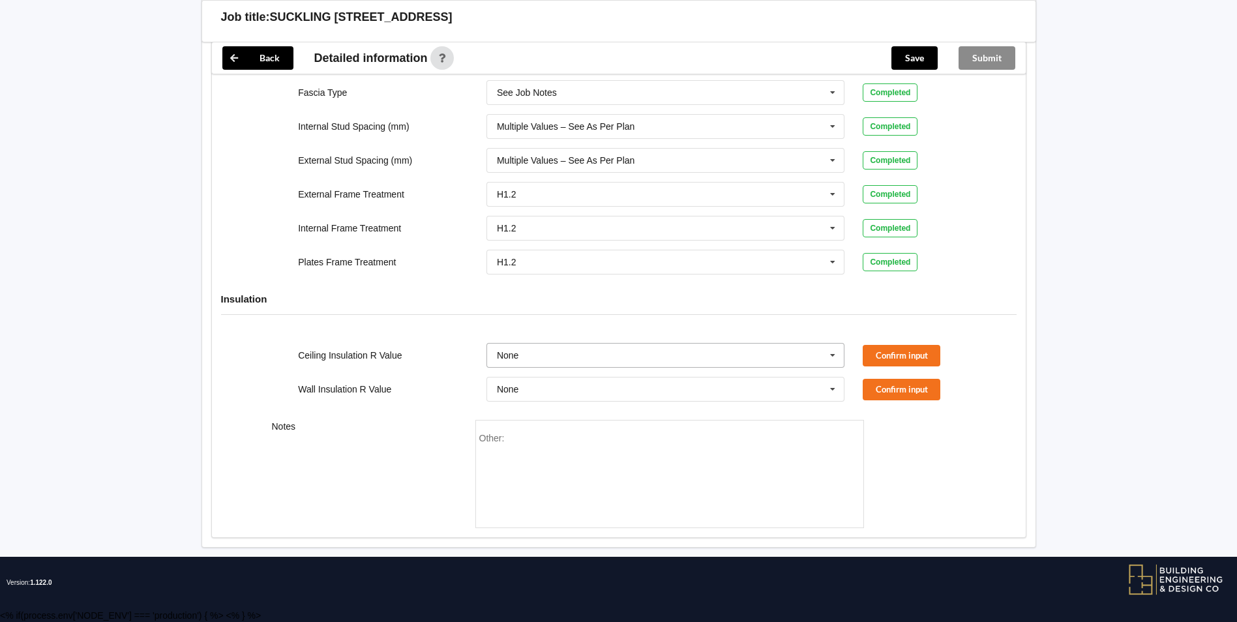
click at [837, 358] on icon at bounding box center [833, 356] width 20 height 24
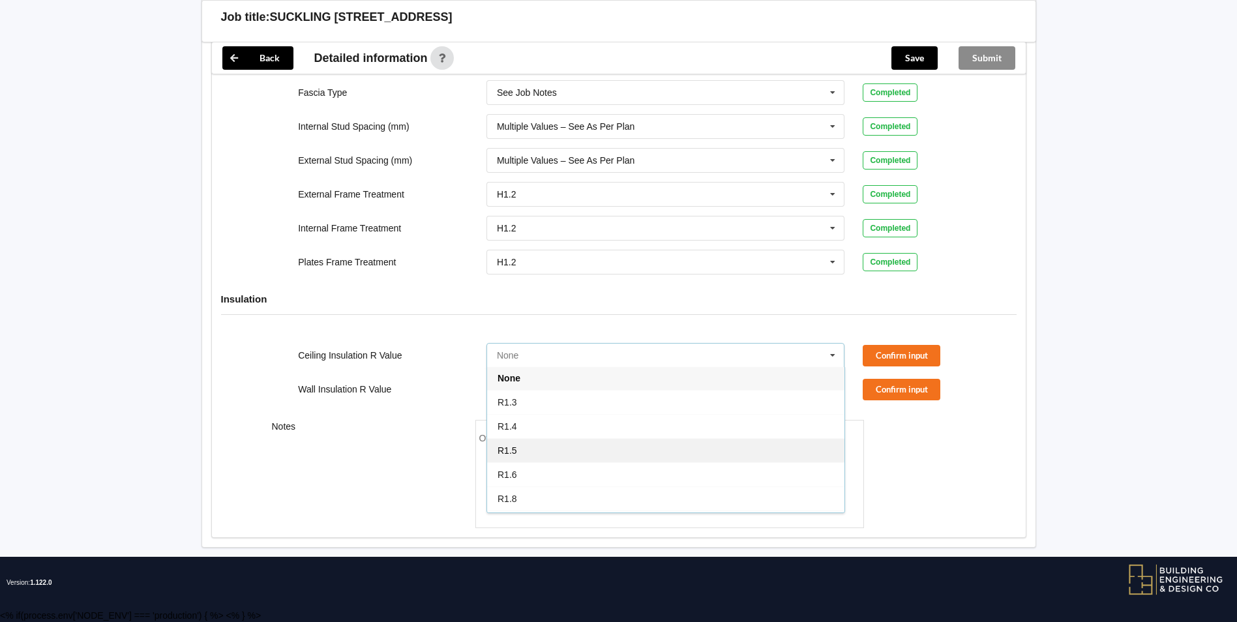
scroll to position [0, 0]
click at [774, 371] on div "None" at bounding box center [665, 379] width 357 height 24
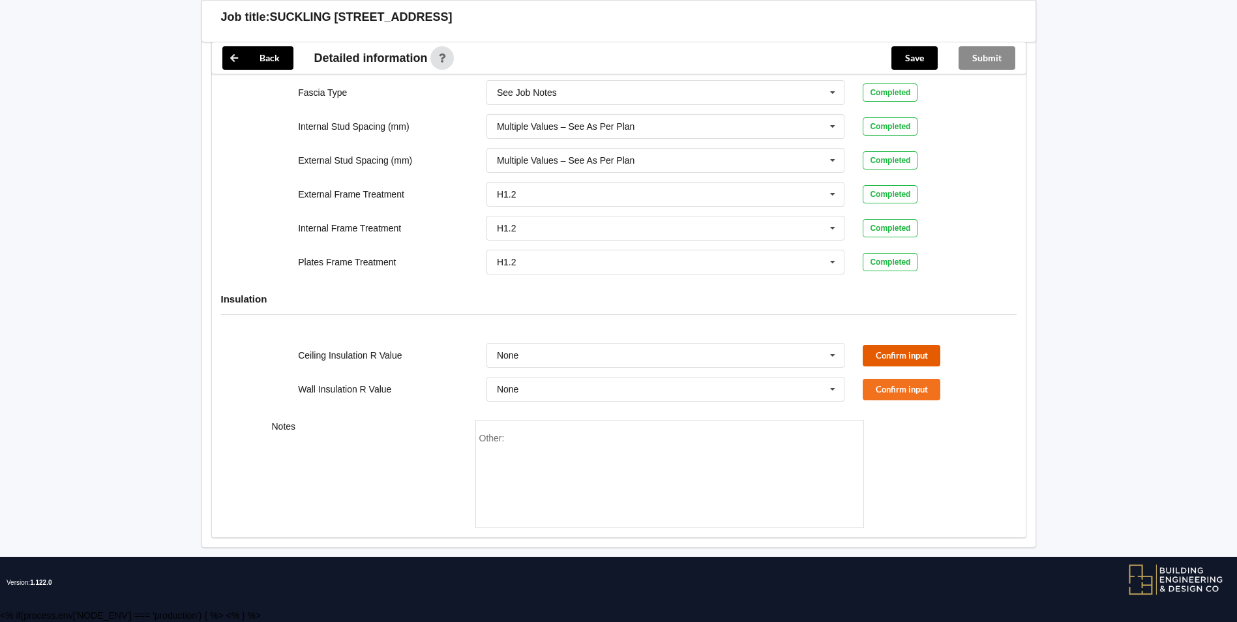
click at [885, 357] on button "Confirm input" at bounding box center [902, 356] width 78 height 22
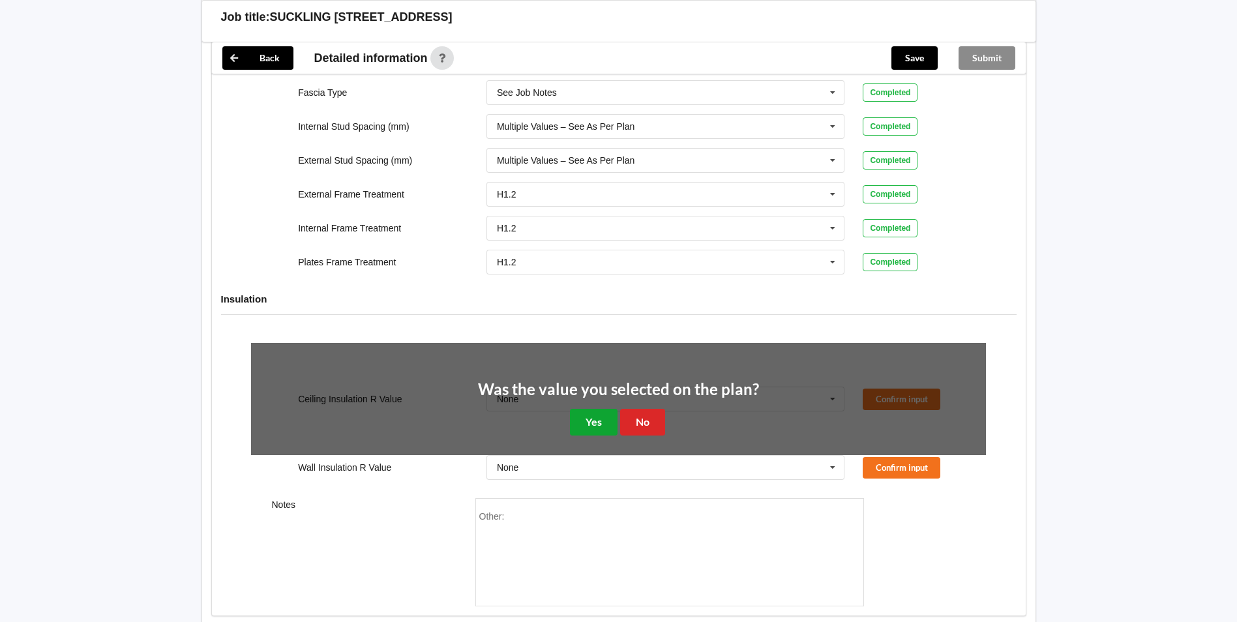
click at [601, 420] on button "Yes" at bounding box center [594, 422] width 48 height 27
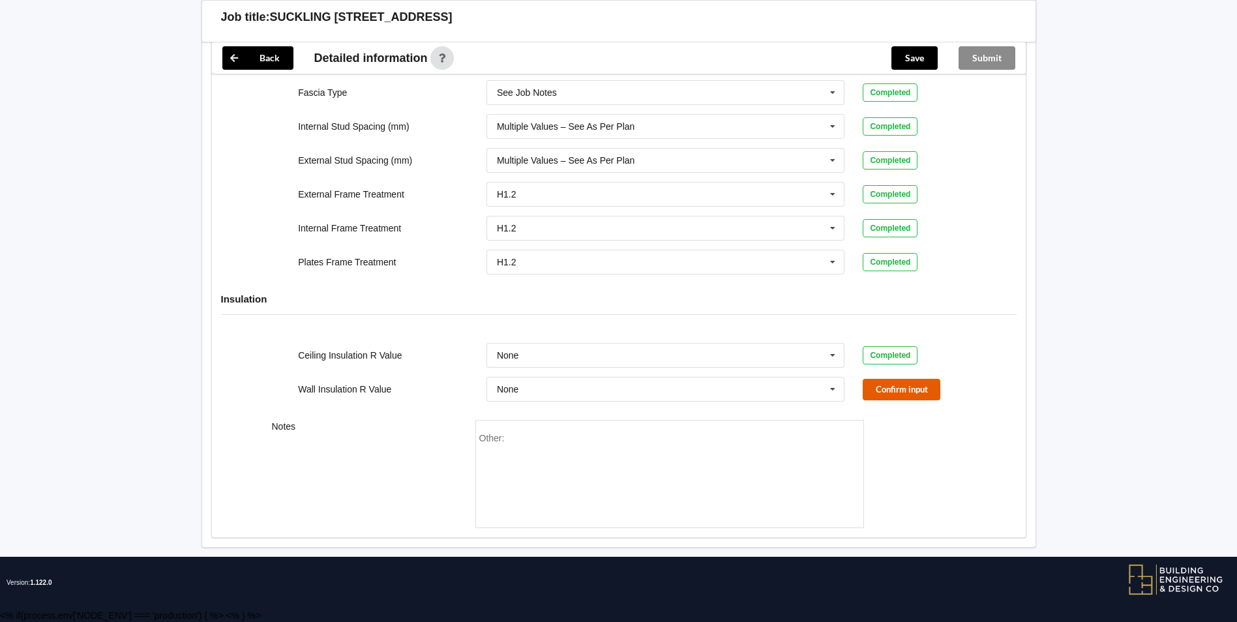
click at [913, 389] on button "Confirm input" at bounding box center [902, 390] width 78 height 22
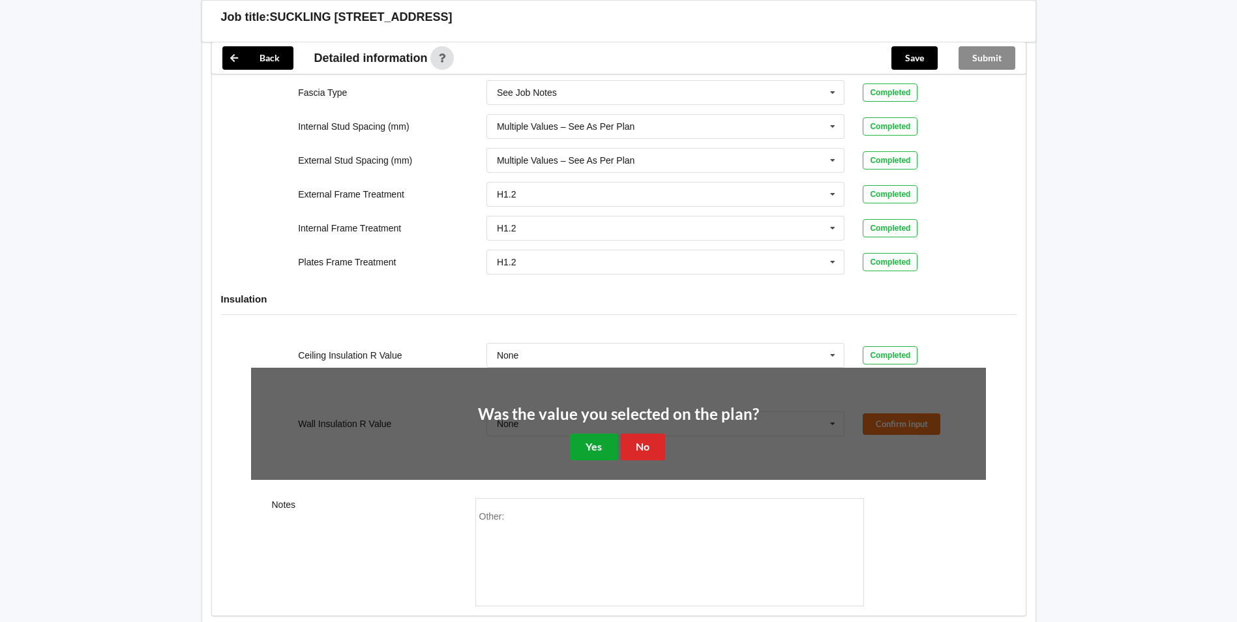
click at [573, 440] on button "Yes" at bounding box center [594, 447] width 48 height 27
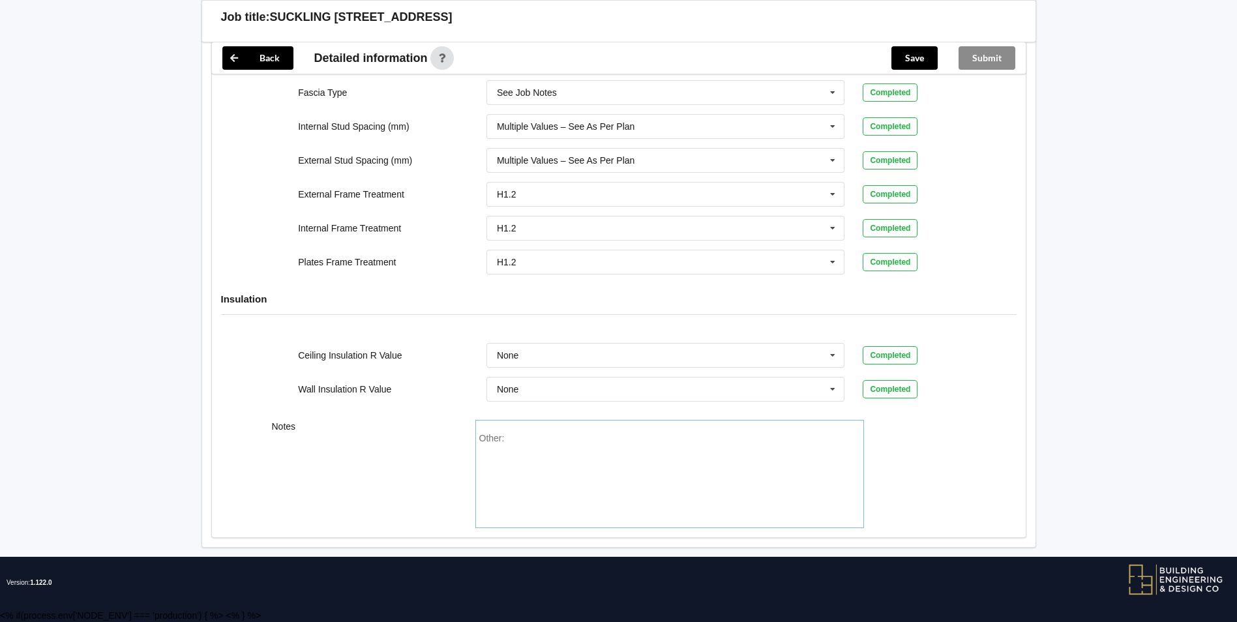
click at [586, 432] on div "Other:" at bounding box center [670, 474] width 389 height 108
click at [935, 40] on div "Job title: SUCKLING [STREET_ADDRESS]" at bounding box center [619, 21] width 835 height 42
click at [928, 53] on button "Save" at bounding box center [915, 57] width 46 height 23
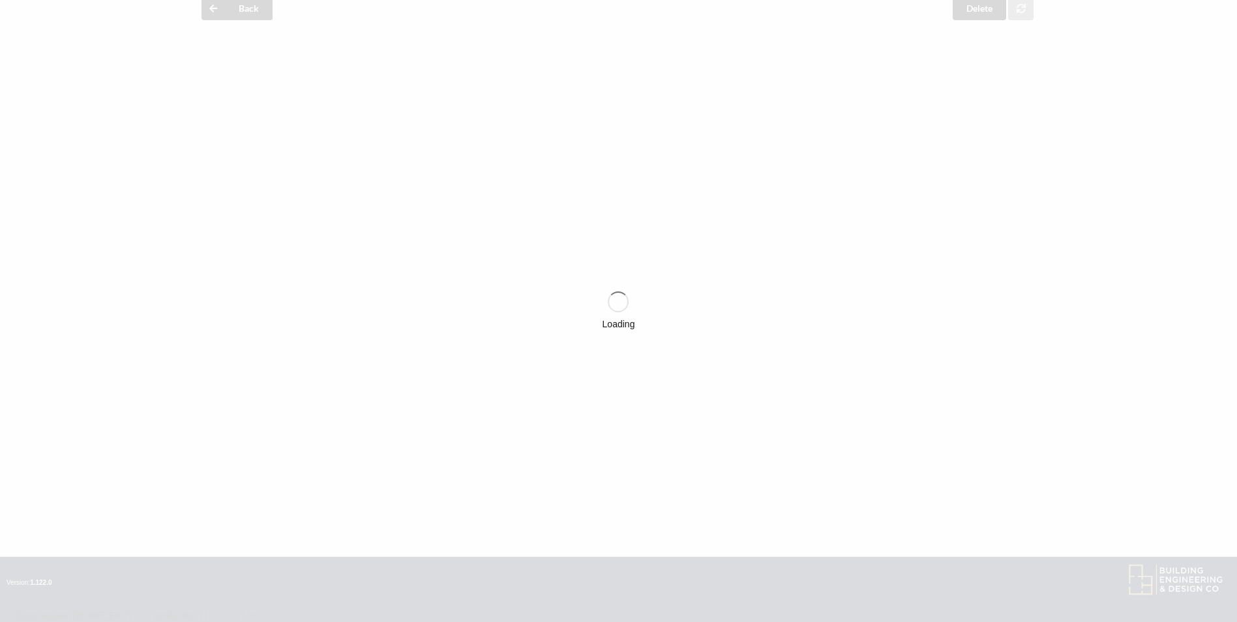
scroll to position [1258, 0]
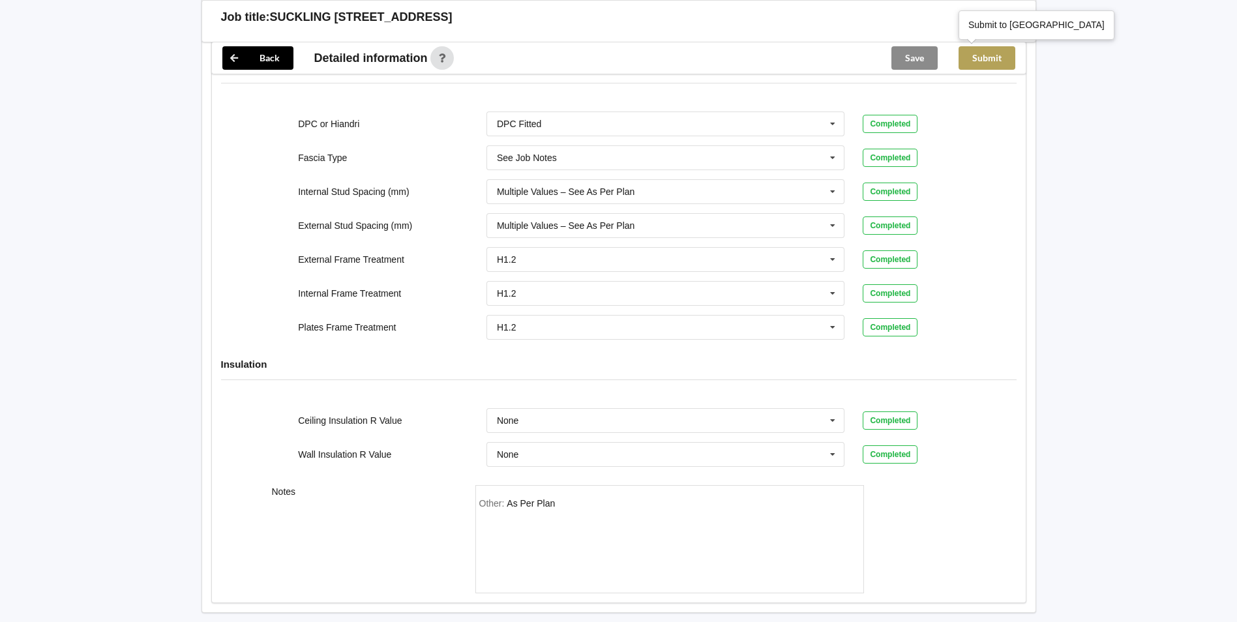
click at [1004, 49] on button "Submit" at bounding box center [987, 57] width 57 height 23
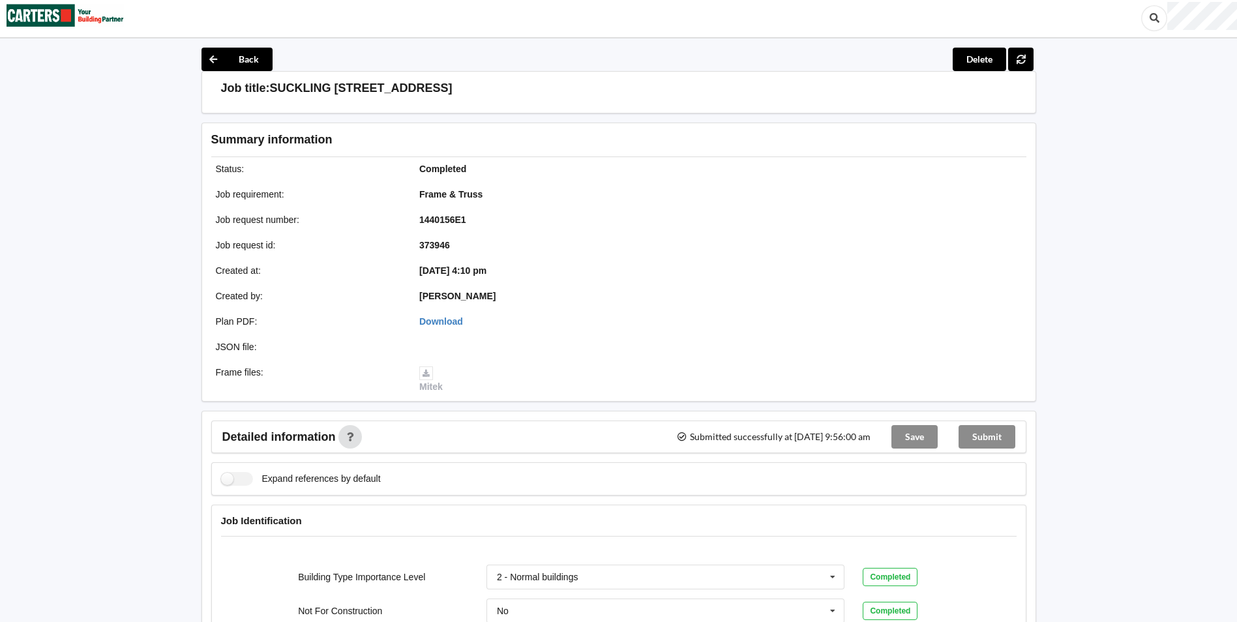
scroll to position [0, 0]
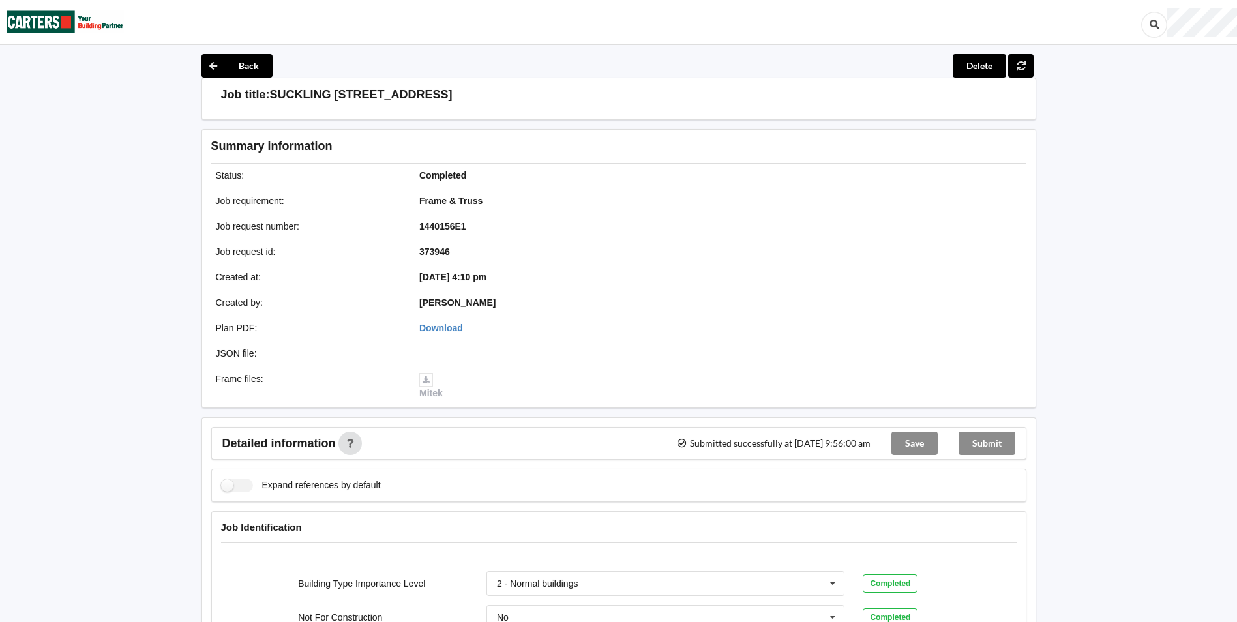
click at [912, 446] on div "Save" at bounding box center [914, 443] width 67 height 31
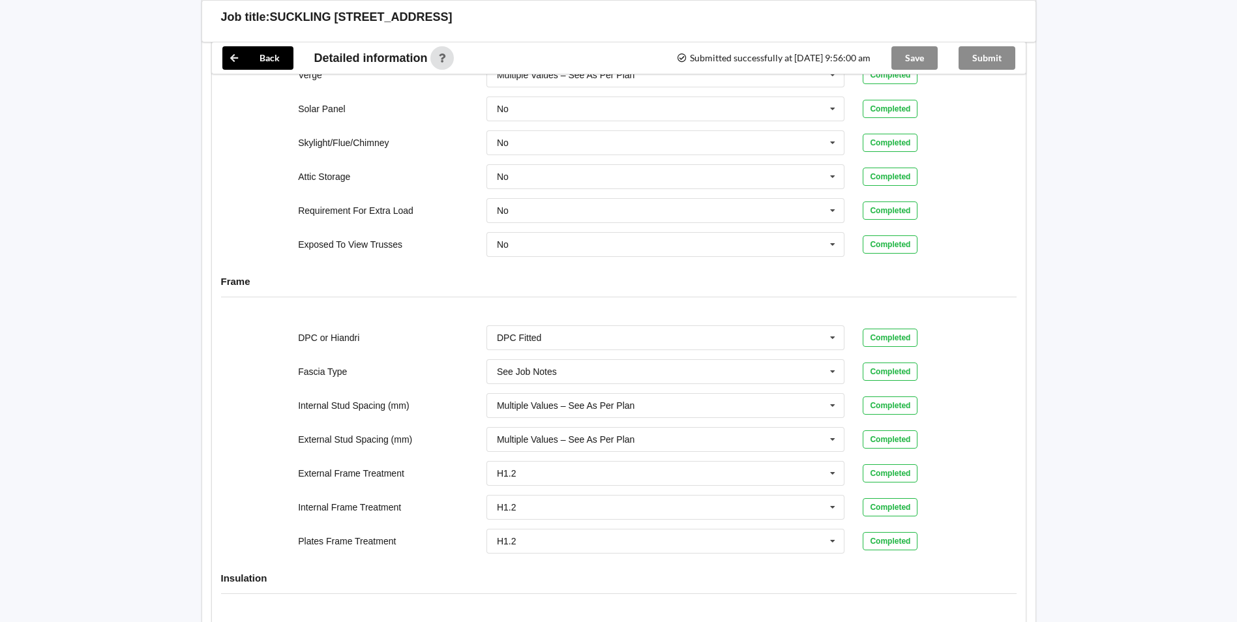
scroll to position [1323, 0]
